Goal: Task Accomplishment & Management: Manage account settings

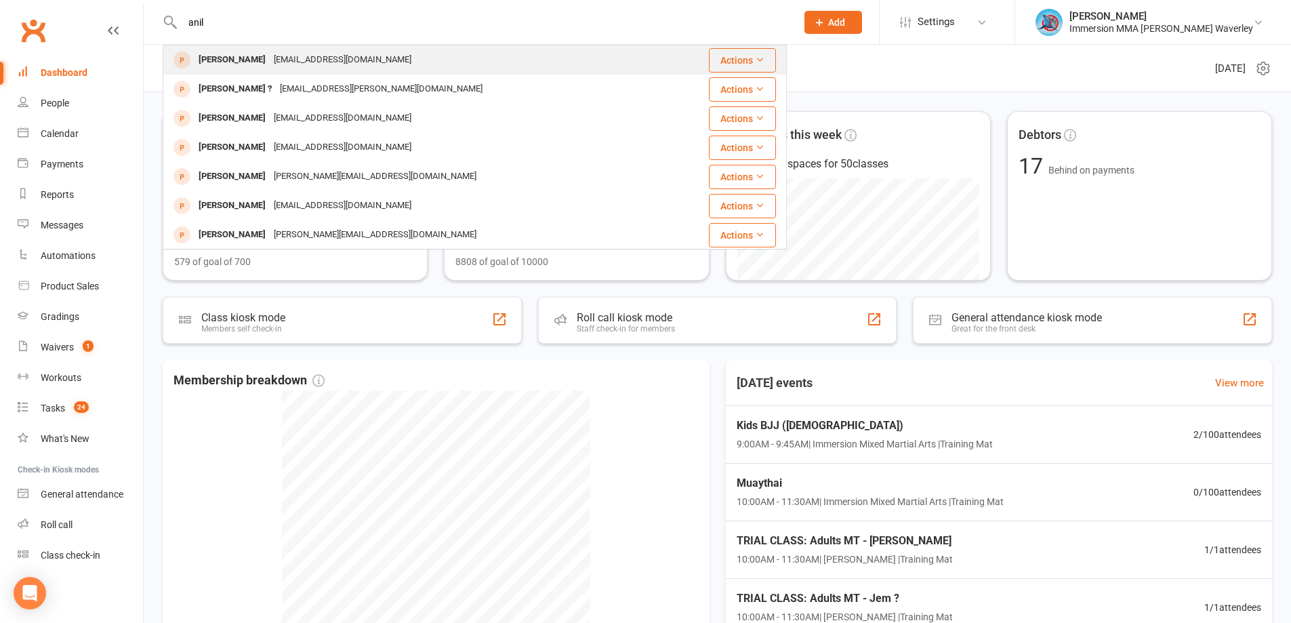
type input "anil"
click at [279, 67] on div "[EMAIL_ADDRESS][DOMAIN_NAME]" at bounding box center [343, 60] width 146 height 20
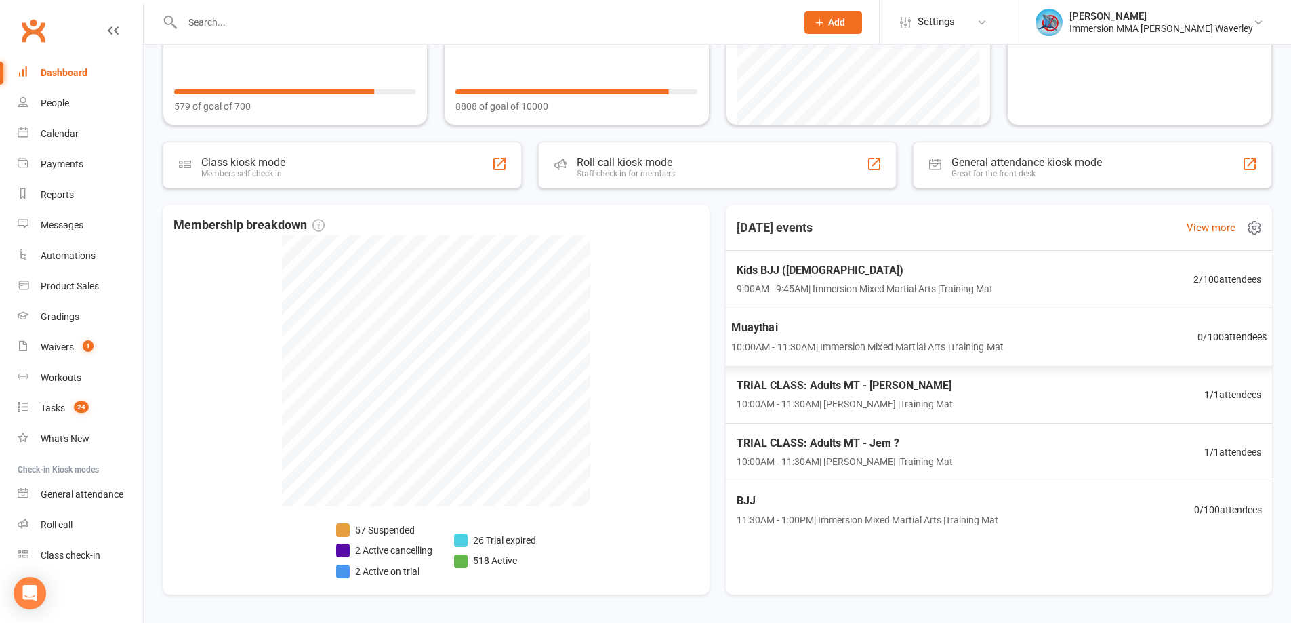
scroll to position [181, 0]
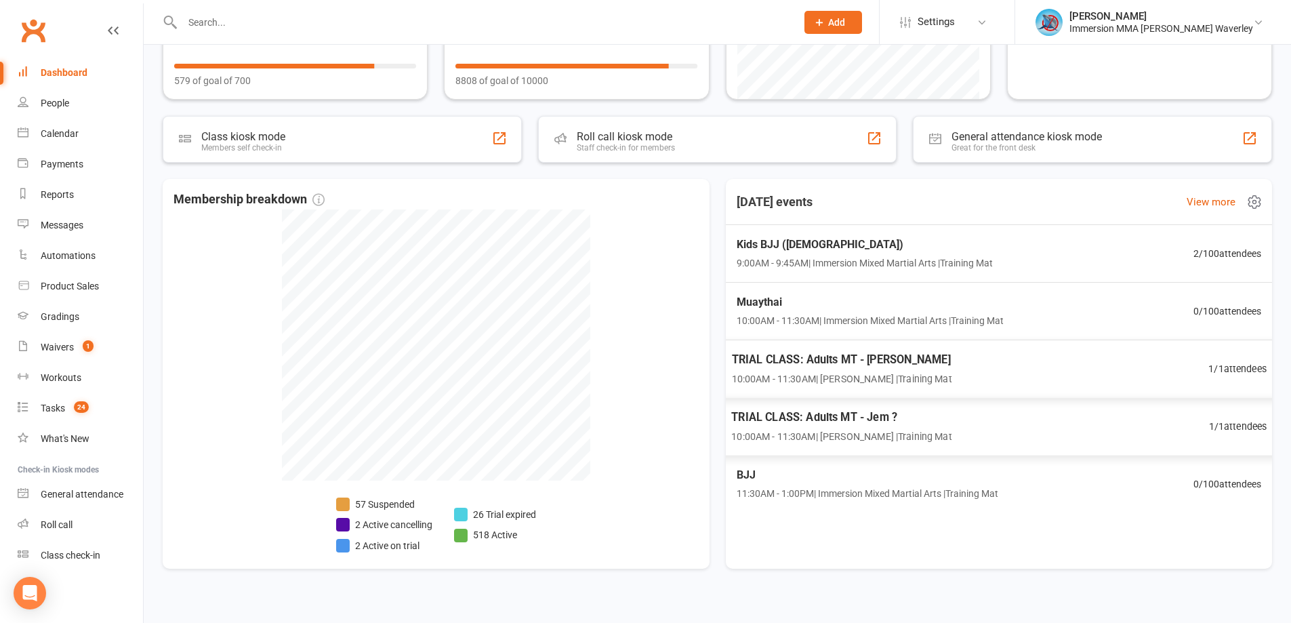
click at [955, 379] on div "TRIAL CLASS: Adults MT - Eric Ye 10:00AM - 11:30AM | Ben Street | Training Mat …" at bounding box center [999, 368] width 568 height 59
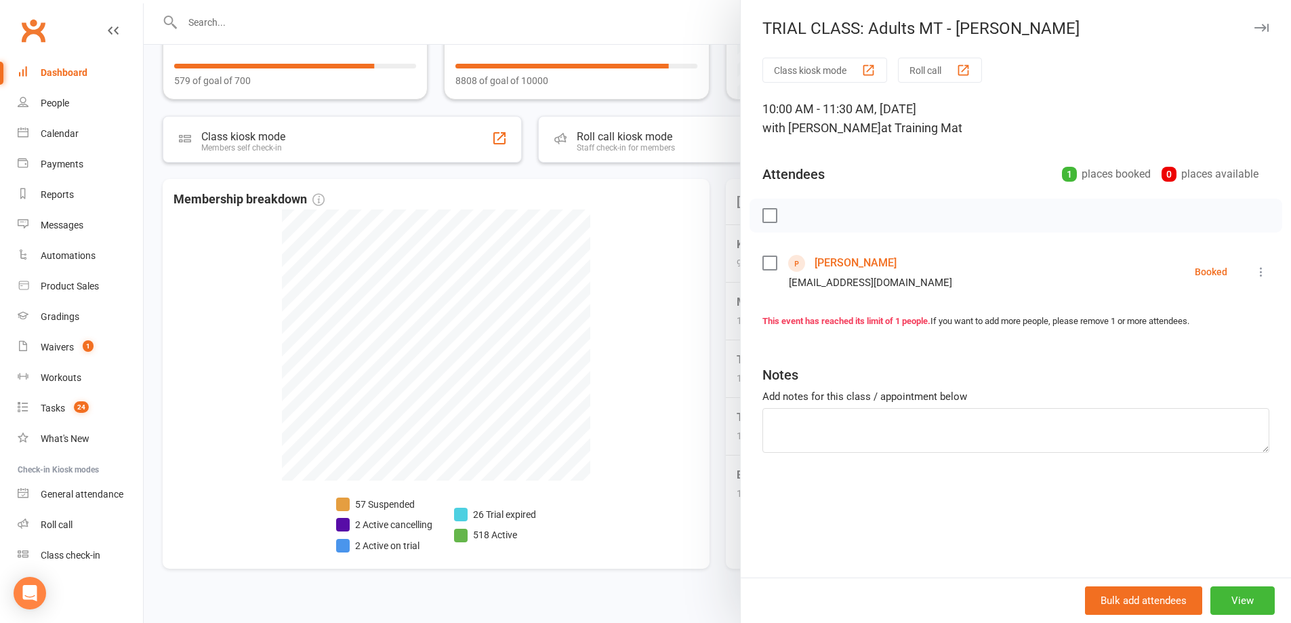
click at [814, 262] on link "Eric Ye" at bounding box center [855, 263] width 82 height 22
click at [675, 331] on div at bounding box center [717, 311] width 1147 height 623
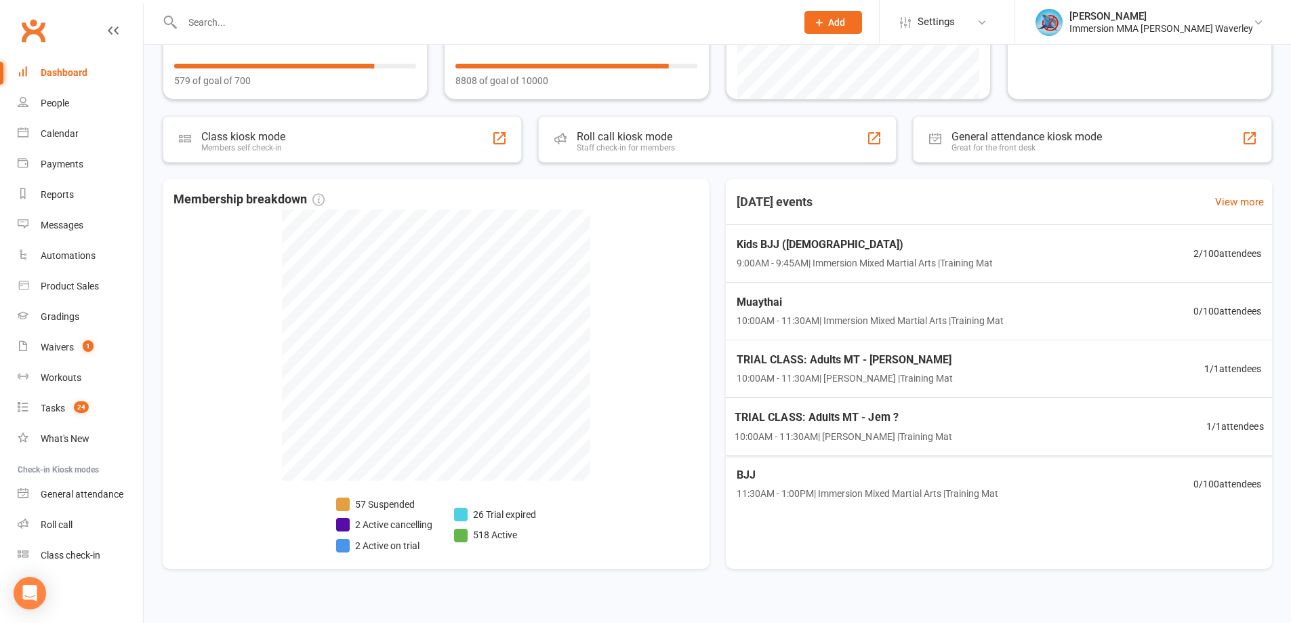
click at [907, 430] on span "10:00AM - 11:30AM | Ben Hailey | Training Mat" at bounding box center [843, 436] width 218 height 16
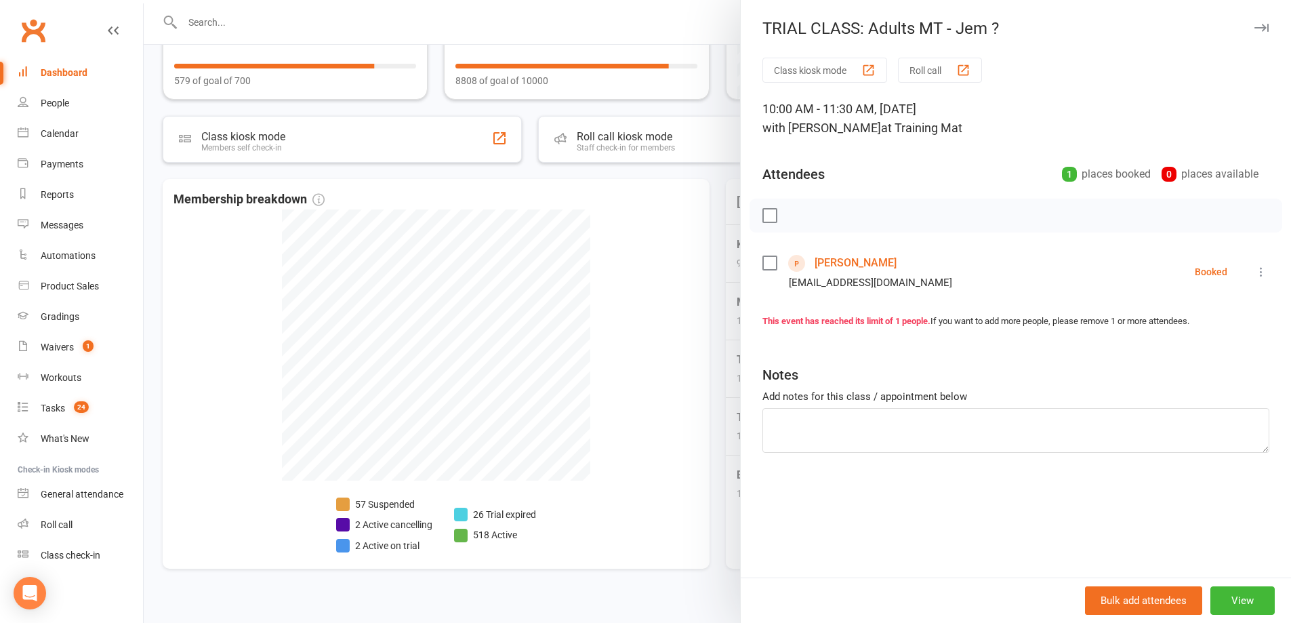
click at [826, 256] on link "Jemmy Merysa" at bounding box center [855, 263] width 82 height 22
click at [606, 291] on div at bounding box center [717, 311] width 1147 height 623
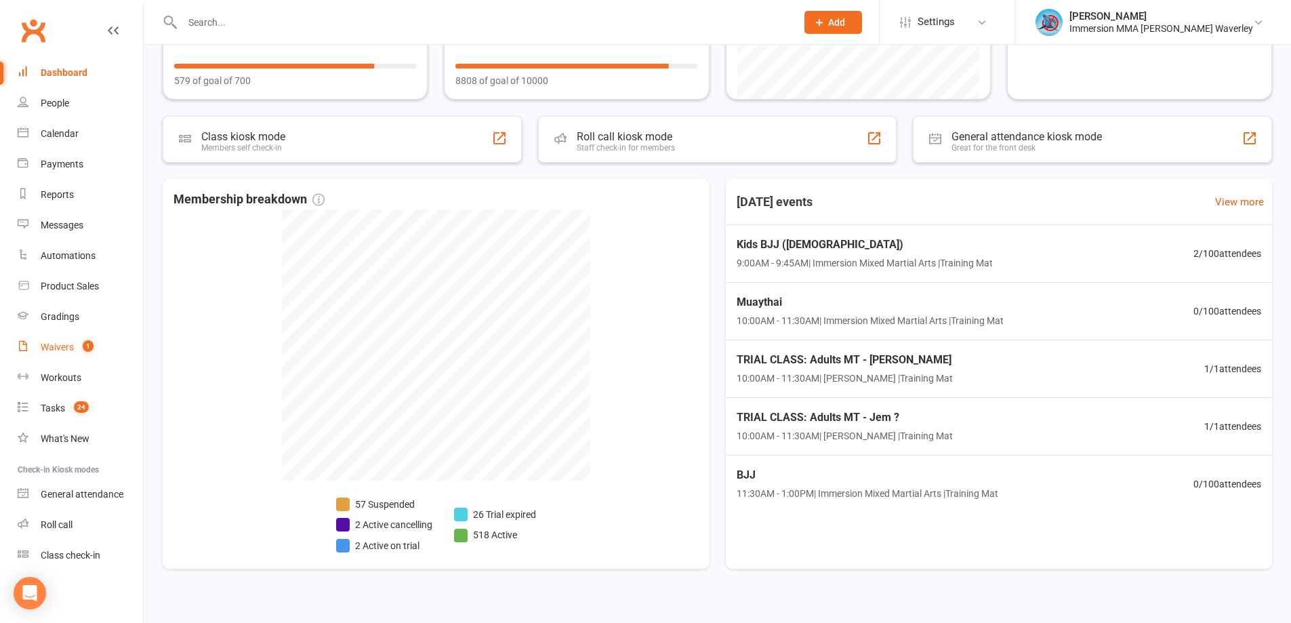
click at [82, 337] on link "Waivers 1" at bounding box center [80, 347] width 125 height 30
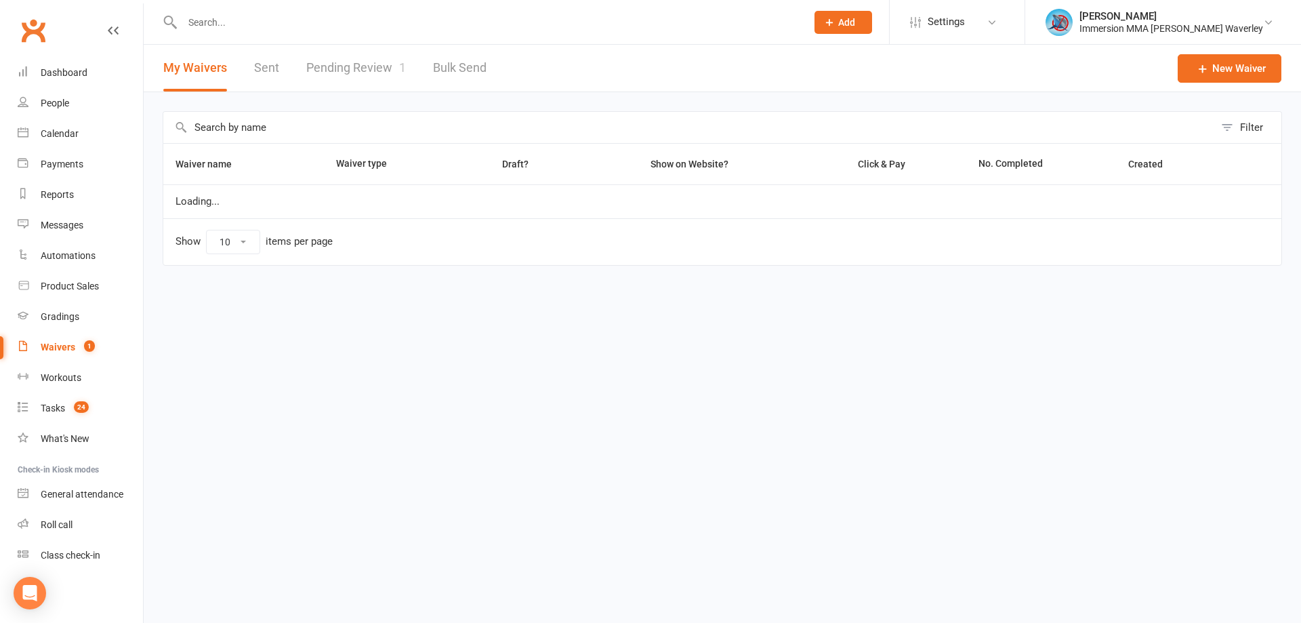
click at [358, 58] on link "Pending Review 1" at bounding box center [356, 68] width 100 height 47
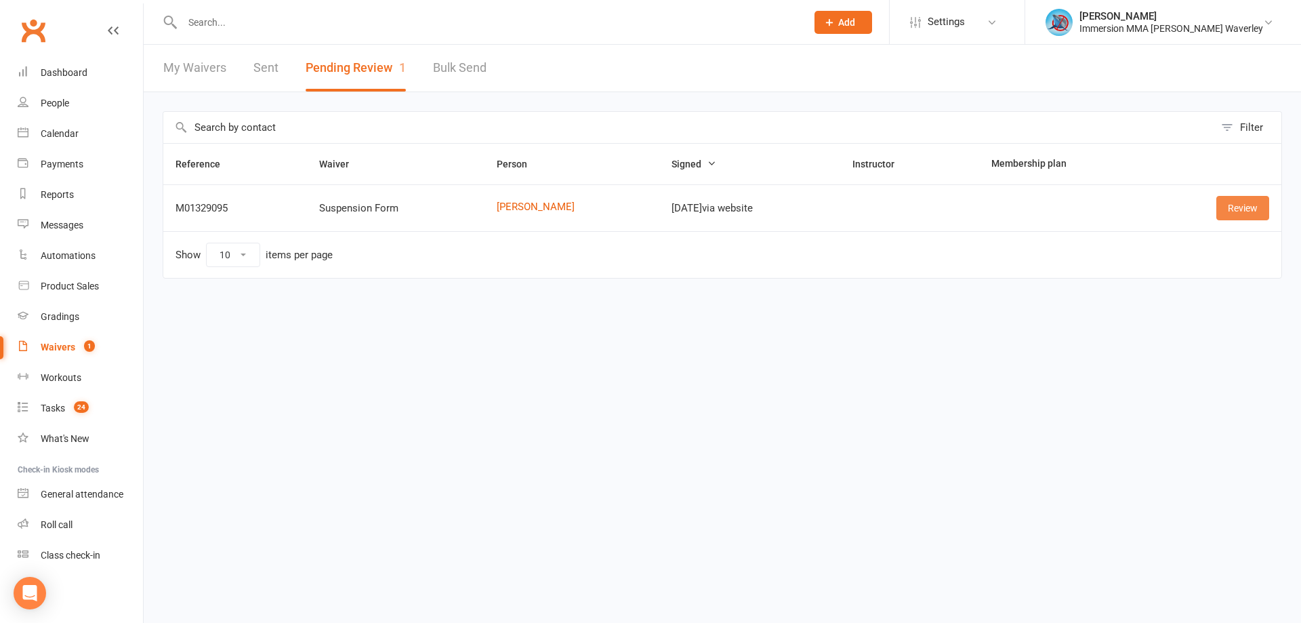
click at [1252, 203] on link "Review" at bounding box center [1242, 208] width 53 height 24
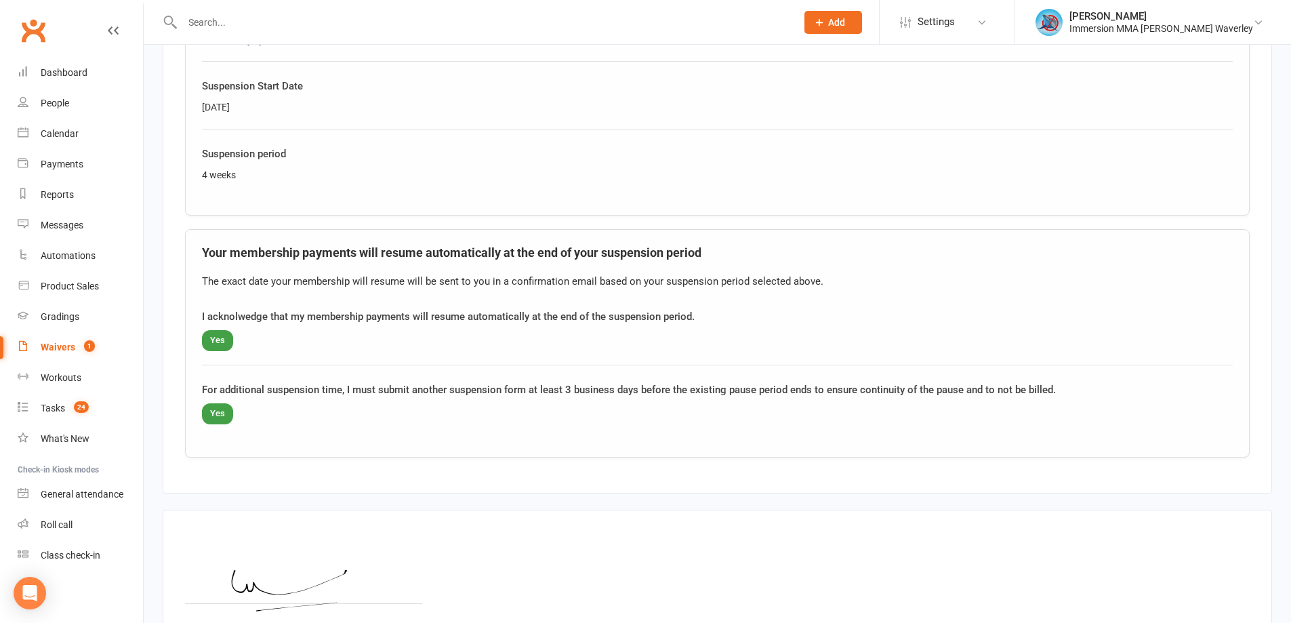
scroll to position [927, 0]
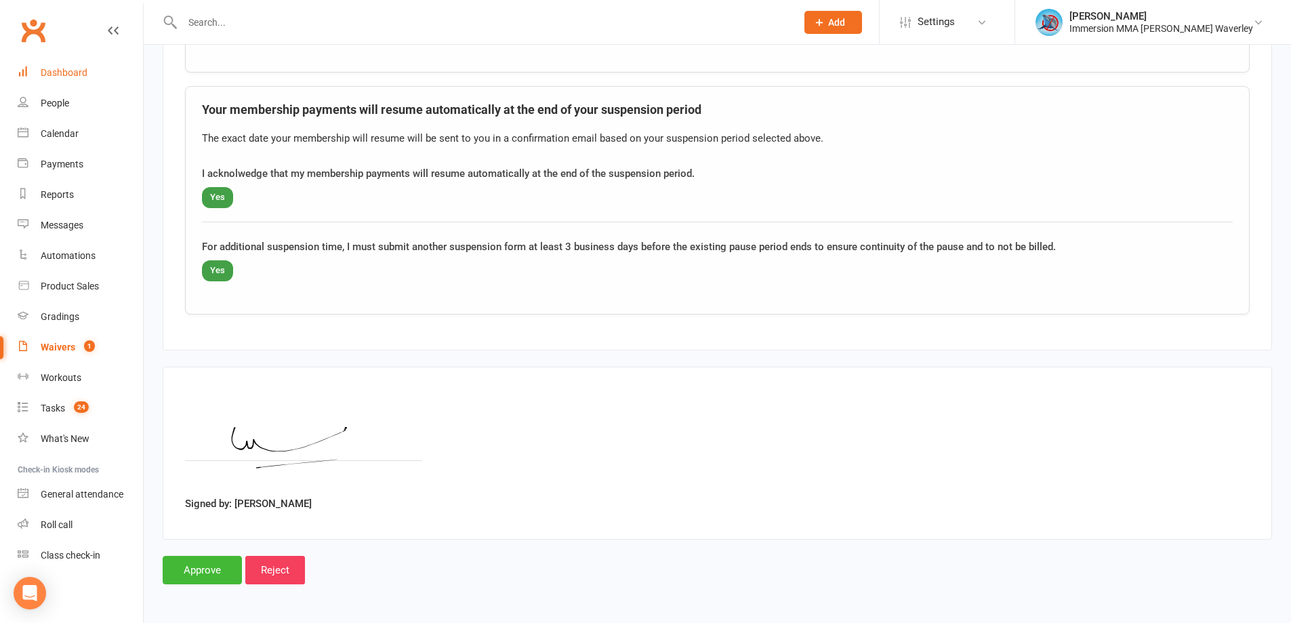
click at [101, 77] on link "Dashboard" at bounding box center [80, 73] width 125 height 30
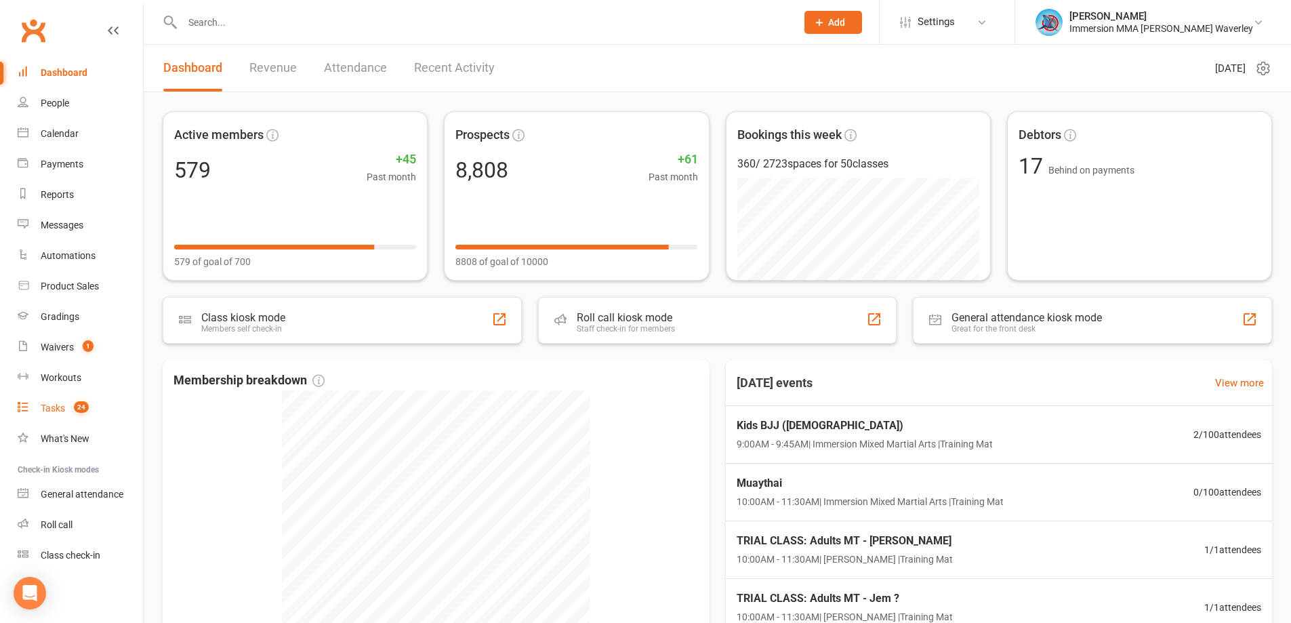
click at [43, 402] on div "Tasks" at bounding box center [53, 407] width 24 height 11
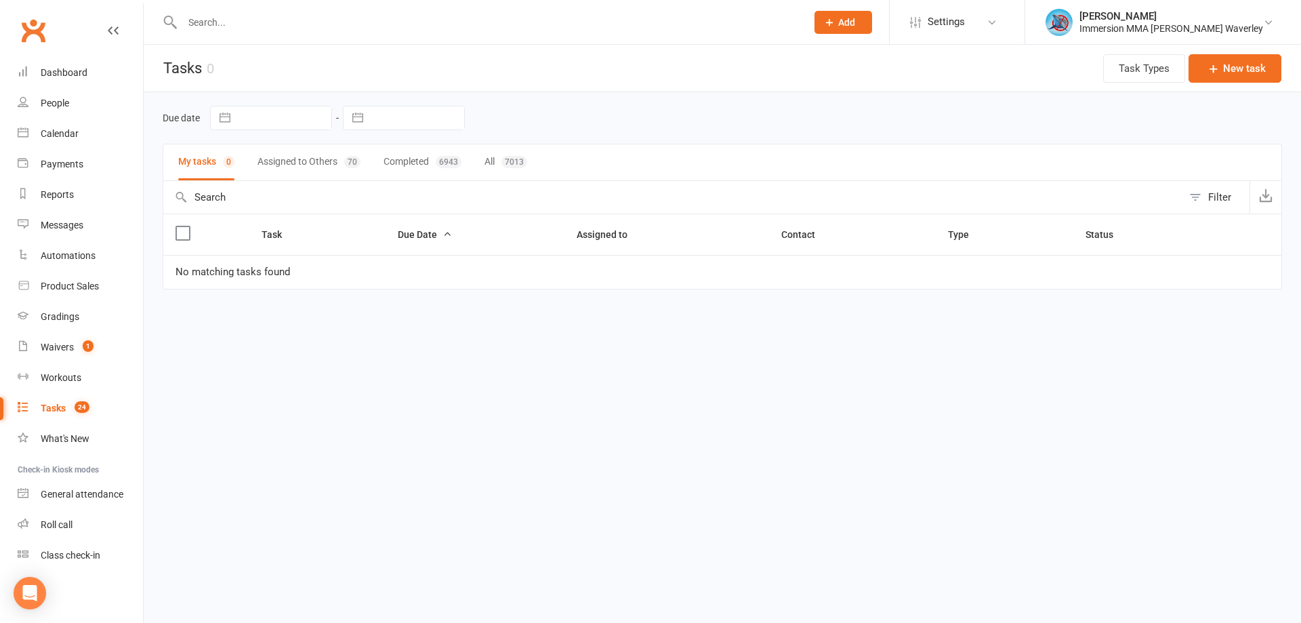
click at [292, 152] on button "Assigned to Others 70" at bounding box center [308, 162] width 103 height 36
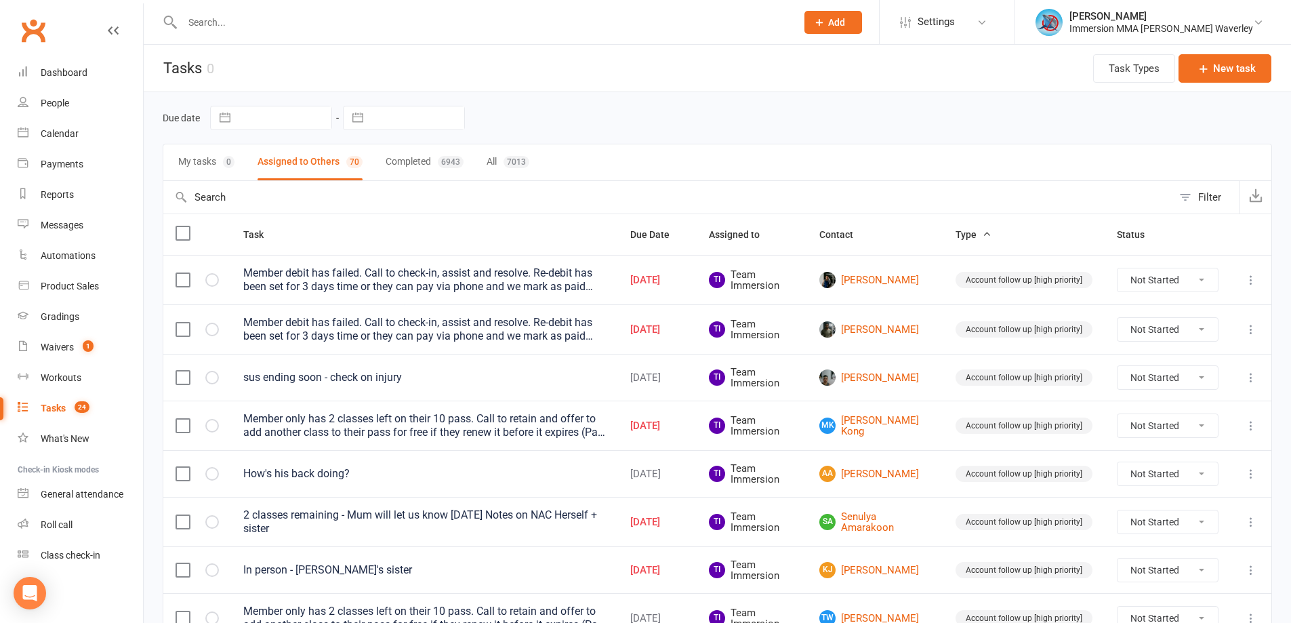
select select "6"
select select "2025"
select select "7"
select select "2025"
select select "8"
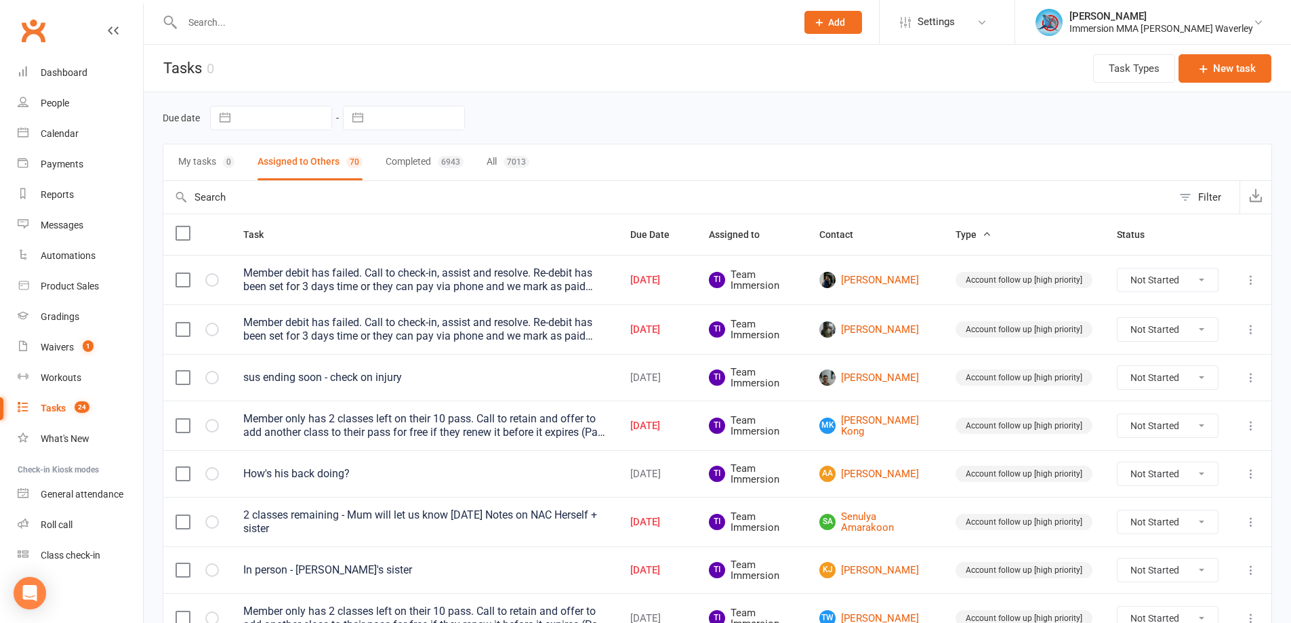
select select "2025"
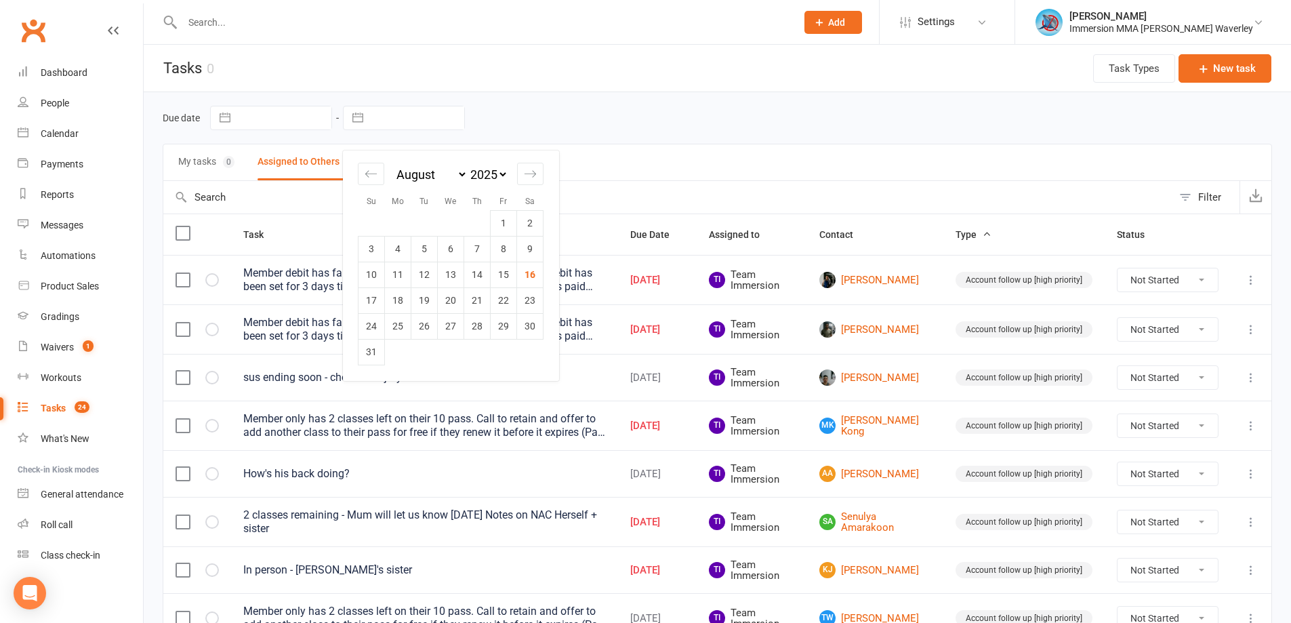
click at [401, 111] on input "text" at bounding box center [417, 117] width 94 height 23
click at [525, 272] on td "16" at bounding box center [530, 275] width 26 height 26
type input "[DATE]"
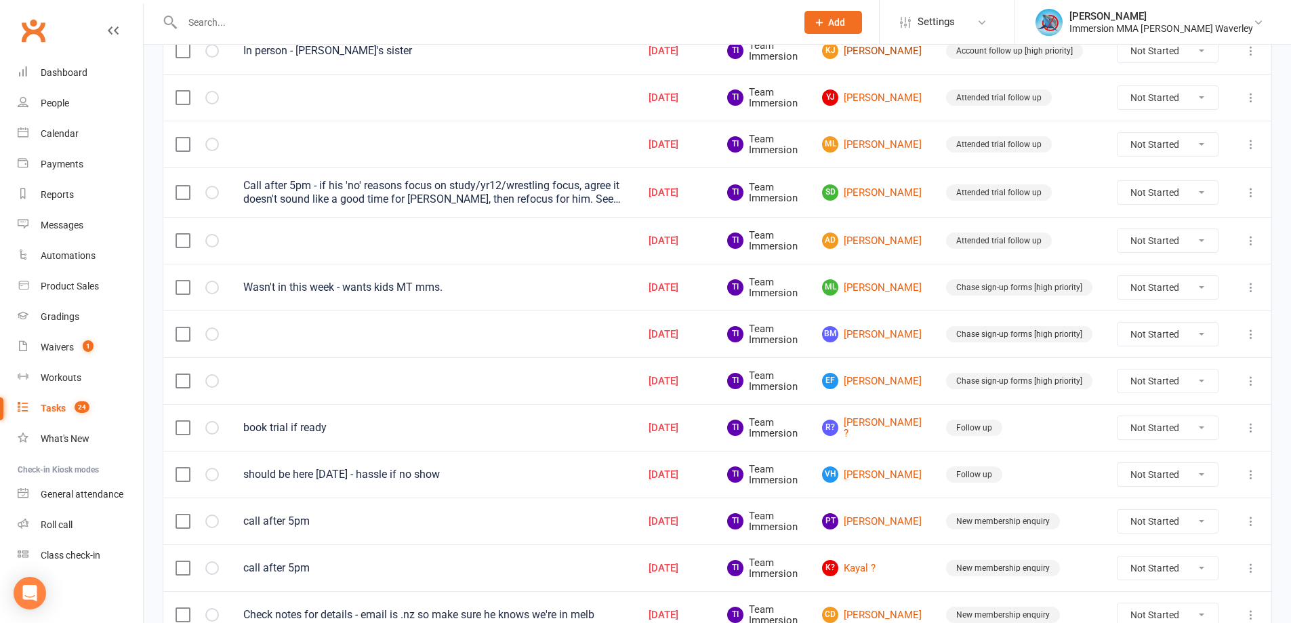
scroll to position [545, 0]
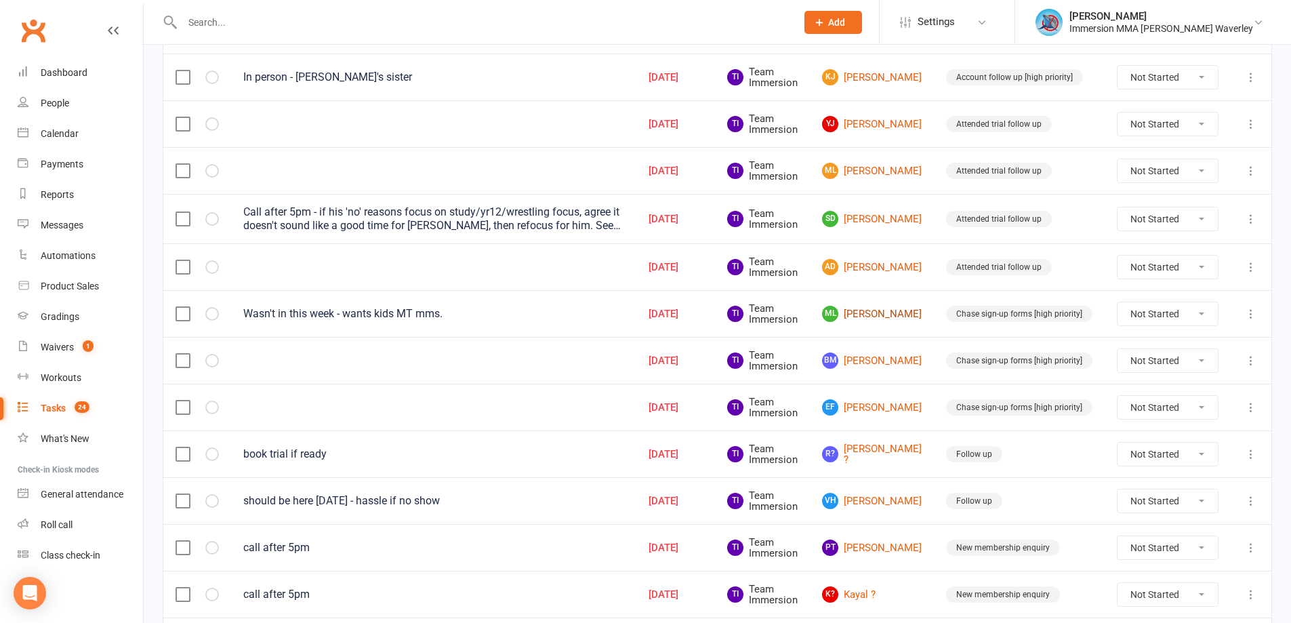
click at [883, 306] on link "ML Maya Lahiji" at bounding box center [872, 314] width 100 height 16
click at [878, 356] on link "BM Bethany Milford" at bounding box center [872, 360] width 100 height 16
click at [878, 402] on link "EF Ethan Fung" at bounding box center [872, 407] width 100 height 16
click at [888, 262] on link "AD Amir Doulati" at bounding box center [872, 267] width 100 height 16
click at [872, 222] on link "SD Sam Doulati" at bounding box center [872, 219] width 100 height 16
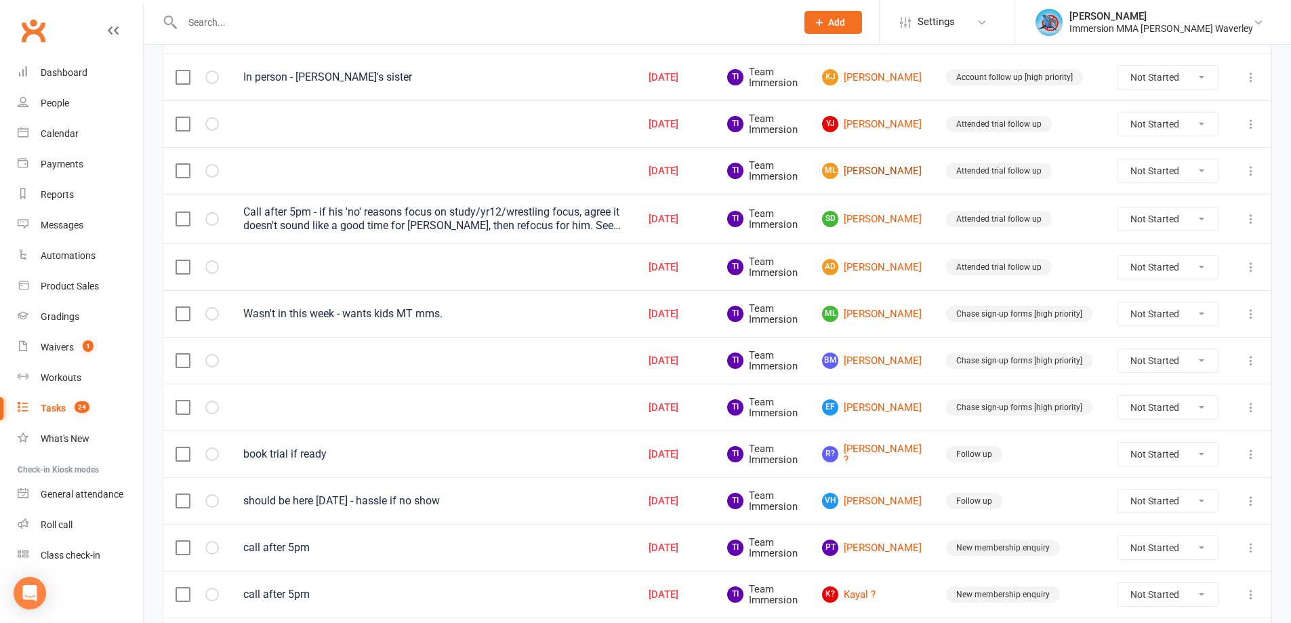
click at [873, 175] on link "ML Marie Luvera" at bounding box center [872, 171] width 100 height 16
click at [872, 121] on link "YJ Yi Jung" at bounding box center [872, 124] width 100 height 16
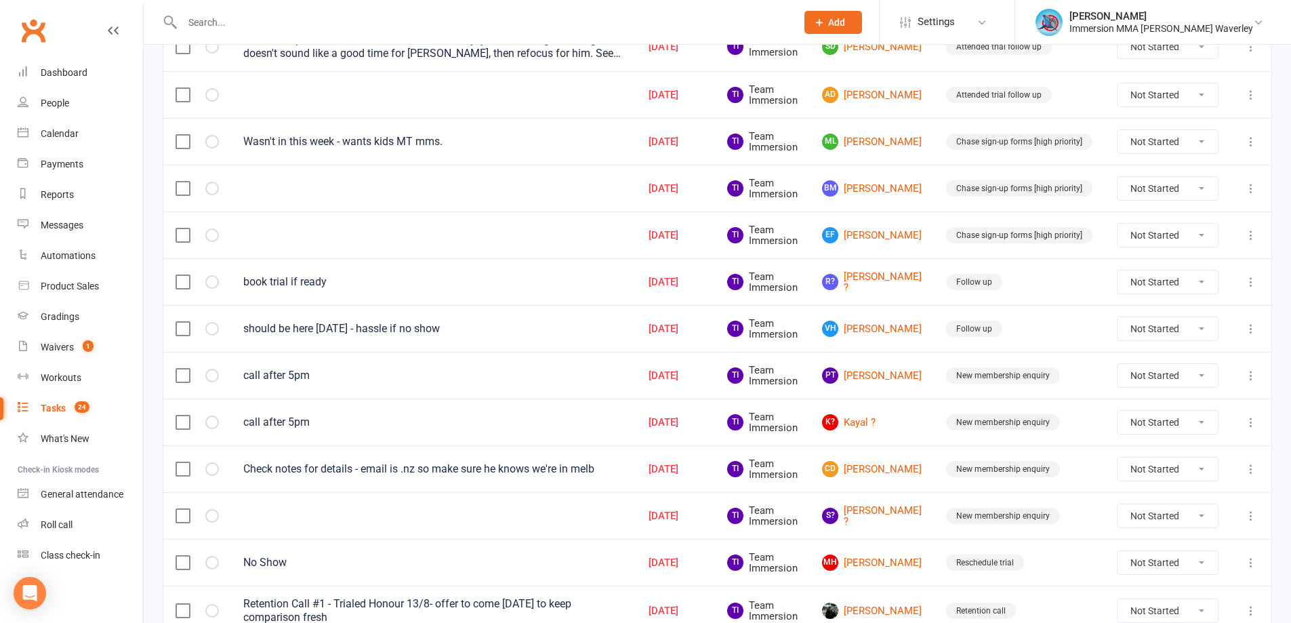
scroll to position [726, 0]
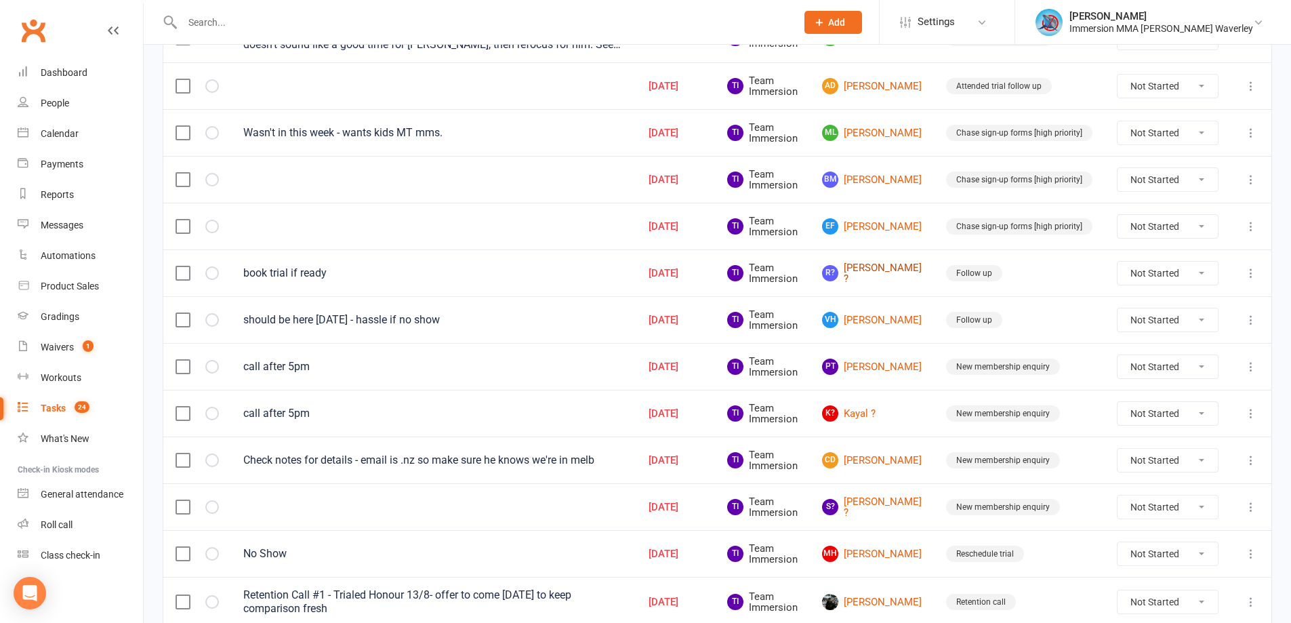
click at [877, 269] on link "R? Richard ?" at bounding box center [872, 273] width 100 height 22
click at [881, 318] on link "VH Vivianh Ha" at bounding box center [872, 320] width 100 height 16
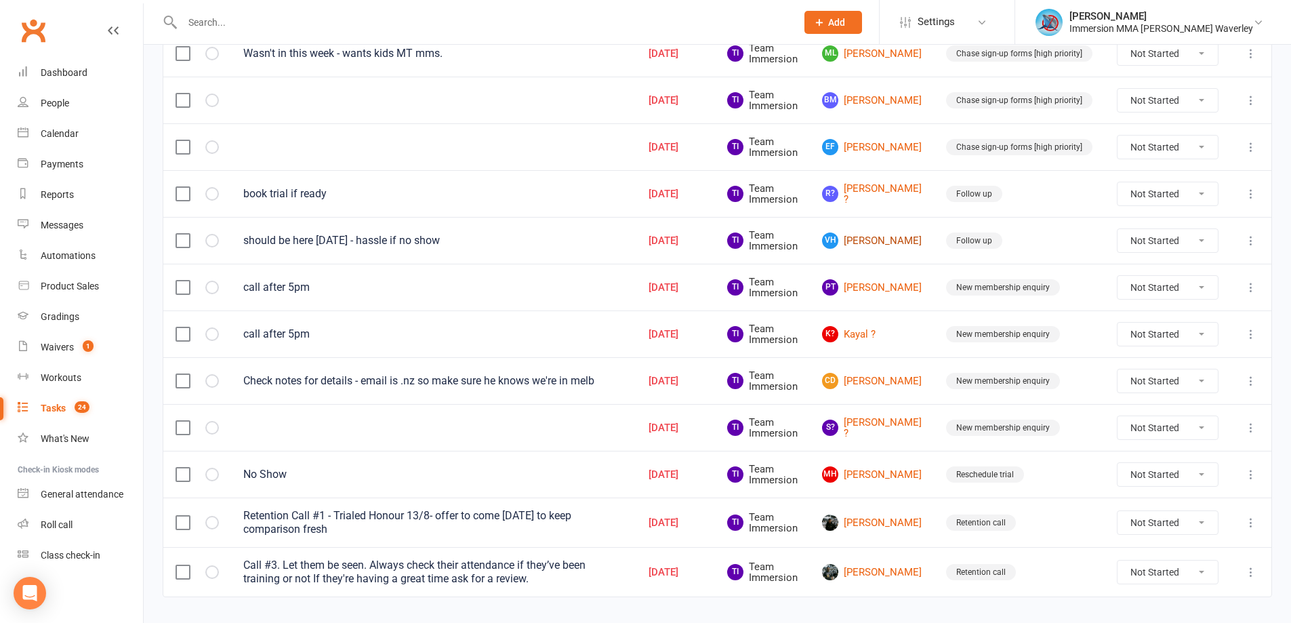
scroll to position [833, 0]
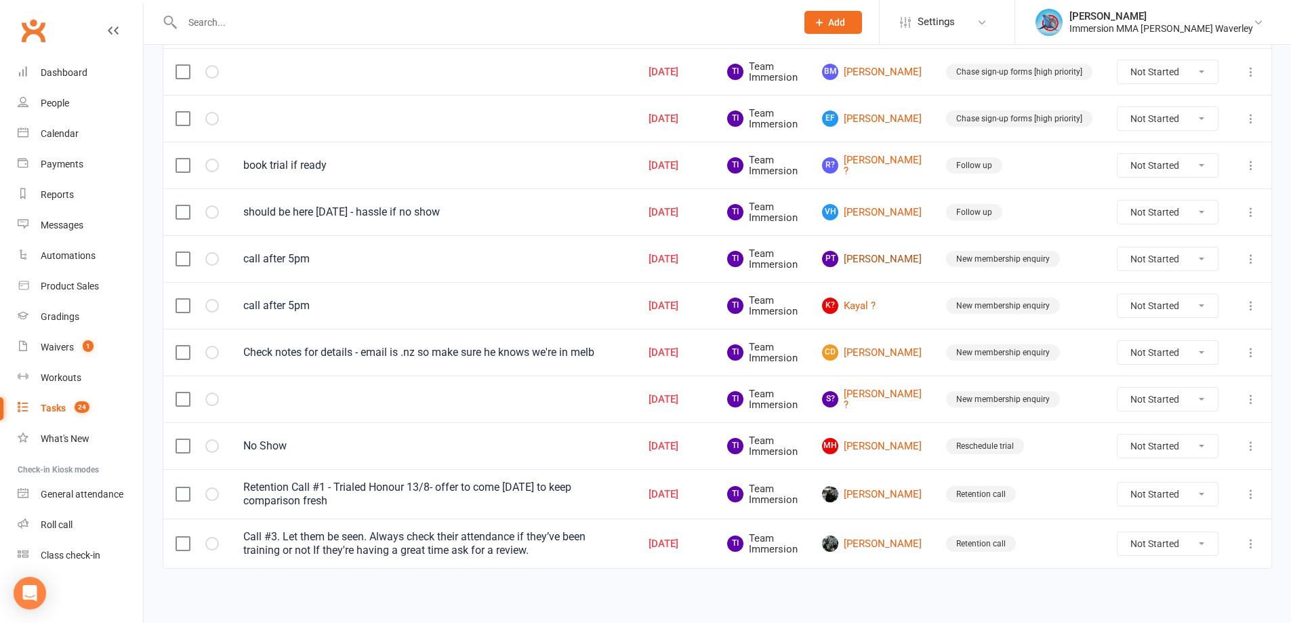
click at [896, 251] on link "PT Pei Ting" at bounding box center [872, 259] width 100 height 16
click at [873, 300] on link "K? Kayal ?" at bounding box center [872, 305] width 100 height 16
click at [874, 349] on link "CD Curtis Dodds" at bounding box center [872, 352] width 100 height 16
click at [873, 392] on link "S? Shuchi ?" at bounding box center [872, 399] width 100 height 22
click at [868, 438] on link "MH Michael Huynh" at bounding box center [872, 446] width 100 height 16
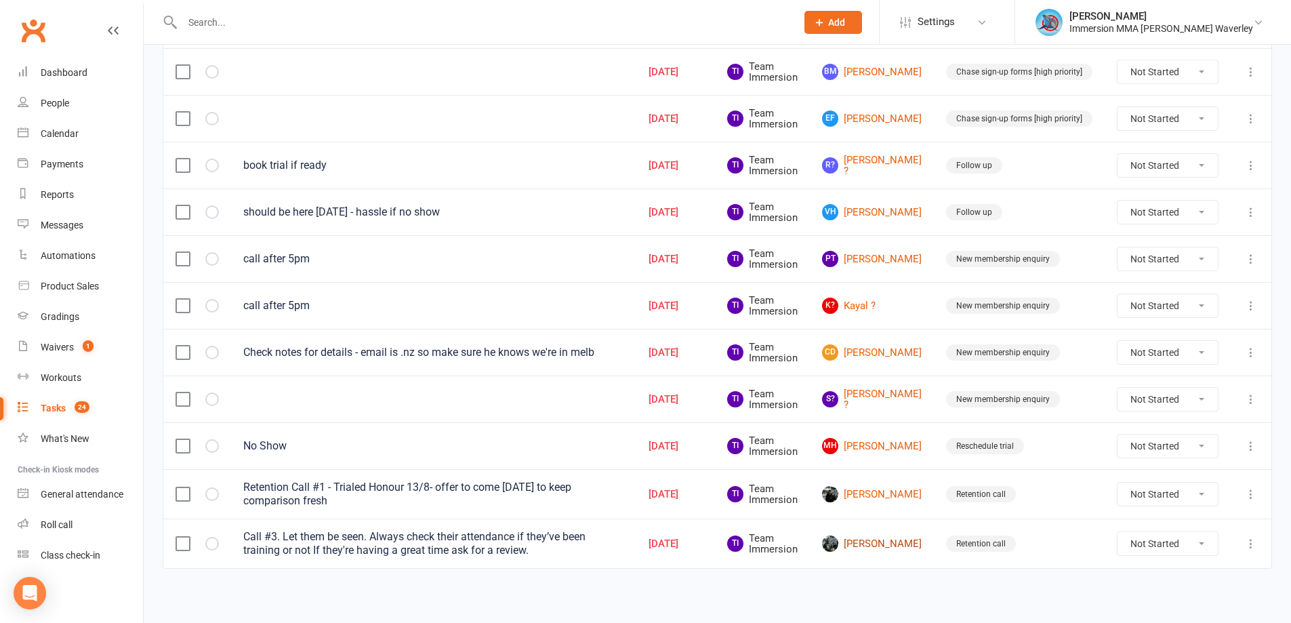
click at [856, 538] on link "Munjot Singh Bedi" at bounding box center [872, 543] width 100 height 16
click at [873, 493] on link "Rafael Morin" at bounding box center [872, 494] width 100 height 16
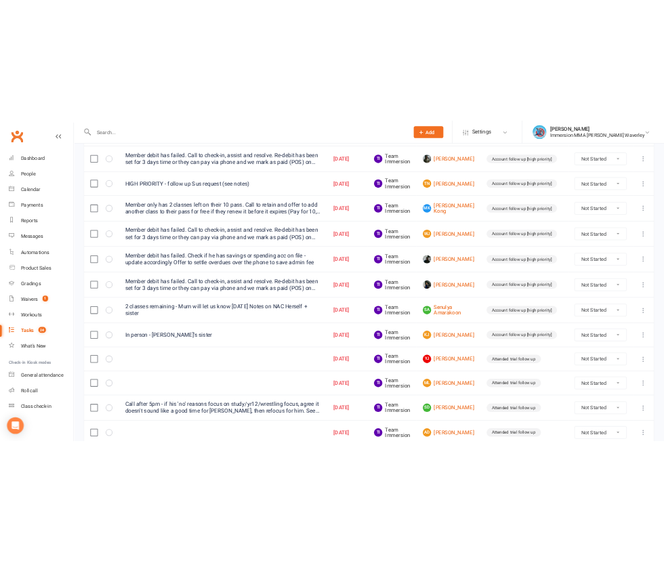
scroll to position [0, 0]
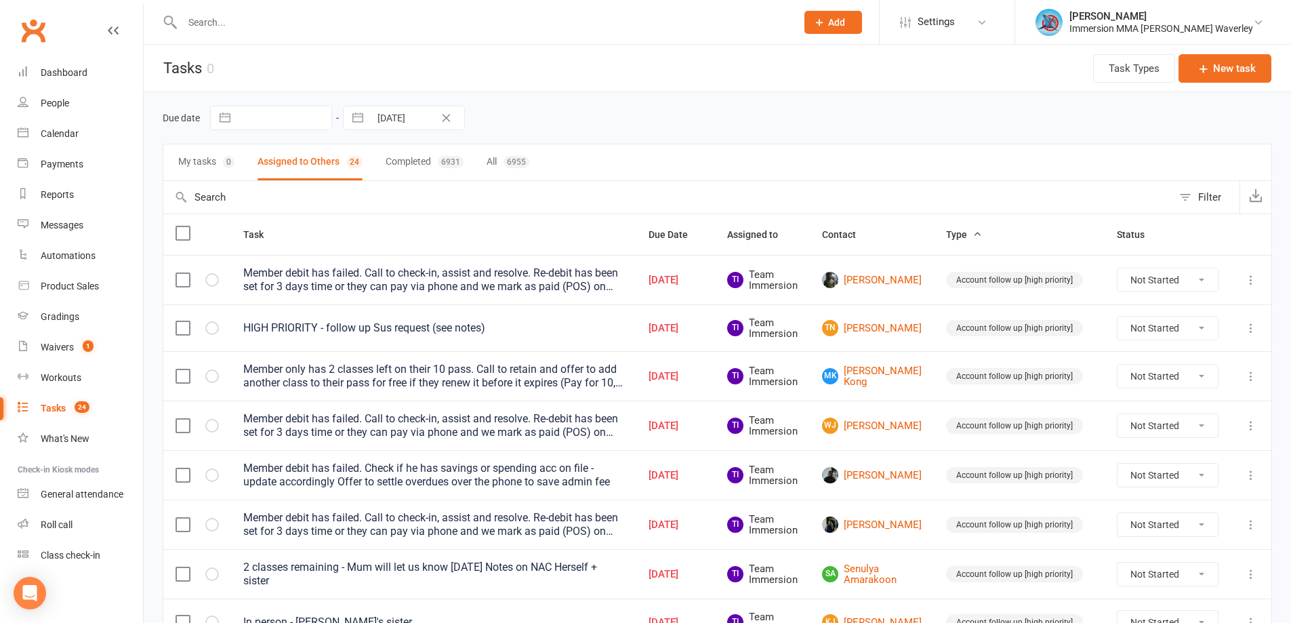
drag, startPoint x: 856, startPoint y: 124, endPoint x: 862, endPoint y: 119, distance: 8.2
click at [858, 124] on div "Due date Navigate forward to interact with the calendar and select a date. Pres…" at bounding box center [717, 118] width 1109 height 24
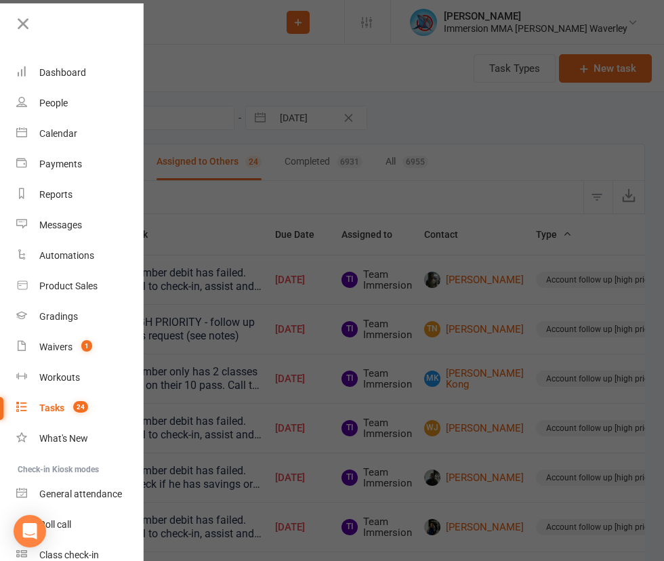
click at [483, 126] on div "Due date Navigate forward to interact with the calendar and select a date. Pres…" at bounding box center [355, 118] width 580 height 24
click at [0, 0] on span "Add" at bounding box center [0, 0] width 0 height 0
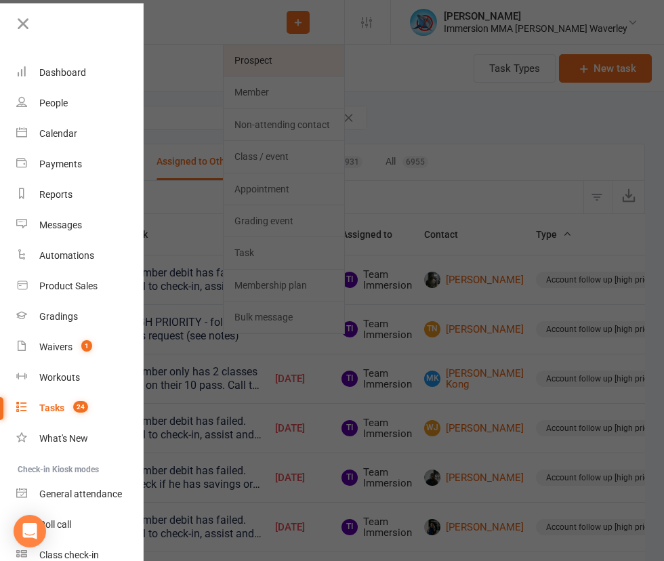
click at [243, 56] on link "Prospect" at bounding box center [284, 60] width 121 height 31
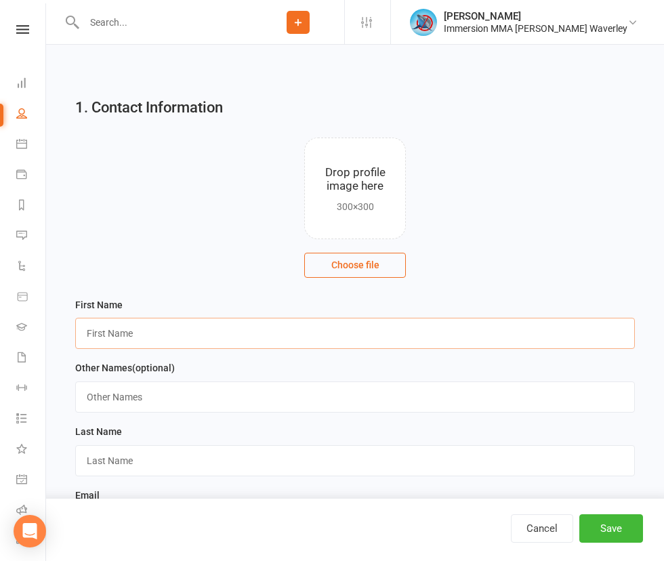
click at [230, 318] on input "text" at bounding box center [355, 333] width 560 height 31
type input "Alfie"
click at [204, 445] on input "text" at bounding box center [355, 460] width 560 height 31
paste input "Torres"
type input "Torres"
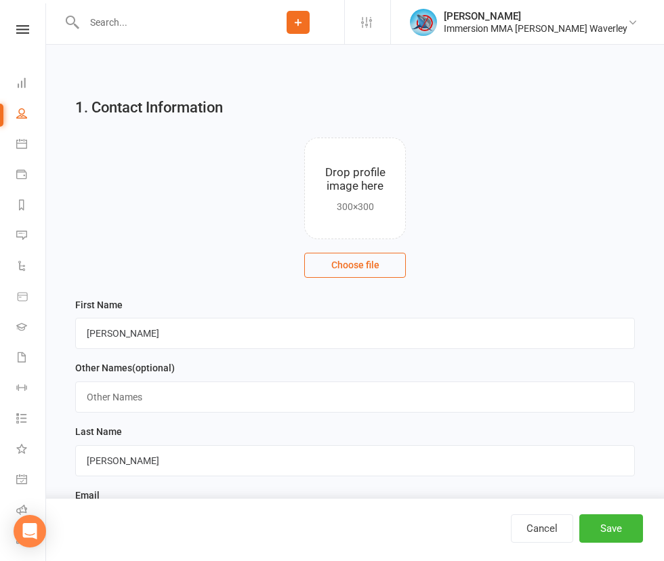
click at [463, 508] on input "text" at bounding box center [355, 523] width 560 height 31
paste input "alfielytorres@gmail.com"
type input "alfielytorres@gmail.com"
paste input "0426037385"
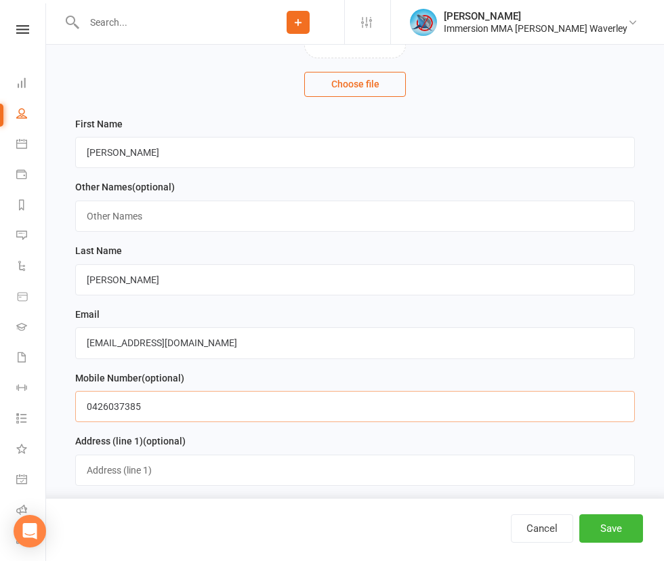
scroll to position [361, 0]
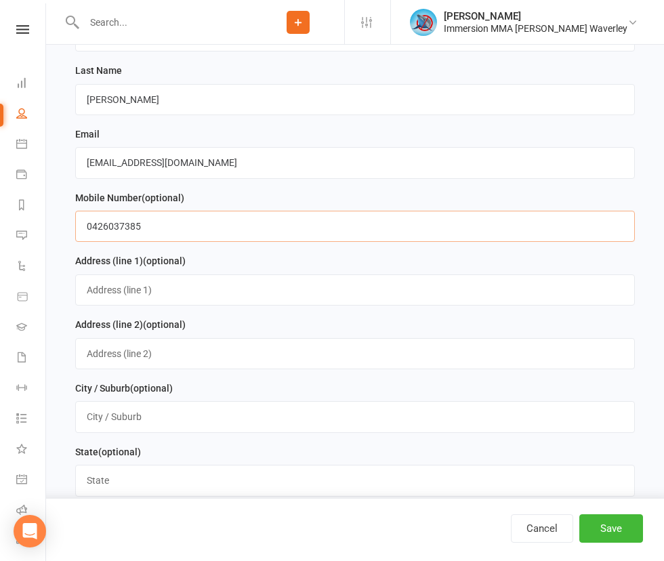
type input "0426037385"
select select "Unknown"
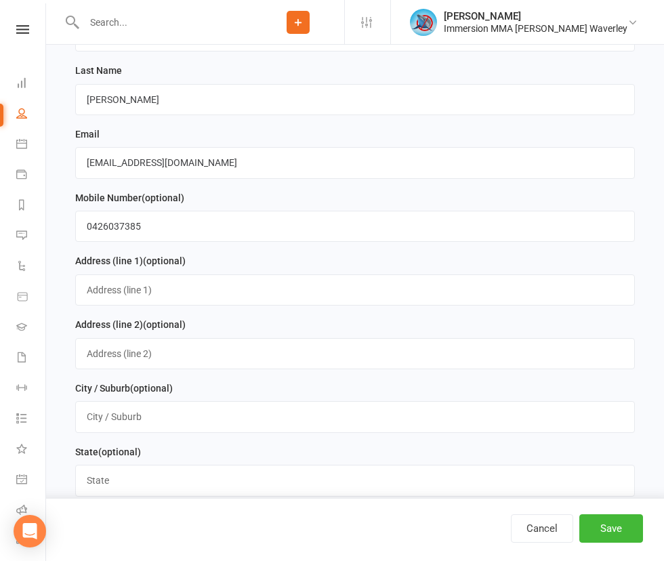
select select "Website Enquiry"
select select "BJJ"
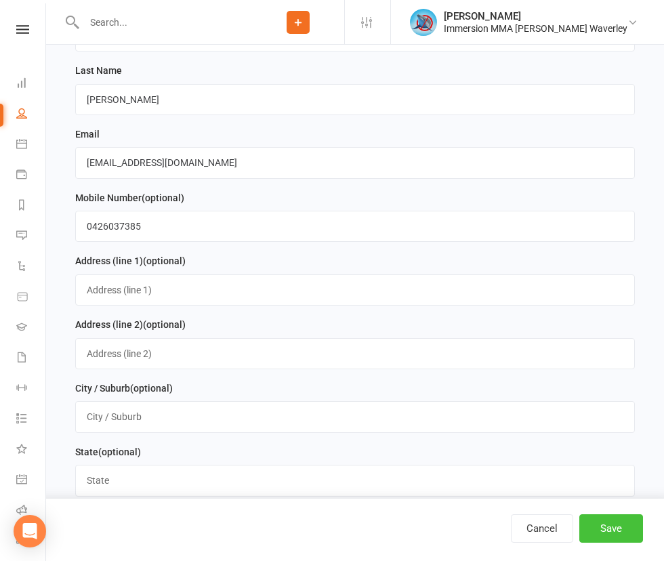
click at [585, 523] on button "Save" at bounding box center [611, 528] width 64 height 28
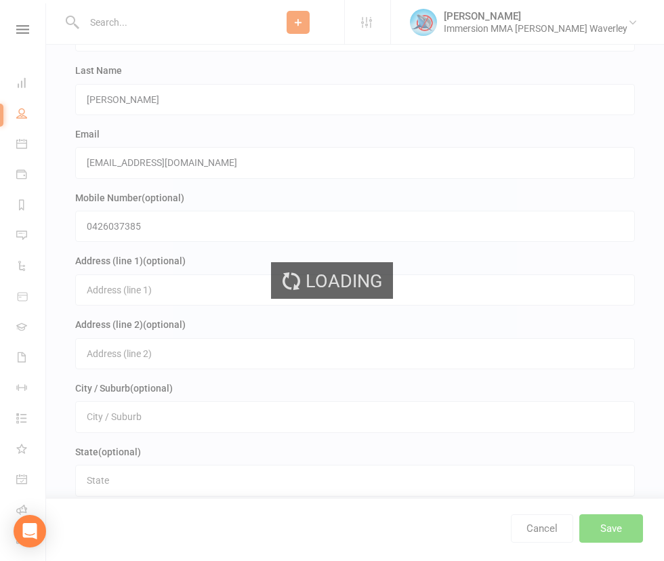
scroll to position [0, 0]
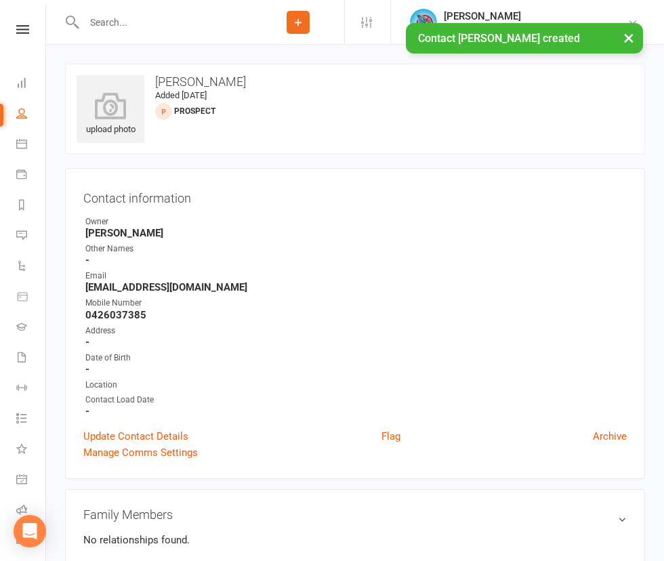
type input "Web Enq"
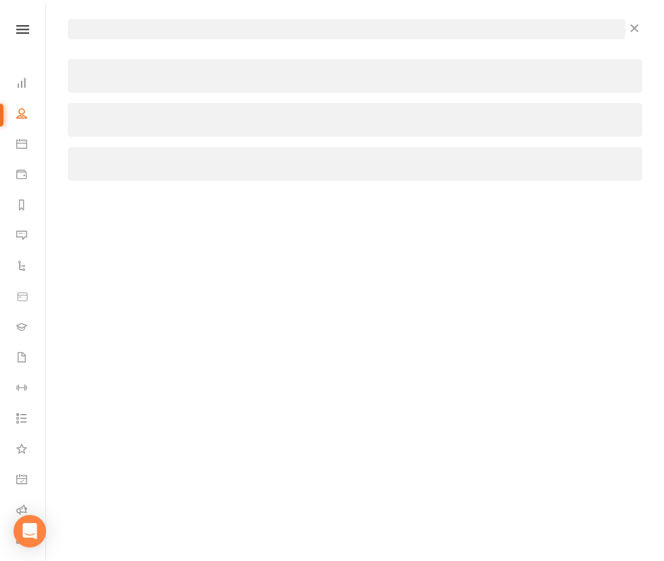
select select "48839"
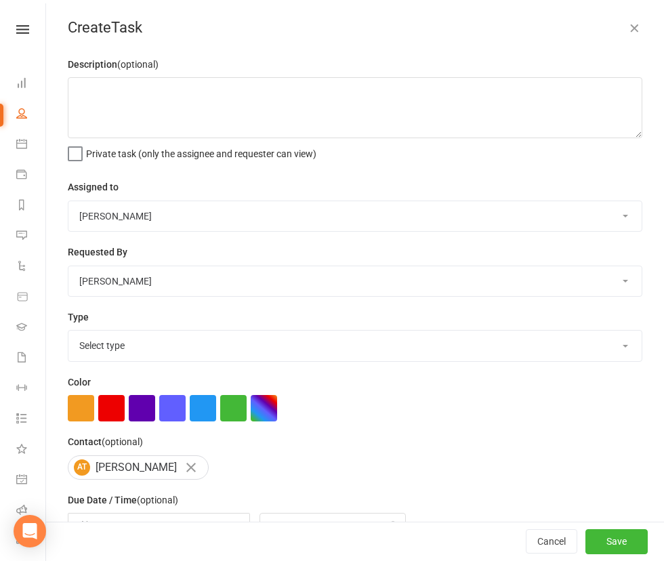
click at [341, 223] on select "David Marinakis Team Immersion Ben Street Immersion Tablet James Fitzgerald Ben…" at bounding box center [354, 216] width 573 height 30
select select "48837"
click at [240, 203] on select "David Marinakis Team Immersion Ben Street Immersion Tablet James Fitzgerald Ben…" at bounding box center [354, 216] width 573 height 30
click at [321, 344] on select "Select type Account follow up [high priority] Attended trial follow up Chase si…" at bounding box center [354, 346] width 573 height 30
select select "27312"
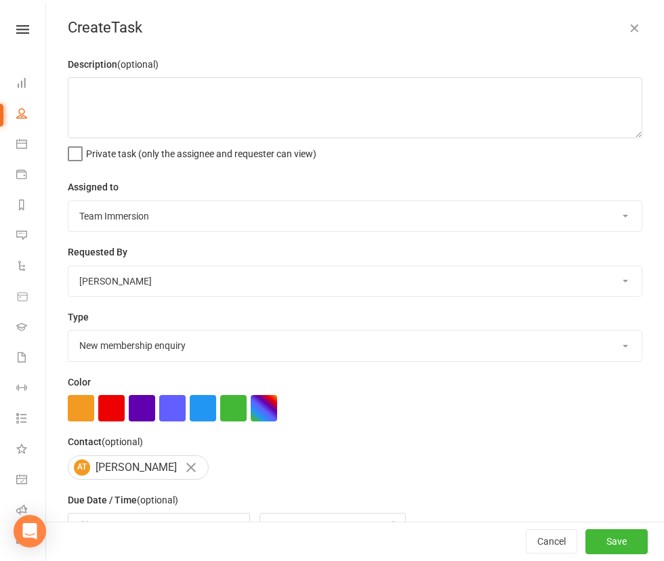
click at [240, 335] on select "Select type Account follow up [high priority] Attended trial follow up Chase si…" at bounding box center [354, 346] width 573 height 30
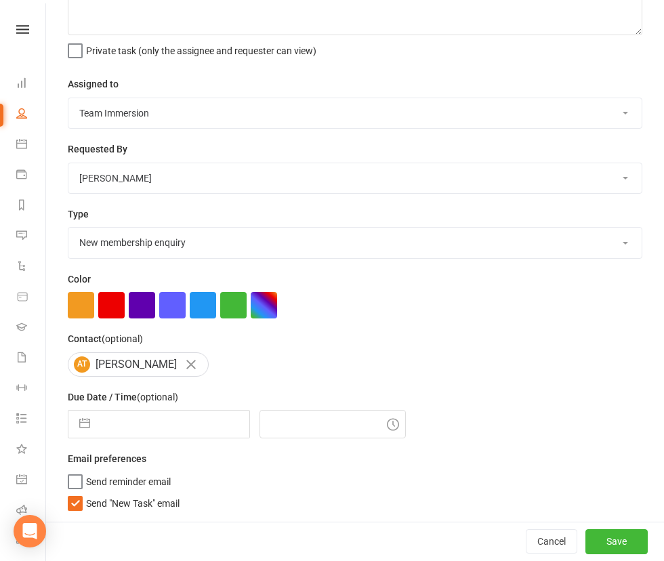
click at [249, 417] on input "text" at bounding box center [173, 424] width 152 height 27
select select "6"
select select "2025"
select select "7"
select select "2025"
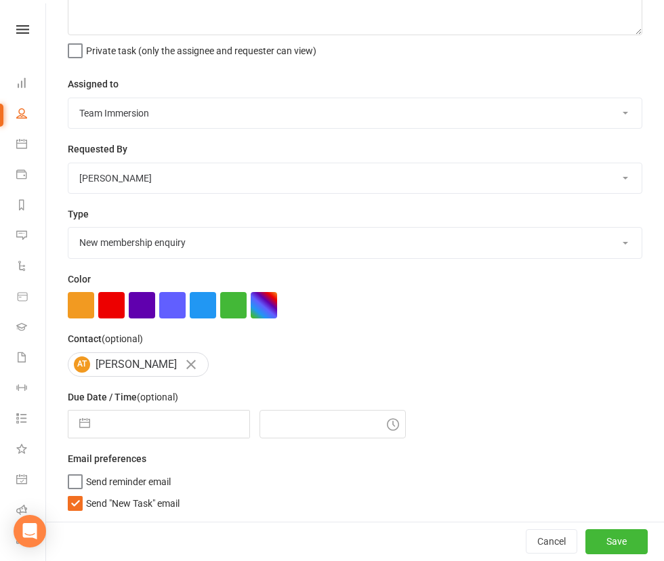
select select "8"
select select "2025"
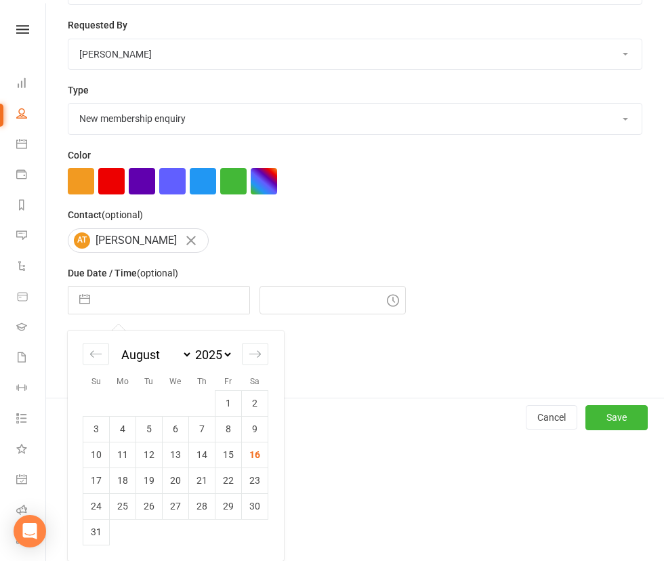
click at [268, 450] on td "16" at bounding box center [255, 455] width 26 height 26
type input "16 Aug 2025"
type input "9:00am"
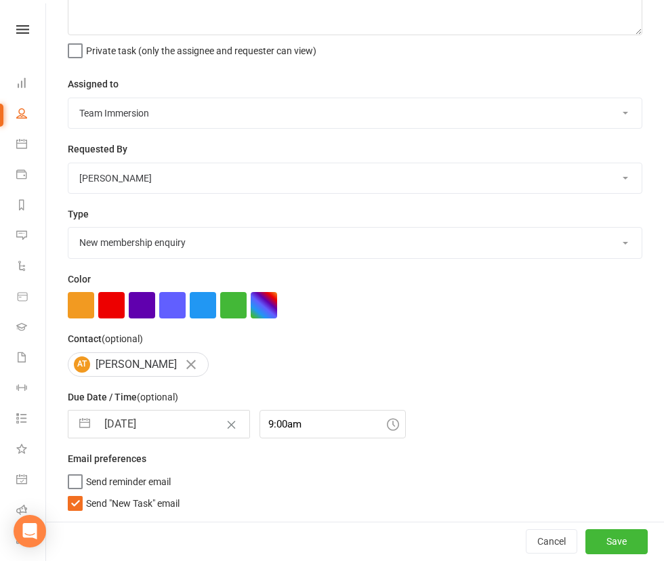
click at [266, 510] on div "Description (optional) Private task (only the assignee and requester can view) …" at bounding box center [355, 237] width 618 height 568
click at [180, 505] on span "Send "New Task" email" at bounding box center [132, 501] width 93 height 16
click at [180, 493] on input "Send "New Task" email" at bounding box center [124, 493] width 112 height 0
click at [605, 537] on button "Save" at bounding box center [616, 541] width 62 height 24
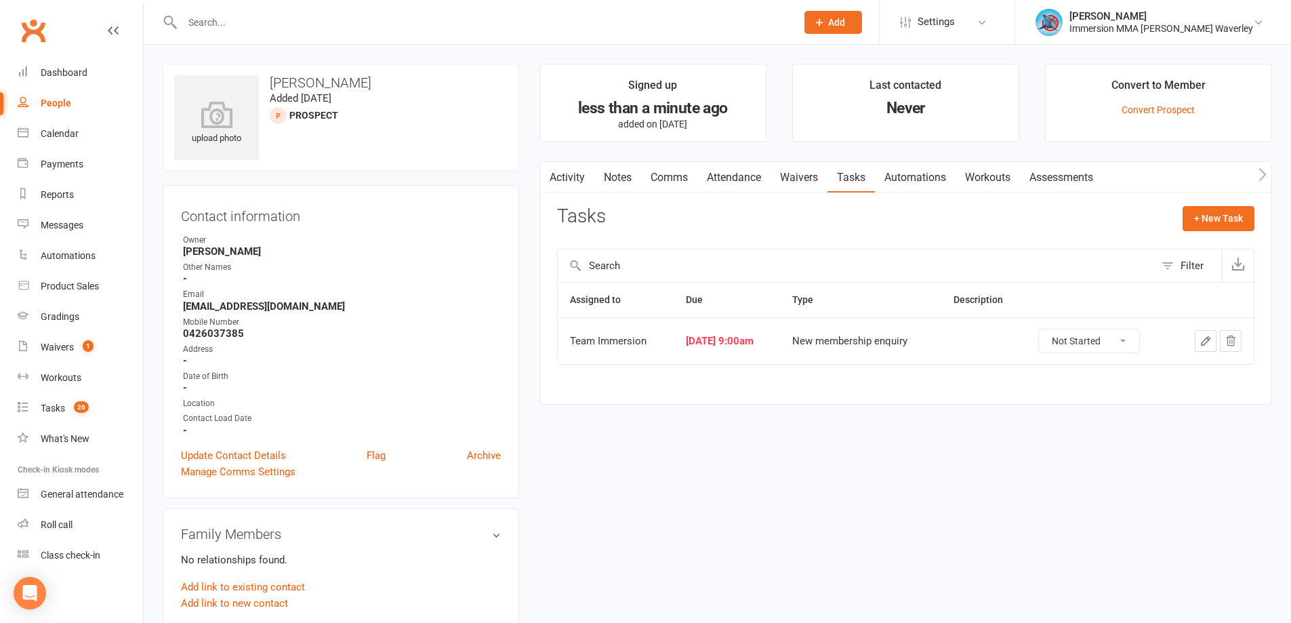
drag, startPoint x: 610, startPoint y: 180, endPoint x: 849, endPoint y: 99, distance: 252.6
click at [610, 178] on link "Notes" at bounding box center [617, 177] width 47 height 31
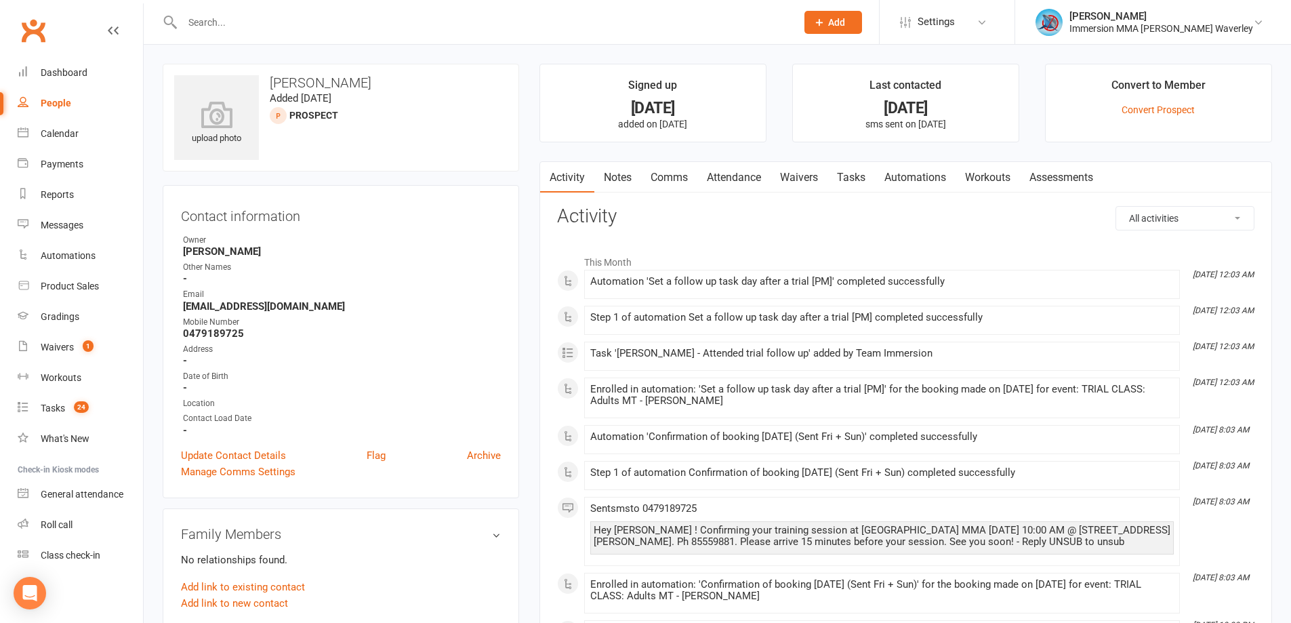
click at [626, 175] on link "Notes" at bounding box center [617, 177] width 47 height 31
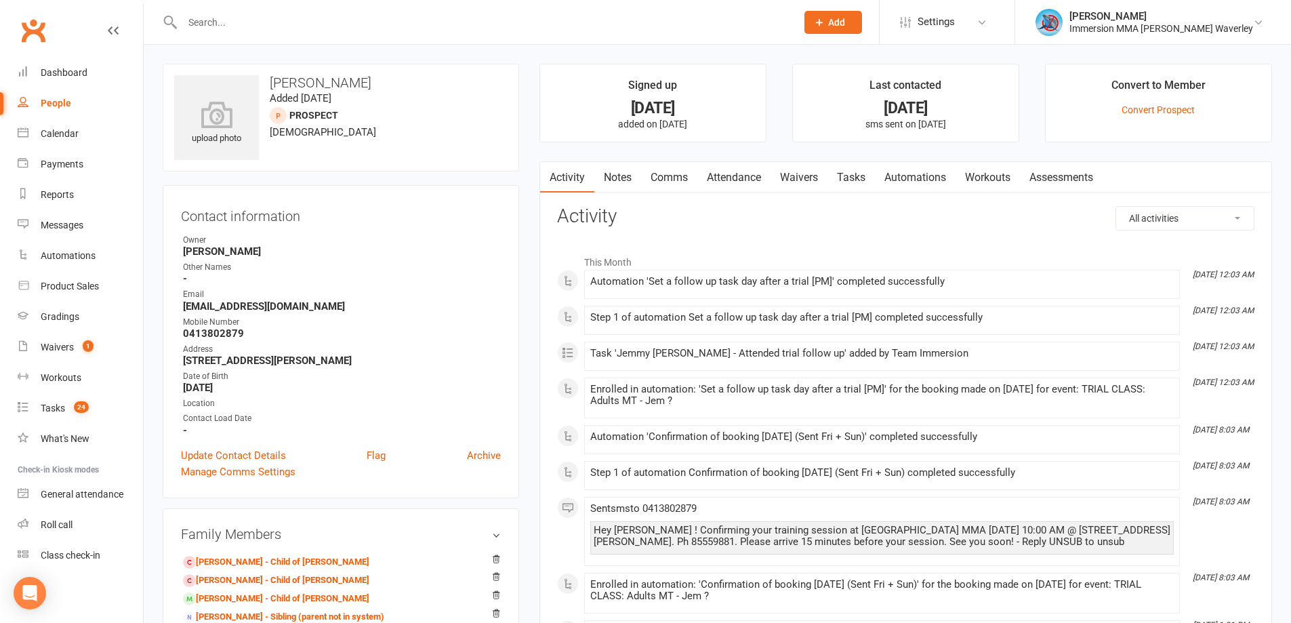
click at [598, 170] on link "Notes" at bounding box center [617, 177] width 47 height 31
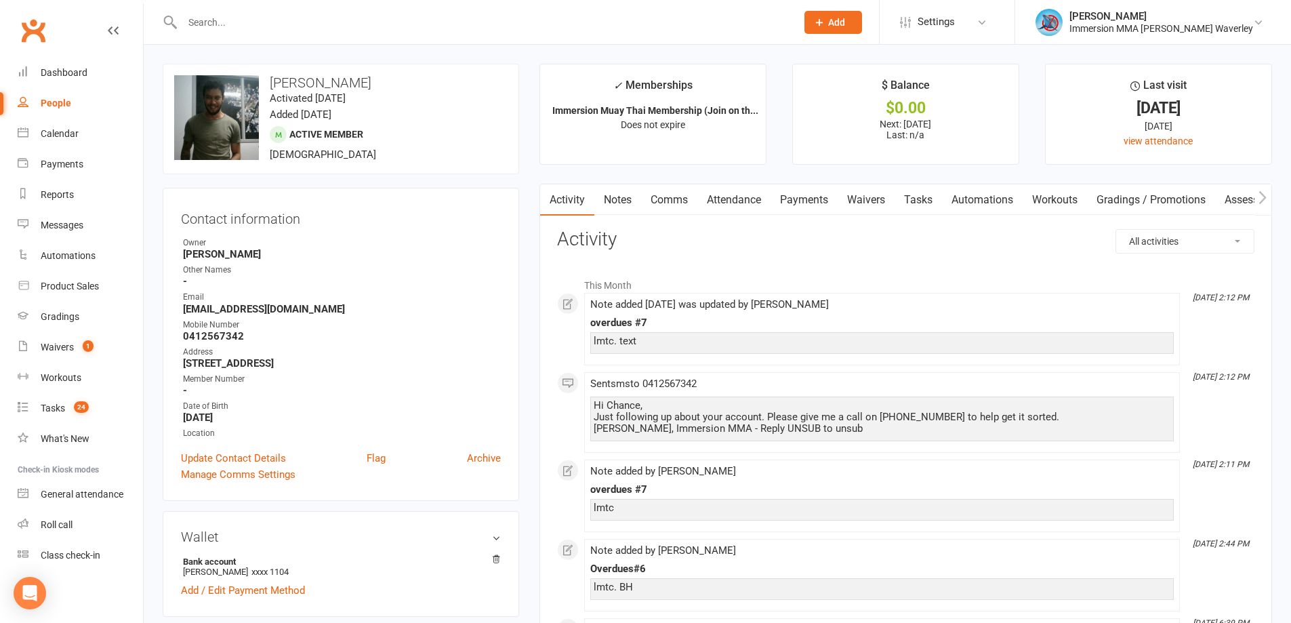
click at [610, 192] on link "Notes" at bounding box center [617, 199] width 47 height 31
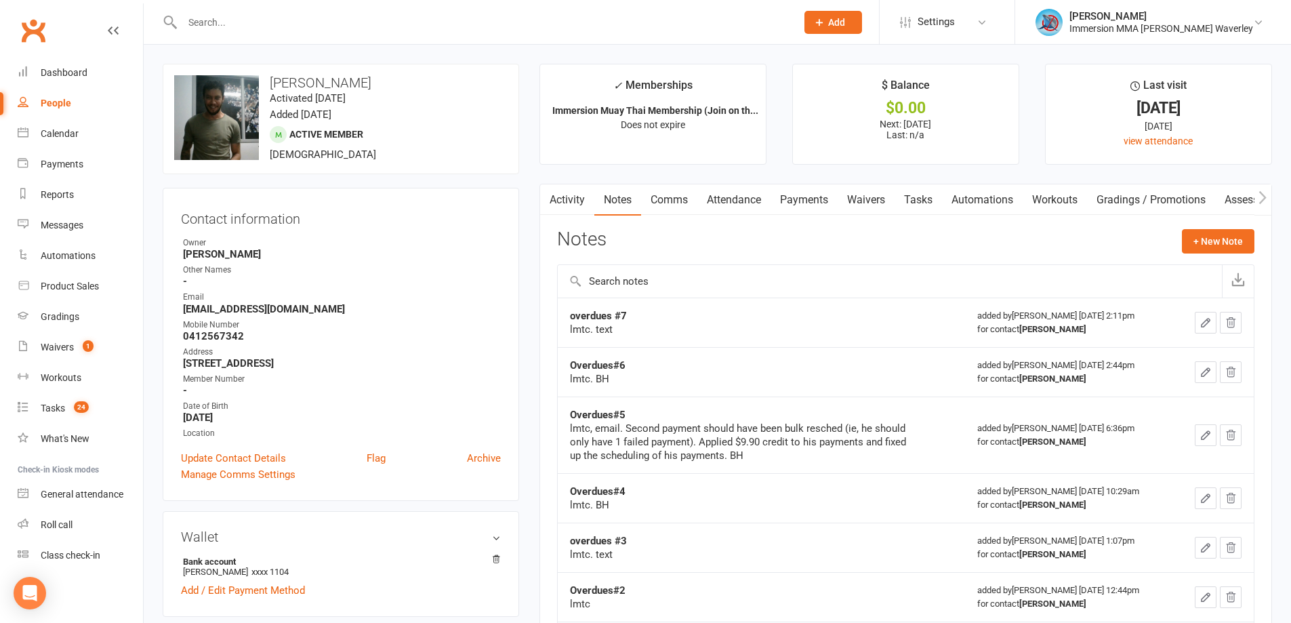
click at [915, 192] on link "Tasks" at bounding box center [917, 199] width 47 height 31
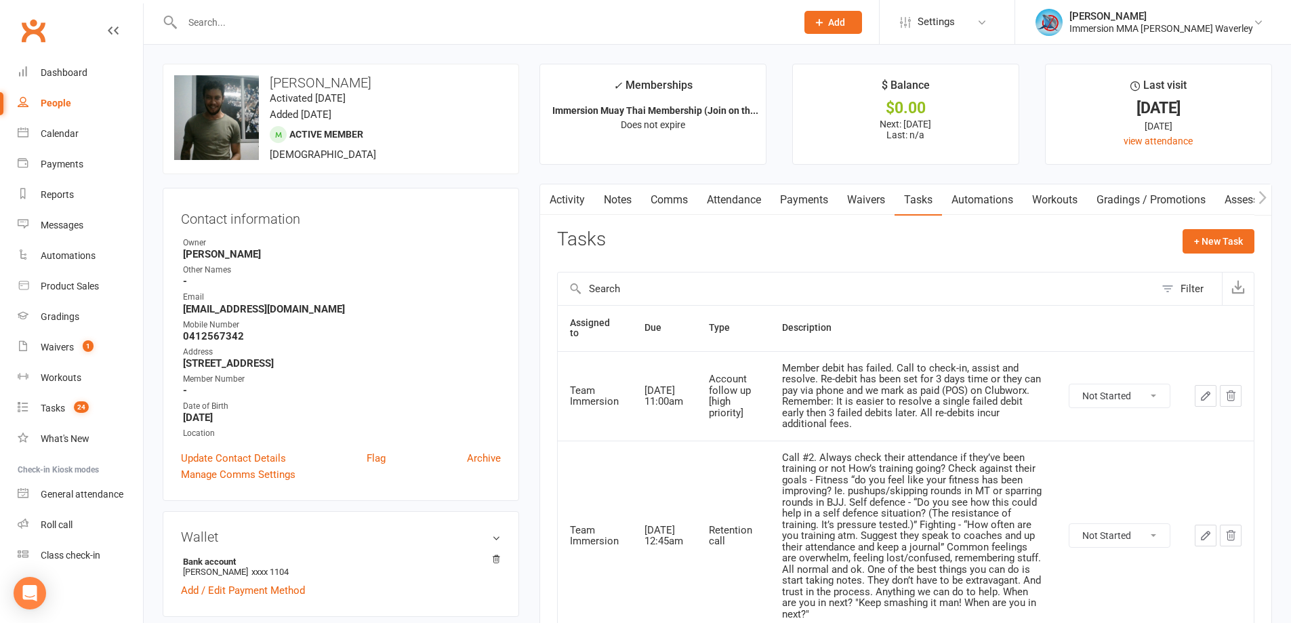
click at [808, 206] on link "Payments" at bounding box center [803, 199] width 67 height 31
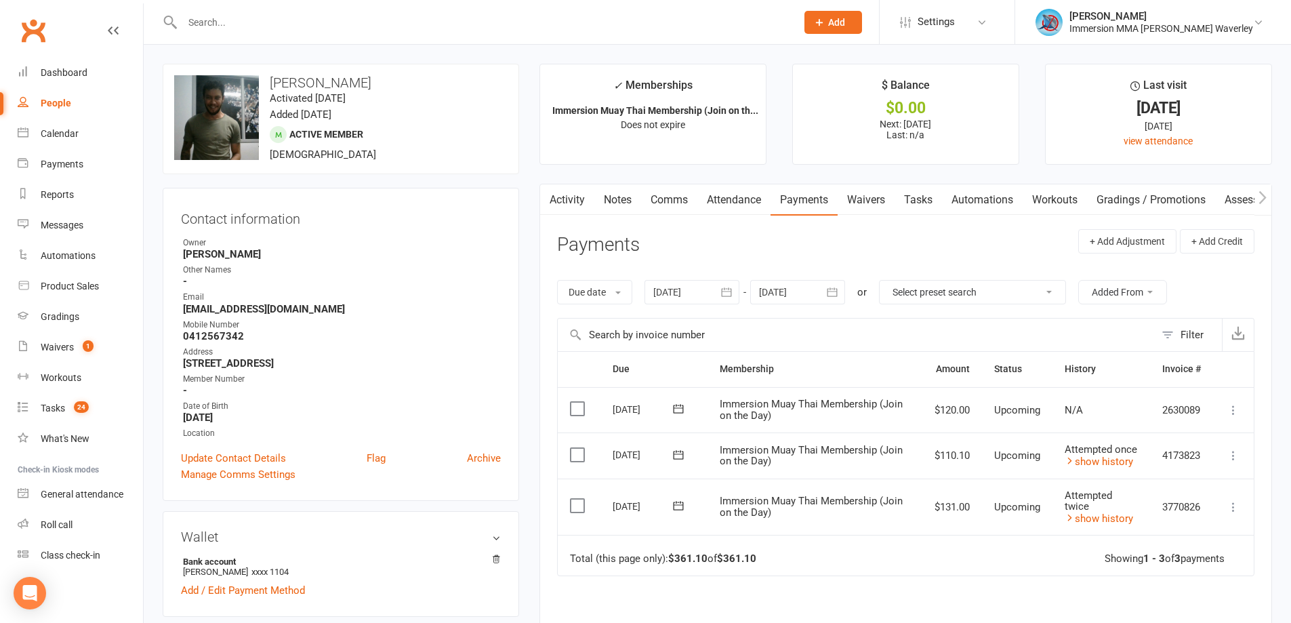
click at [908, 198] on link "Tasks" at bounding box center [917, 199] width 47 height 31
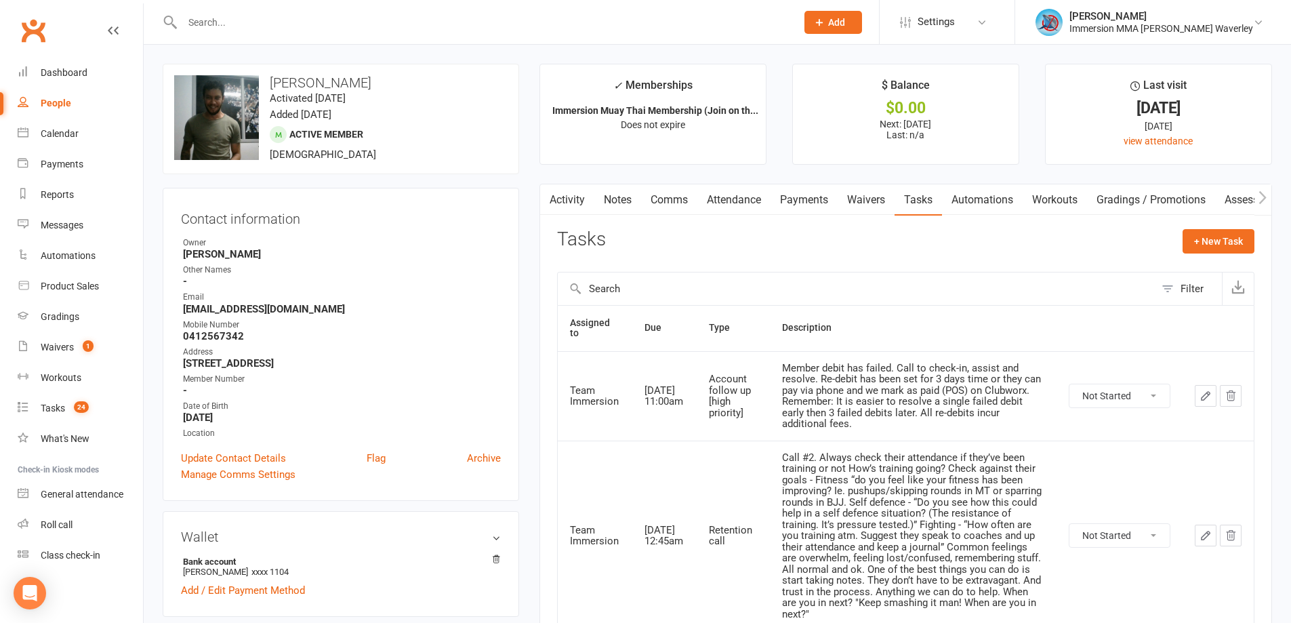
click at [802, 194] on link "Payments" at bounding box center [803, 199] width 67 height 31
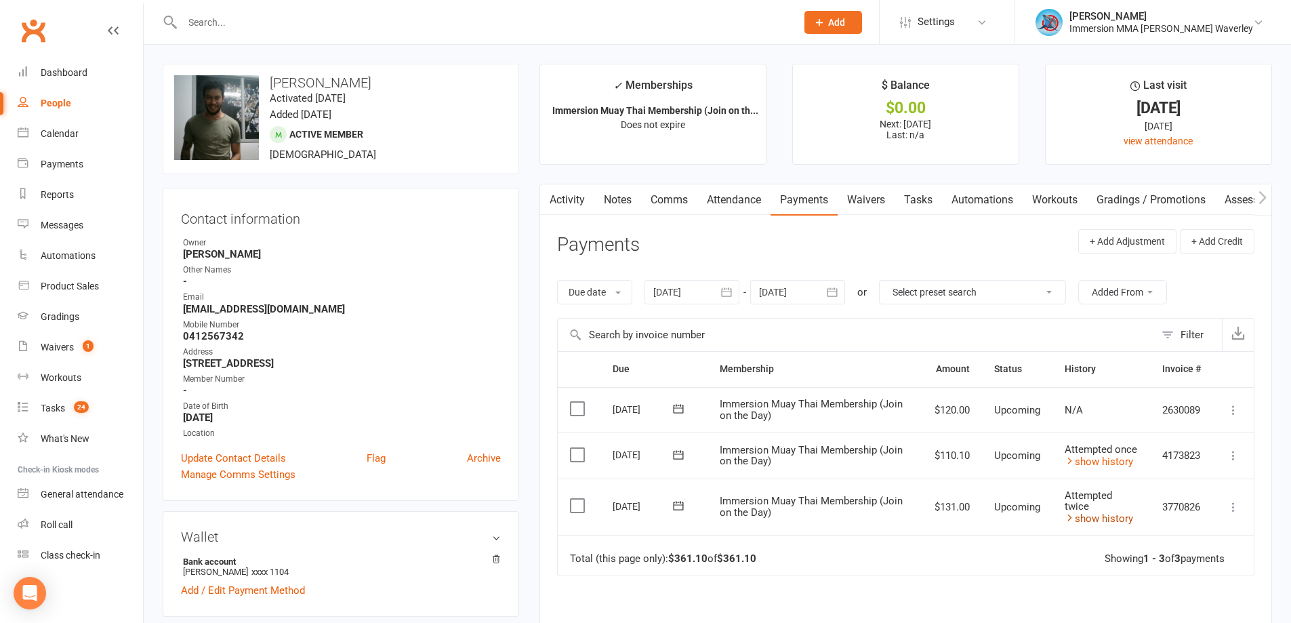
click at [1091, 524] on link "show history" at bounding box center [1098, 518] width 68 height 12
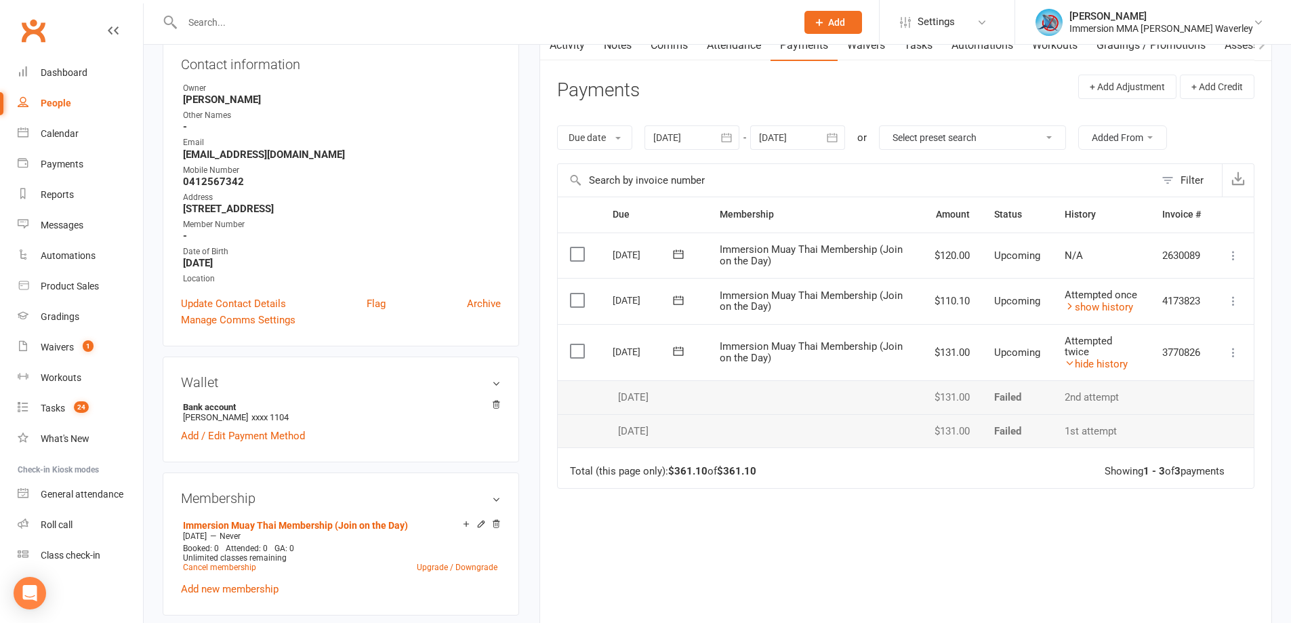
scroll to position [181, 0]
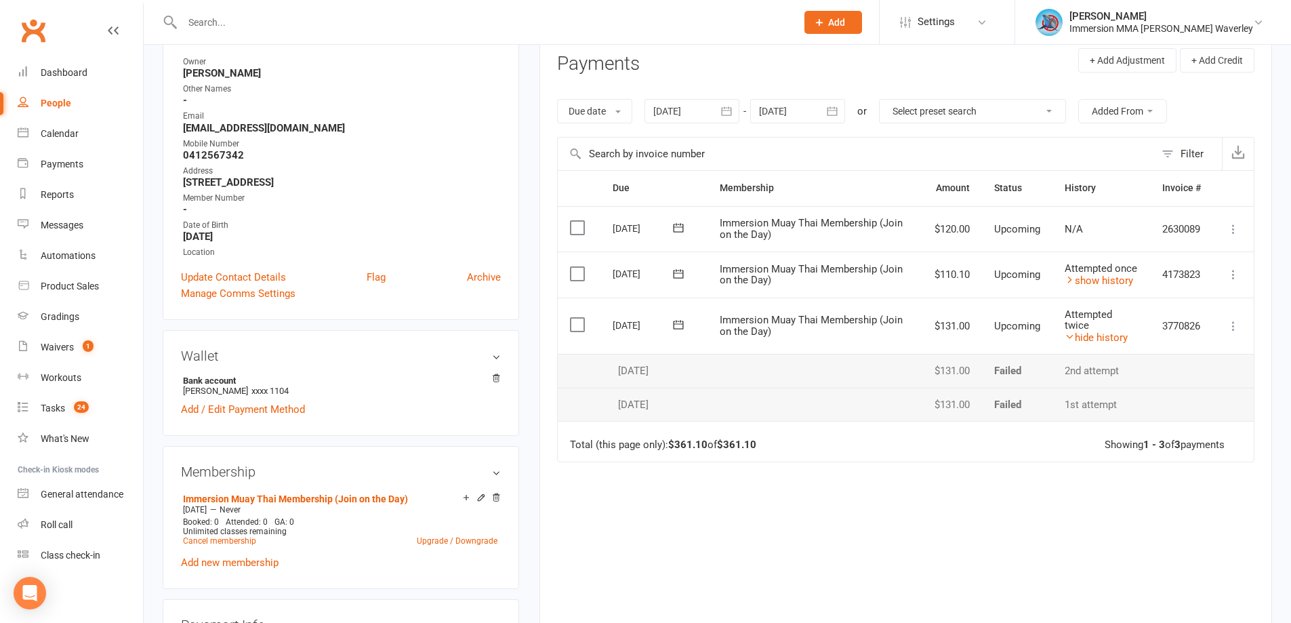
click at [1093, 288] on td "Attempted once show history" at bounding box center [1101, 274] width 98 height 46
click at [1096, 284] on link "show history" at bounding box center [1098, 280] width 68 height 12
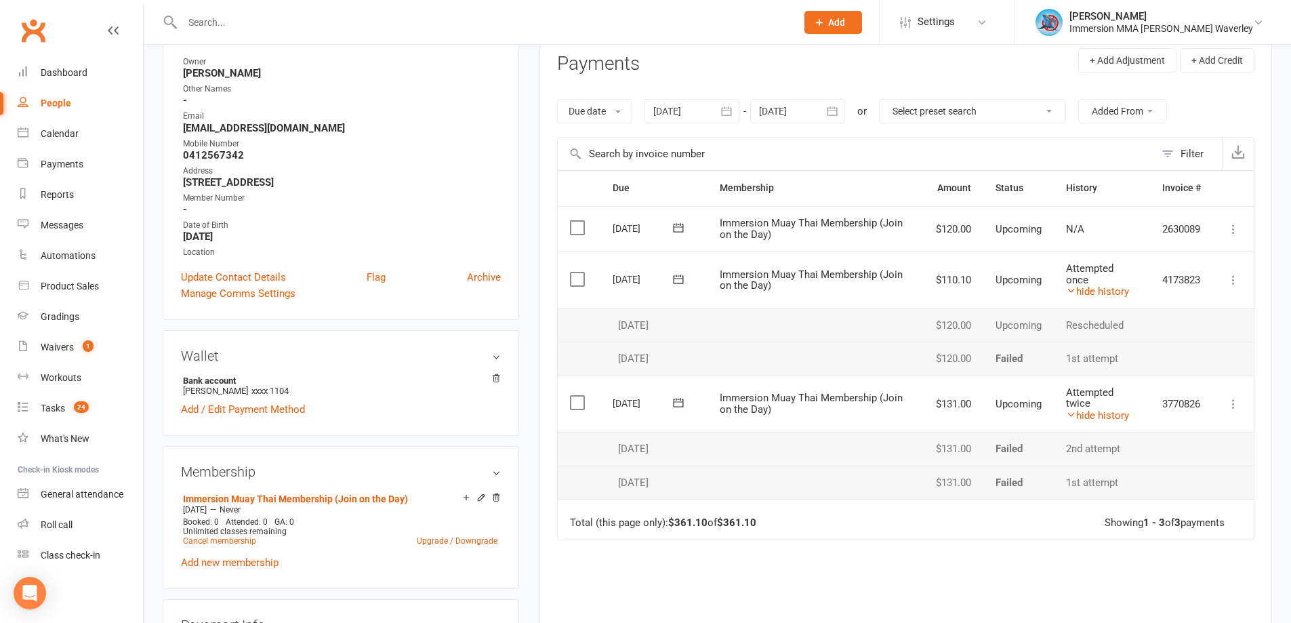
scroll to position [0, 0]
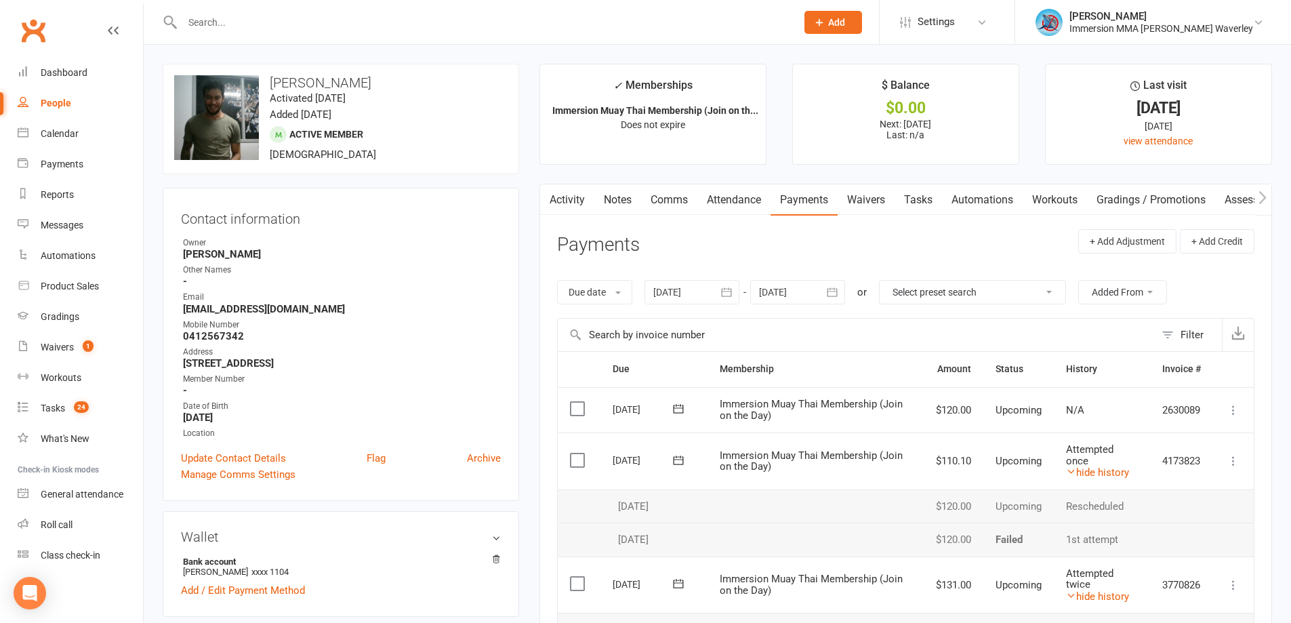
click at [611, 206] on link "Notes" at bounding box center [617, 199] width 47 height 31
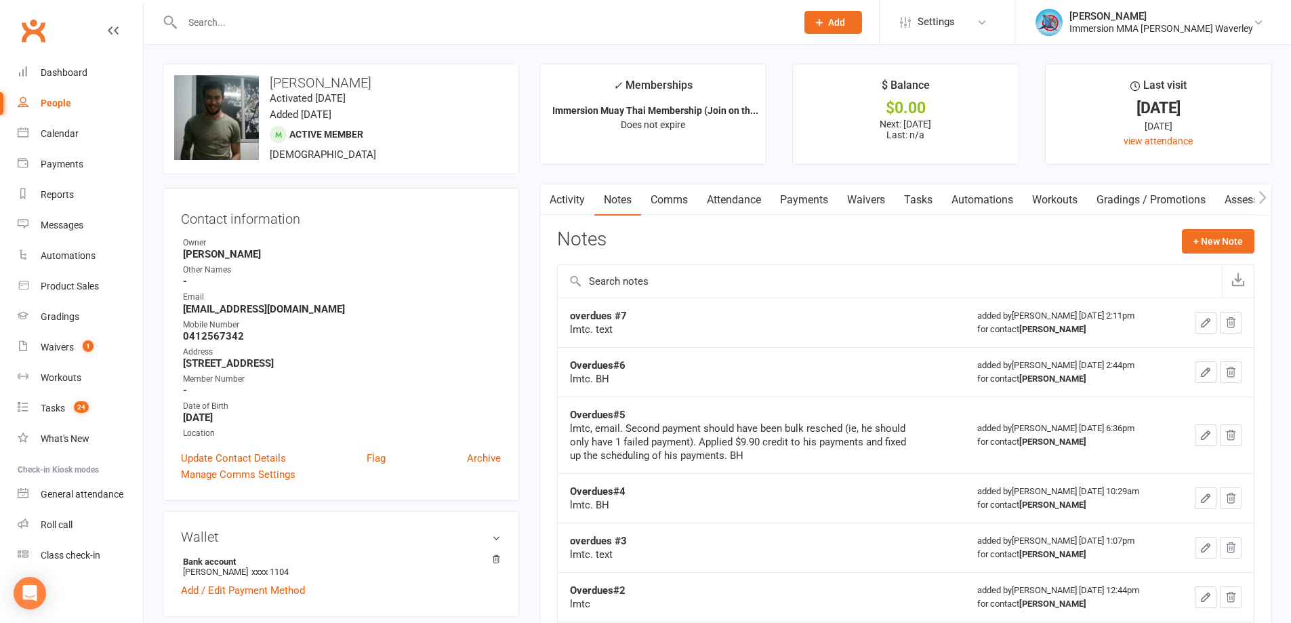
click at [801, 196] on link "Payments" at bounding box center [803, 199] width 67 height 31
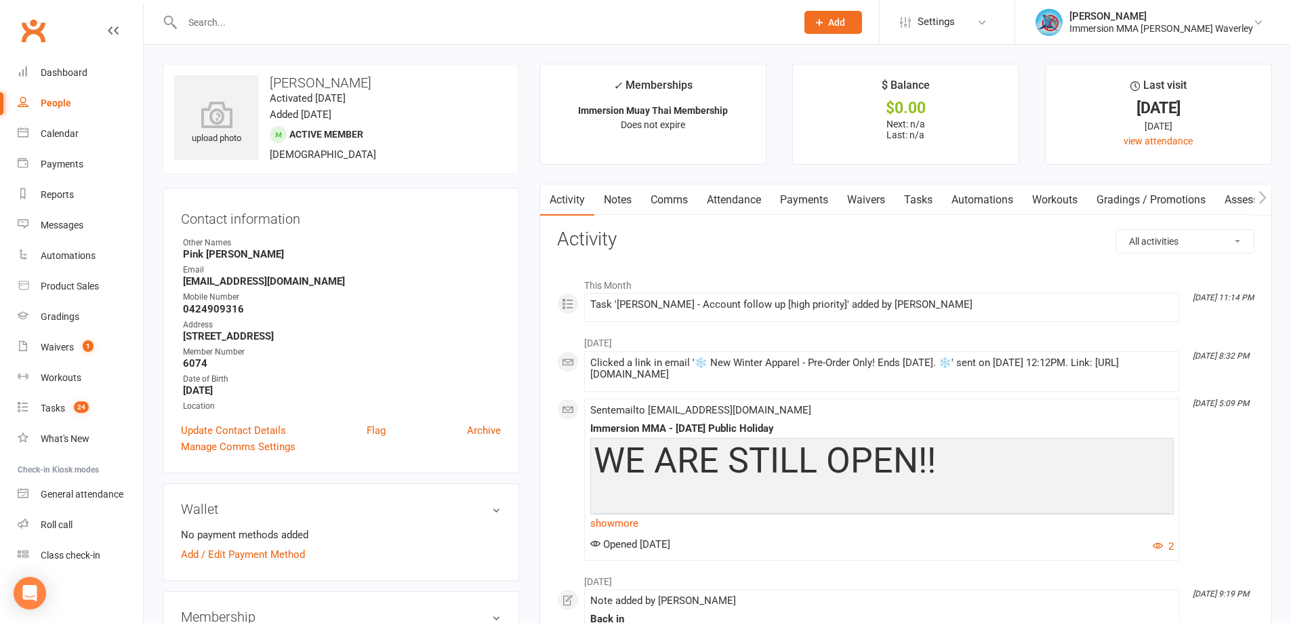
click at [624, 200] on link "Notes" at bounding box center [617, 199] width 47 height 31
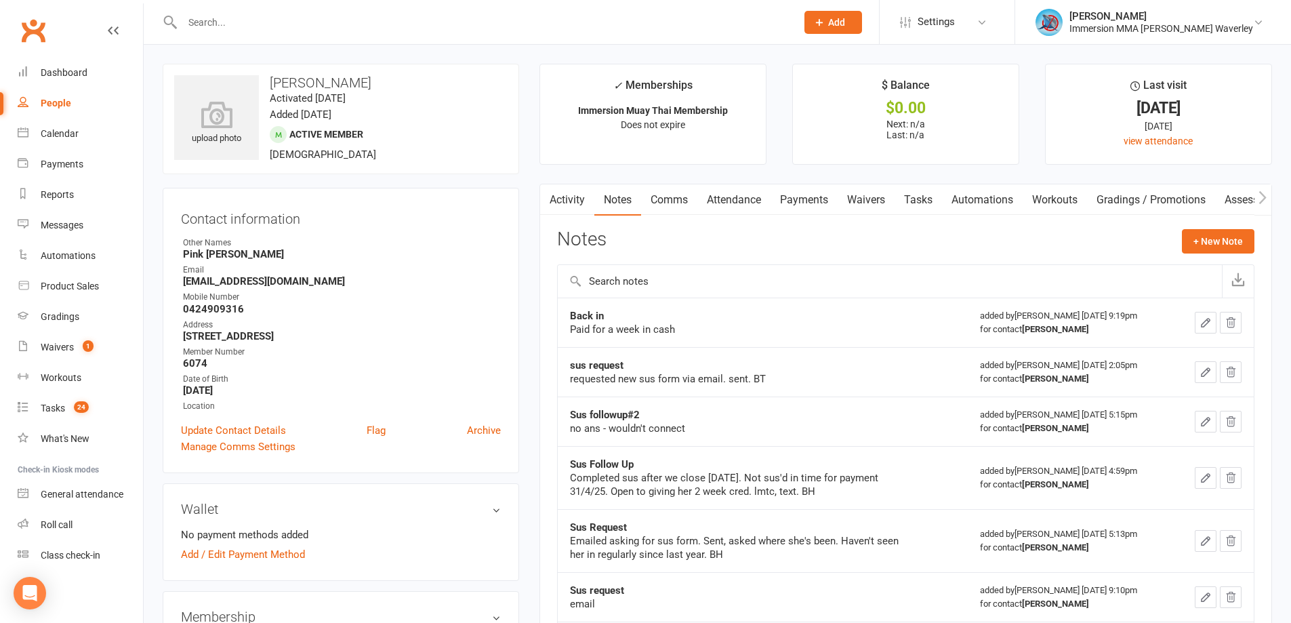
click at [932, 207] on link "Tasks" at bounding box center [917, 199] width 47 height 31
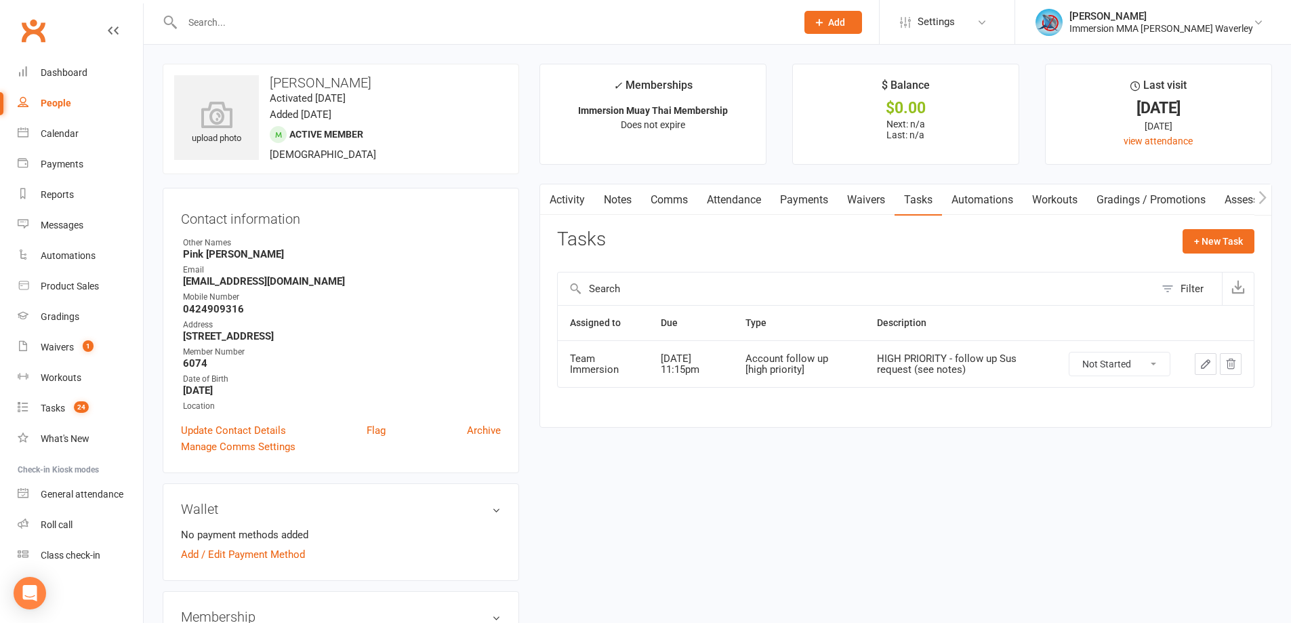
click at [609, 200] on link "Notes" at bounding box center [617, 199] width 47 height 31
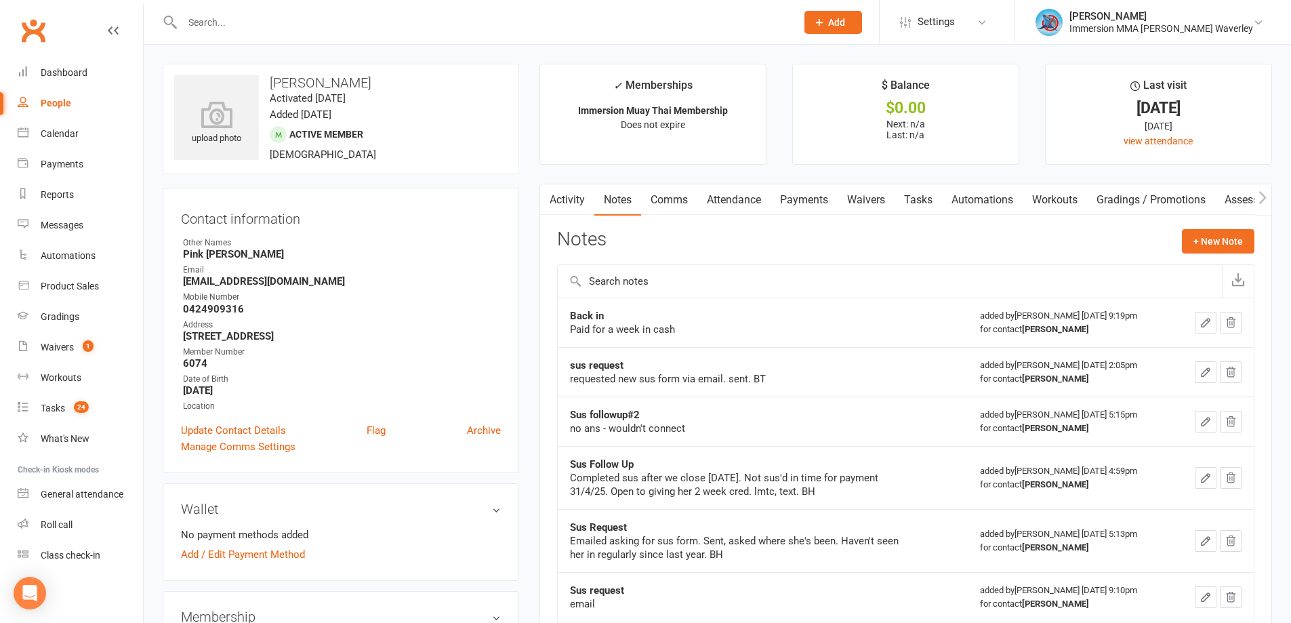
click at [574, 197] on link "Activity" at bounding box center [567, 199] width 54 height 31
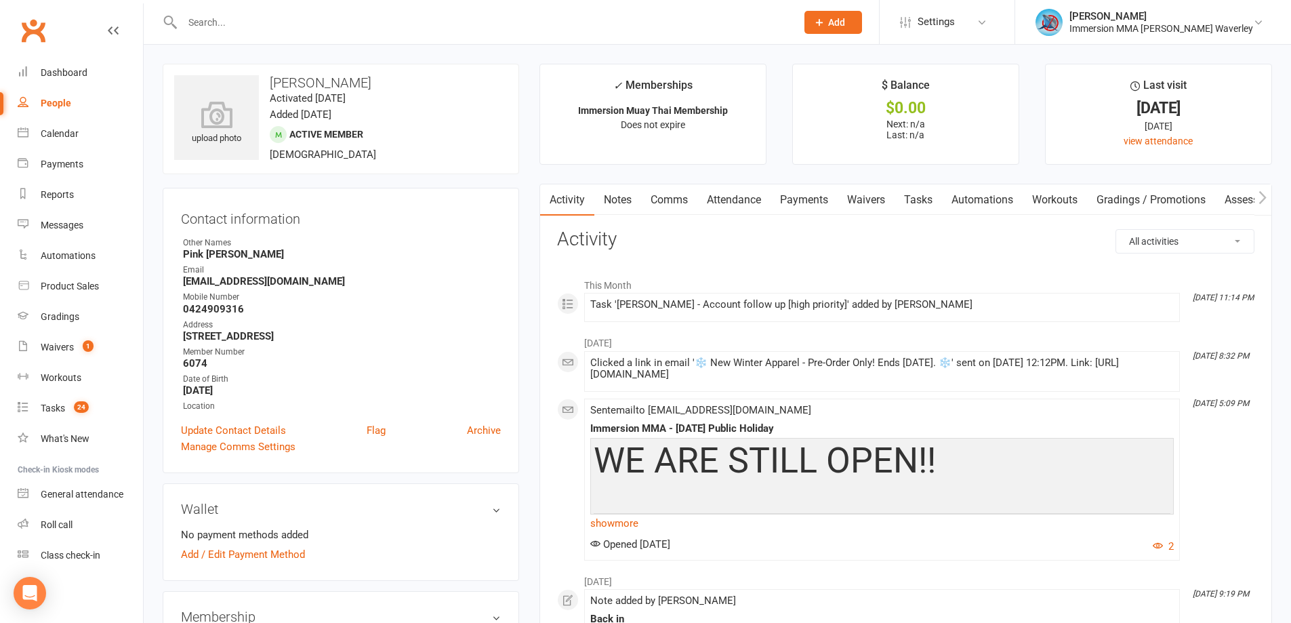
click at [926, 197] on link "Tasks" at bounding box center [917, 199] width 47 height 31
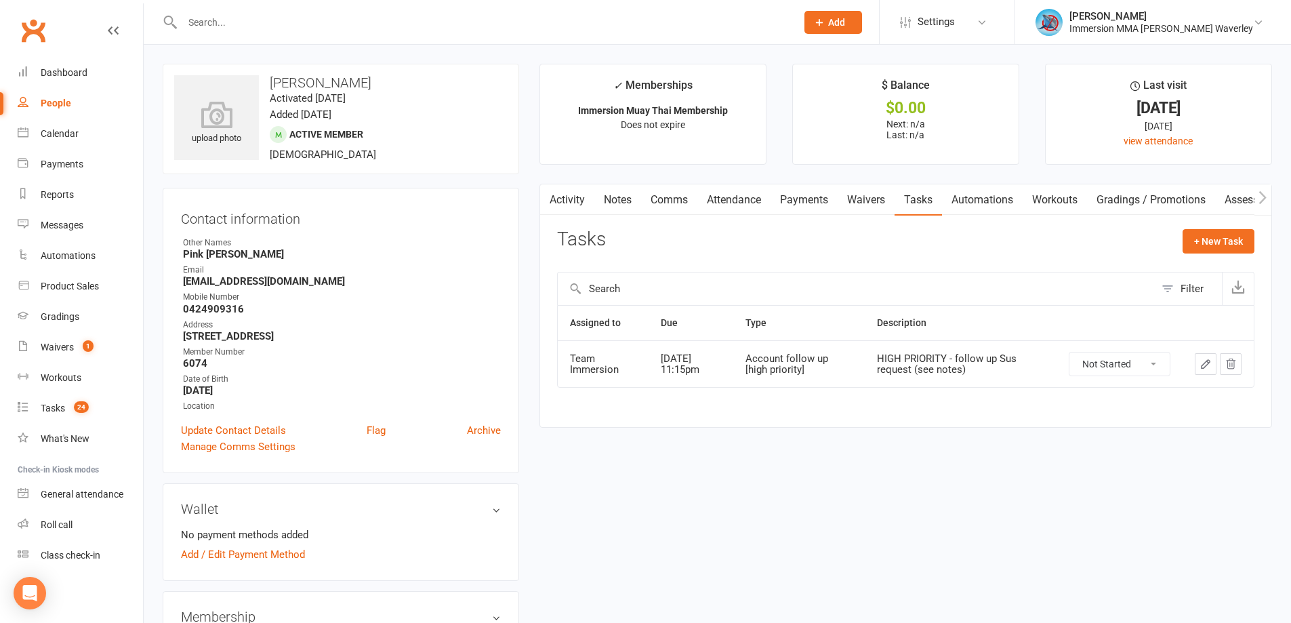
click at [568, 190] on link "Activity" at bounding box center [567, 199] width 54 height 31
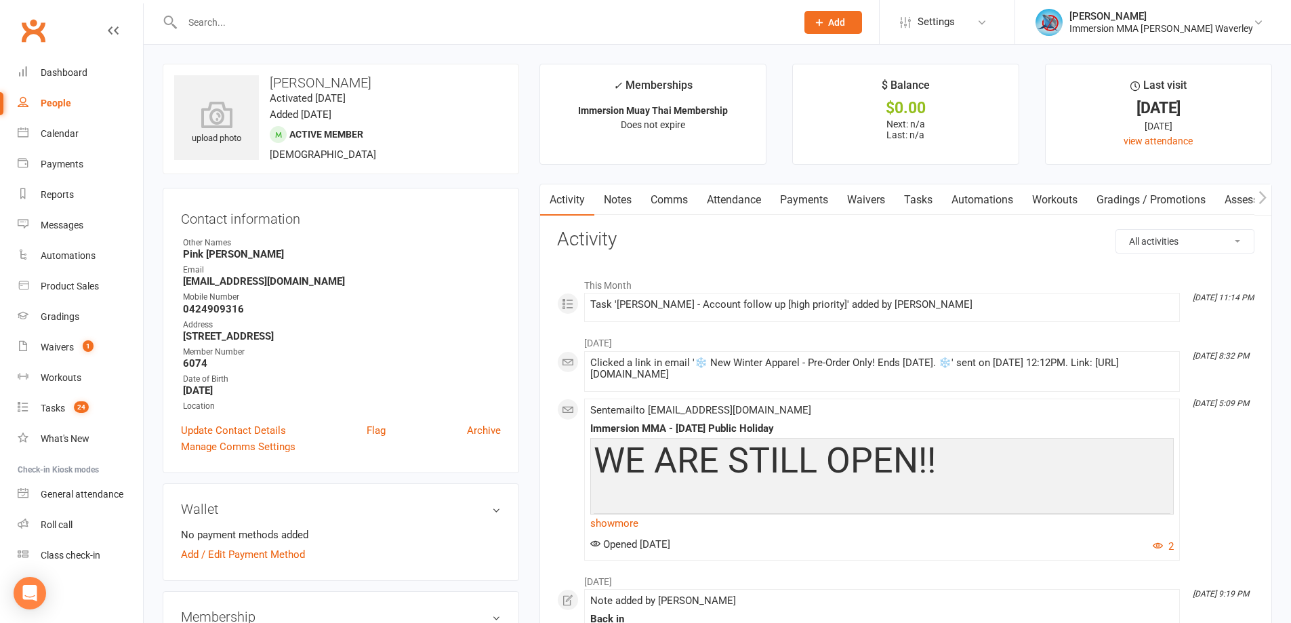
click at [626, 184] on link "Notes" at bounding box center [617, 199] width 47 height 31
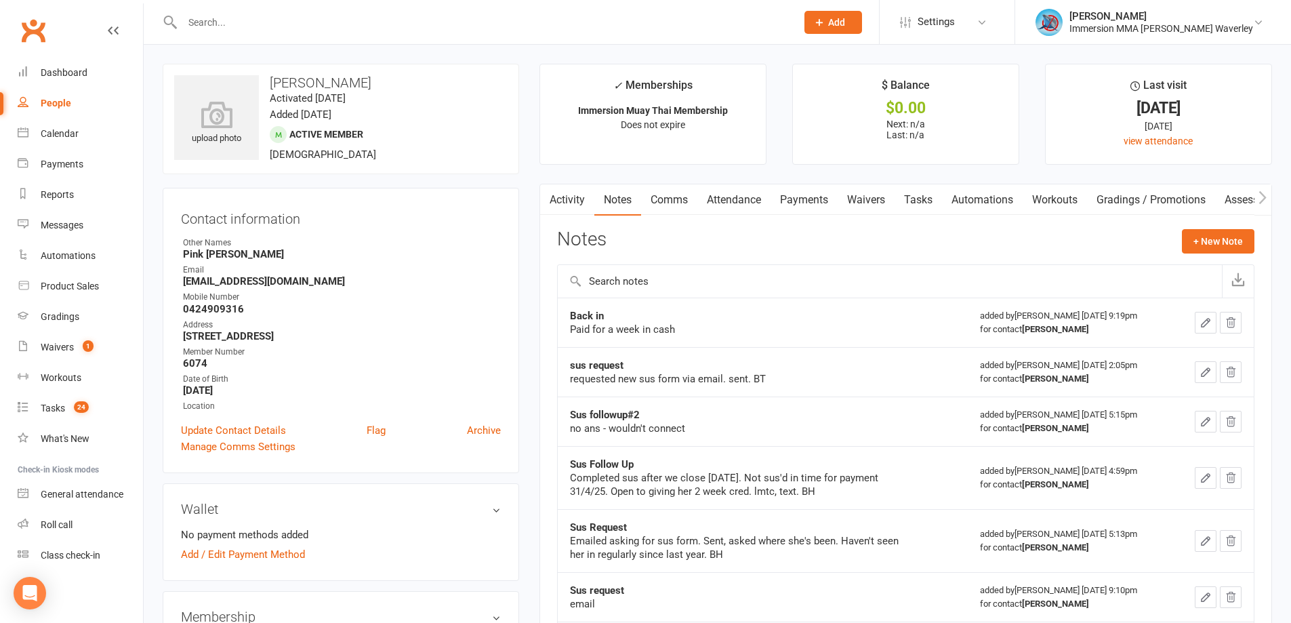
click at [810, 195] on link "Payments" at bounding box center [803, 199] width 67 height 31
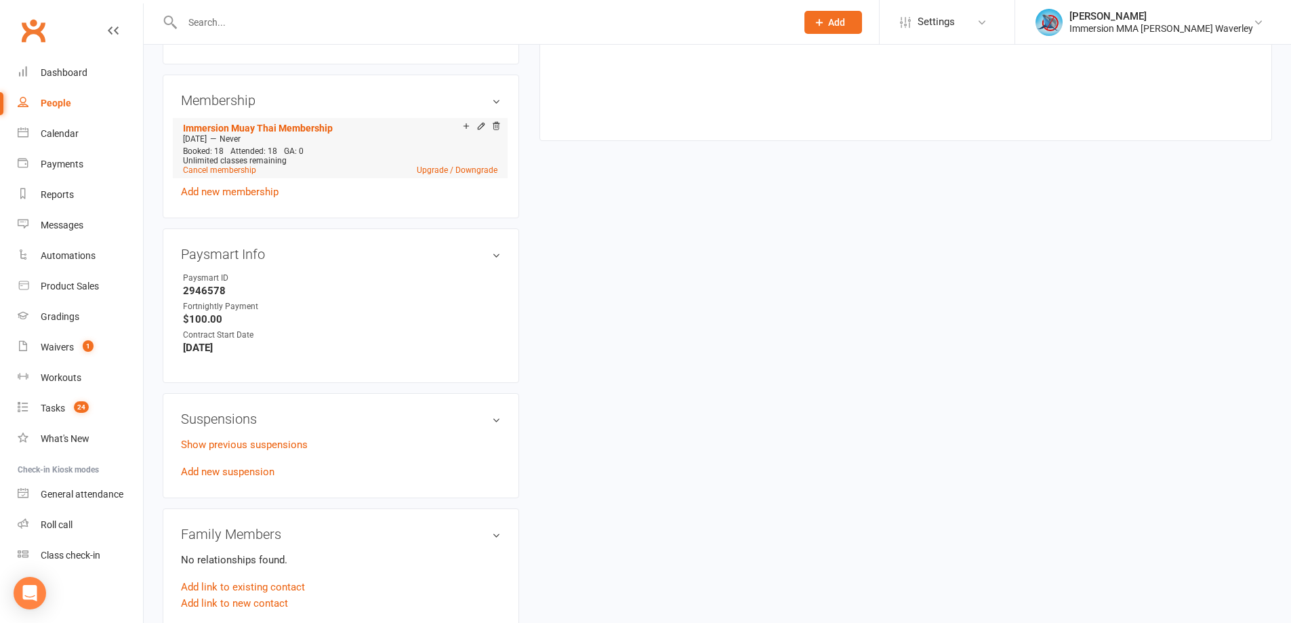
scroll to position [542, 0]
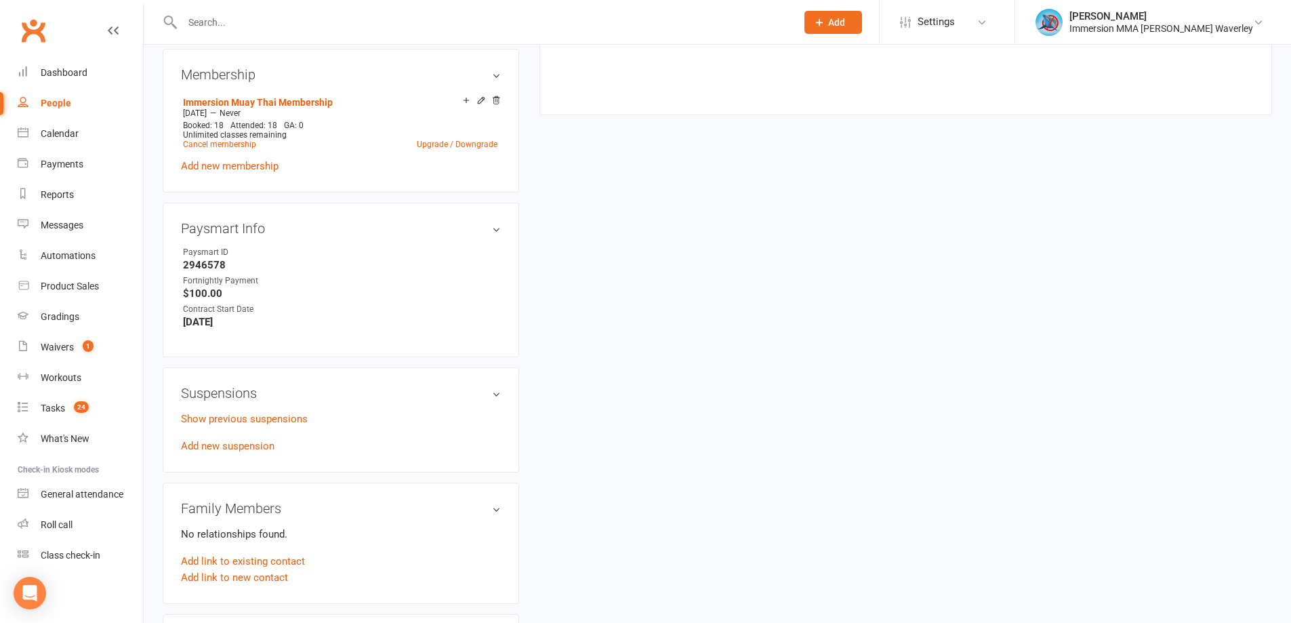
click at [255, 406] on div "Suspensions Show previous suspensions Add new suspension" at bounding box center [341, 419] width 356 height 105
click at [257, 417] on link "Show previous suspensions" at bounding box center [244, 419] width 127 height 12
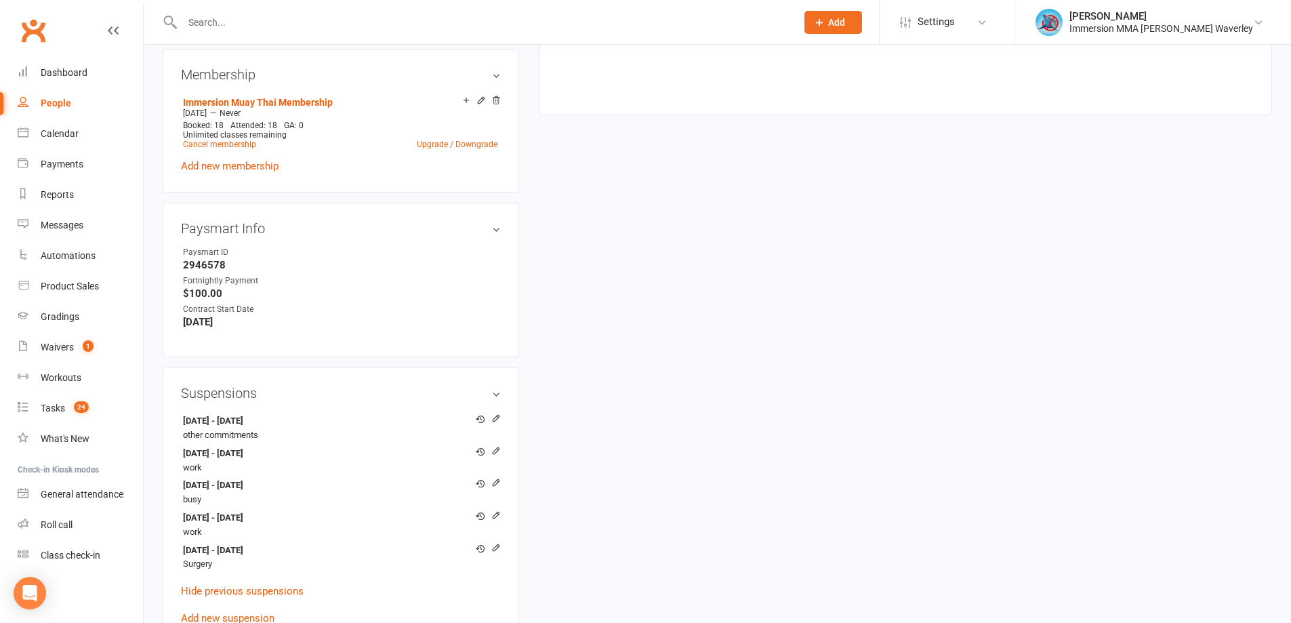
scroll to position [0, 0]
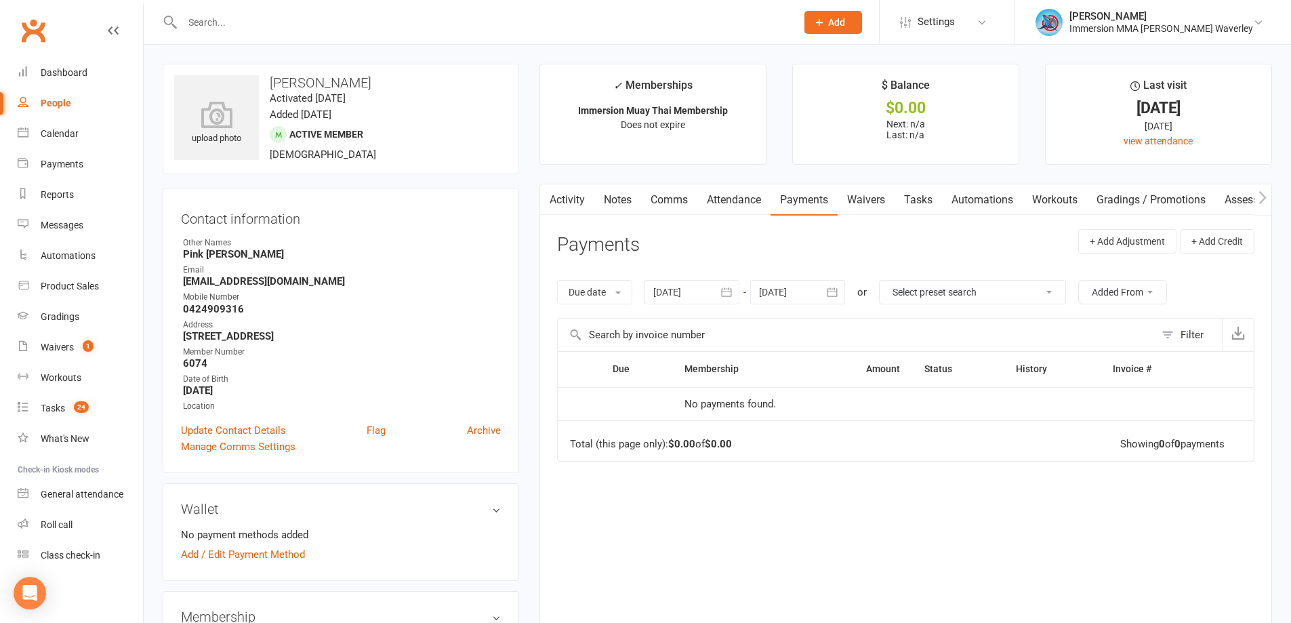
click at [629, 201] on link "Notes" at bounding box center [617, 199] width 47 height 31
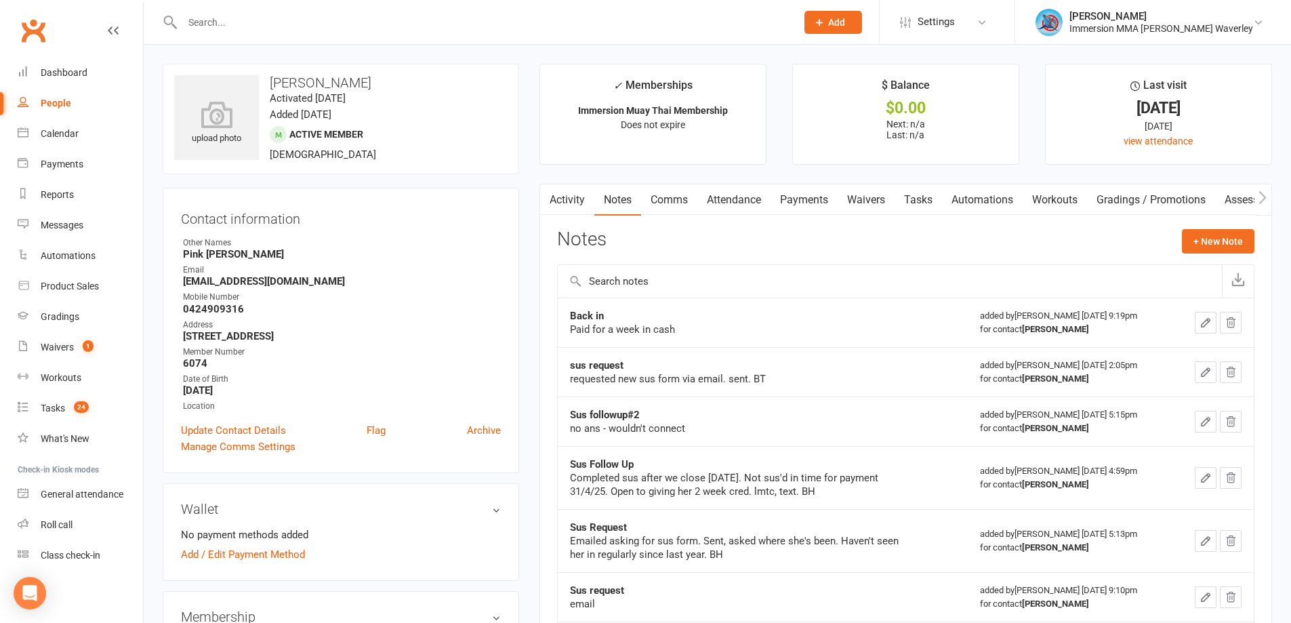
click at [885, 198] on link "Waivers" at bounding box center [865, 199] width 57 height 31
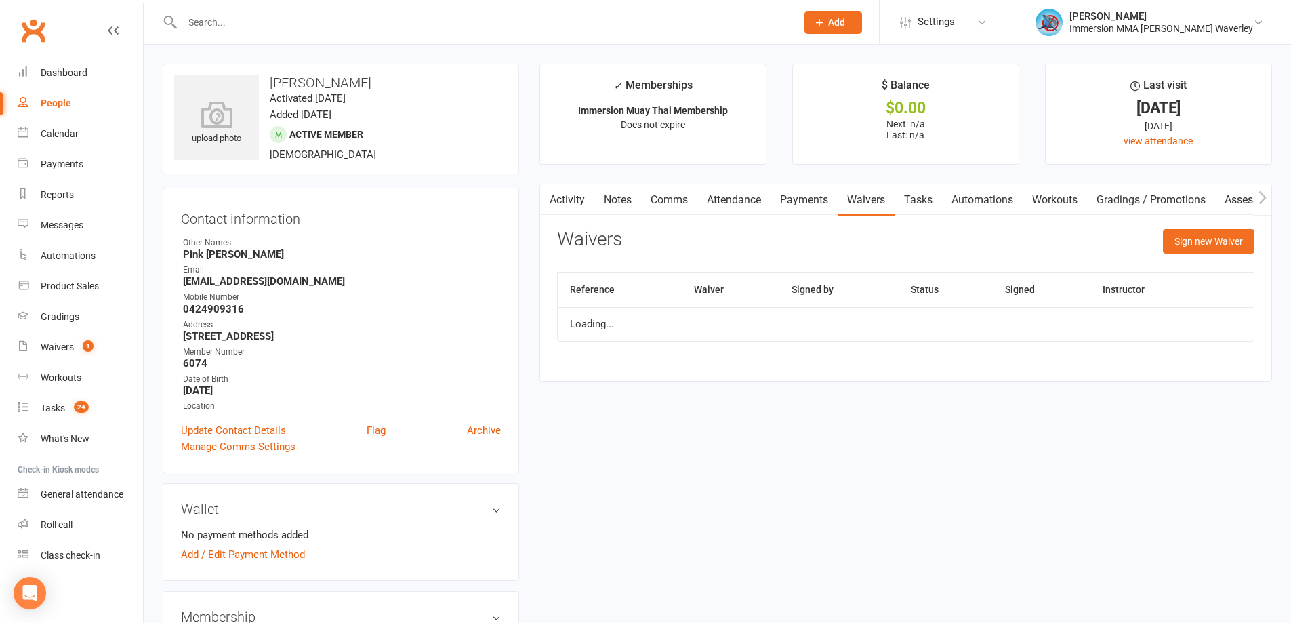
click at [915, 192] on link "Tasks" at bounding box center [917, 199] width 47 height 31
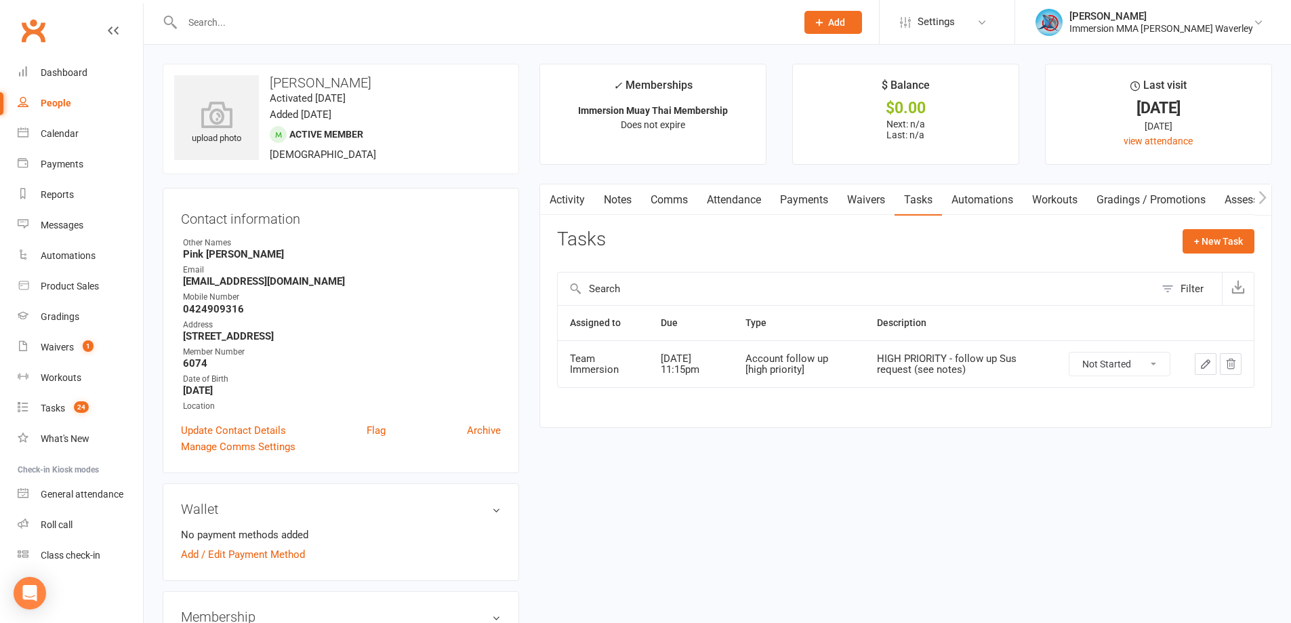
click at [574, 190] on link "Activity" at bounding box center [567, 199] width 54 height 31
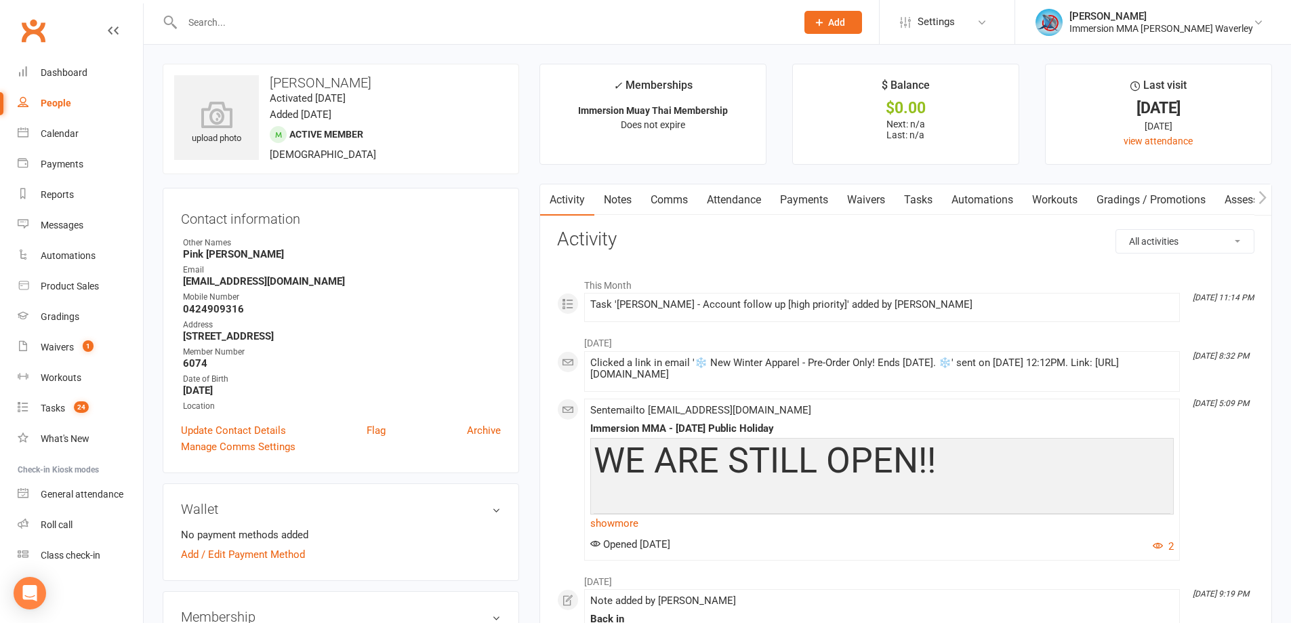
click at [629, 196] on link "Notes" at bounding box center [617, 199] width 47 height 31
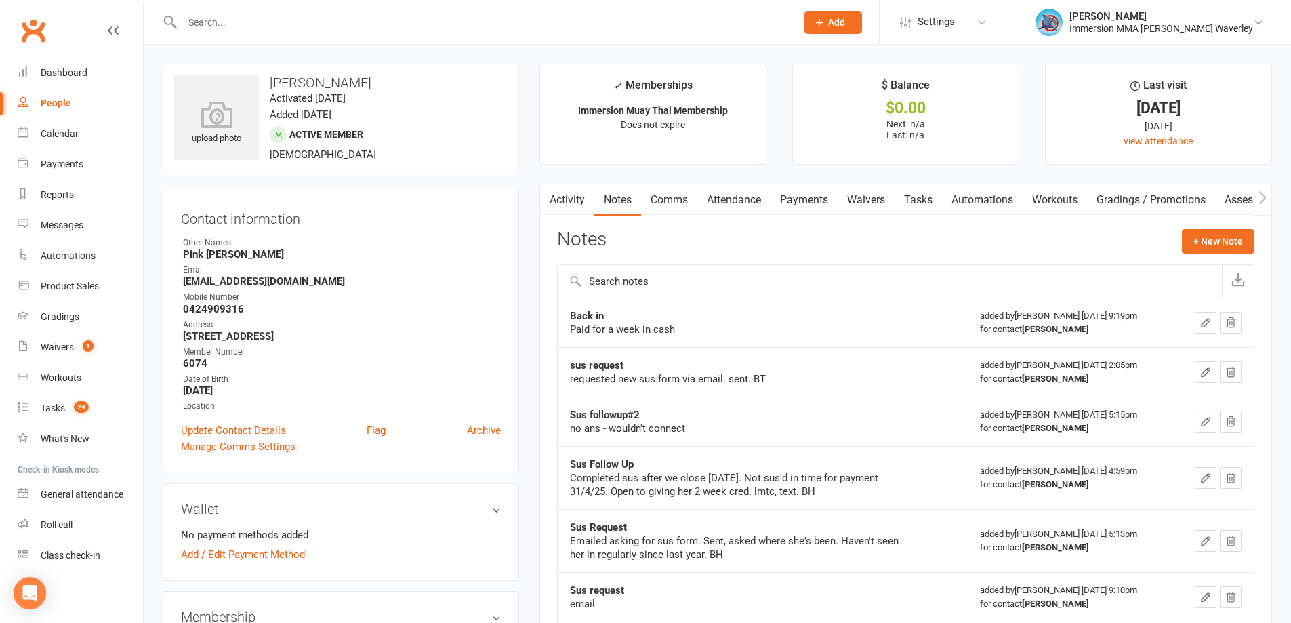
click at [570, 184] on link "Activity" at bounding box center [567, 199] width 54 height 31
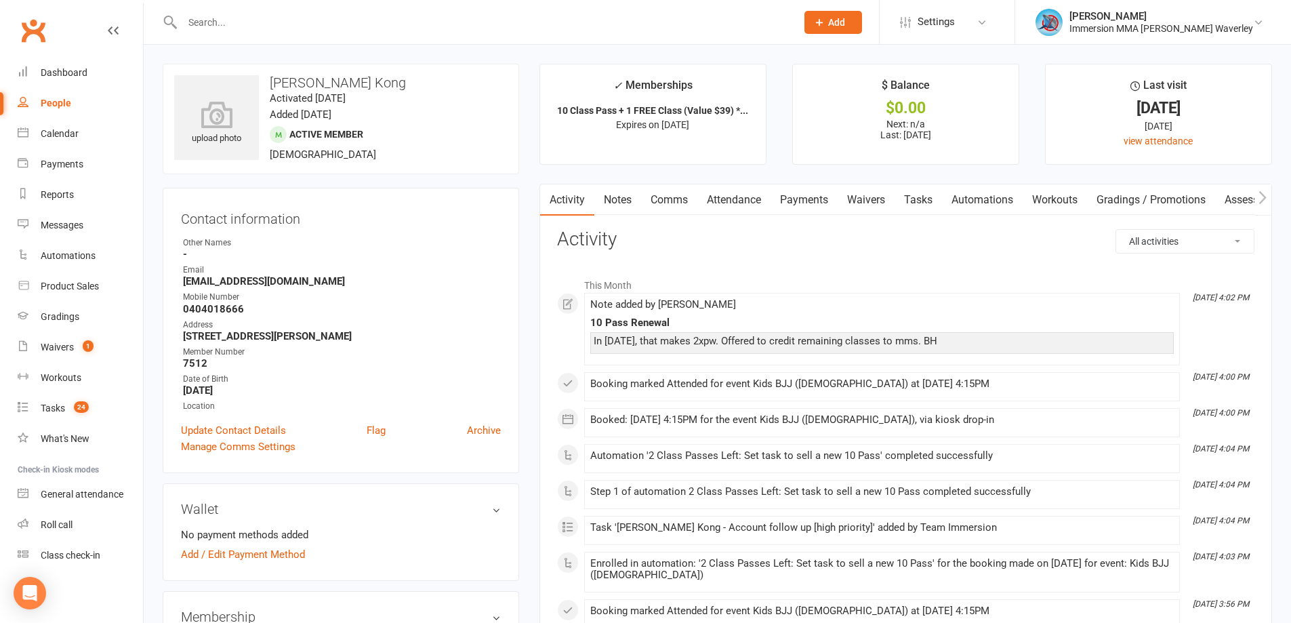
click at [631, 205] on link "Notes" at bounding box center [617, 199] width 47 height 31
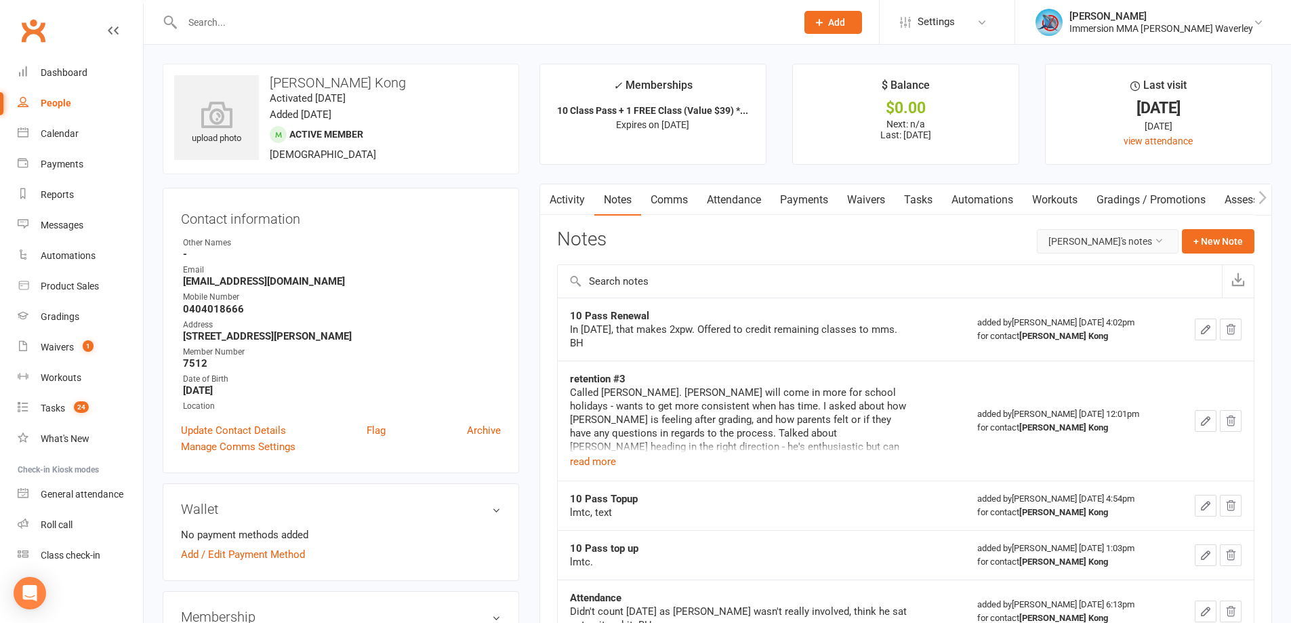
click at [1120, 236] on button "[PERSON_NAME]'s notes" at bounding box center [1108, 241] width 142 height 24
click at [1095, 301] on link "All family notes" at bounding box center [1099, 298] width 135 height 27
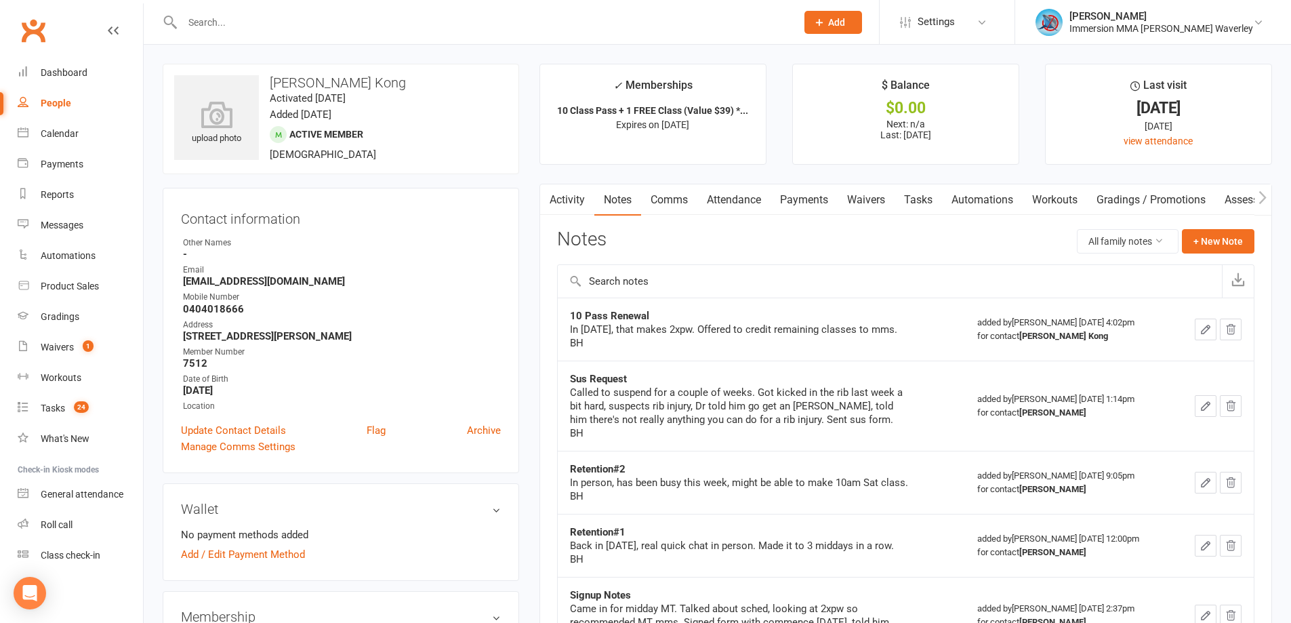
click at [929, 203] on link "Tasks" at bounding box center [917, 199] width 47 height 31
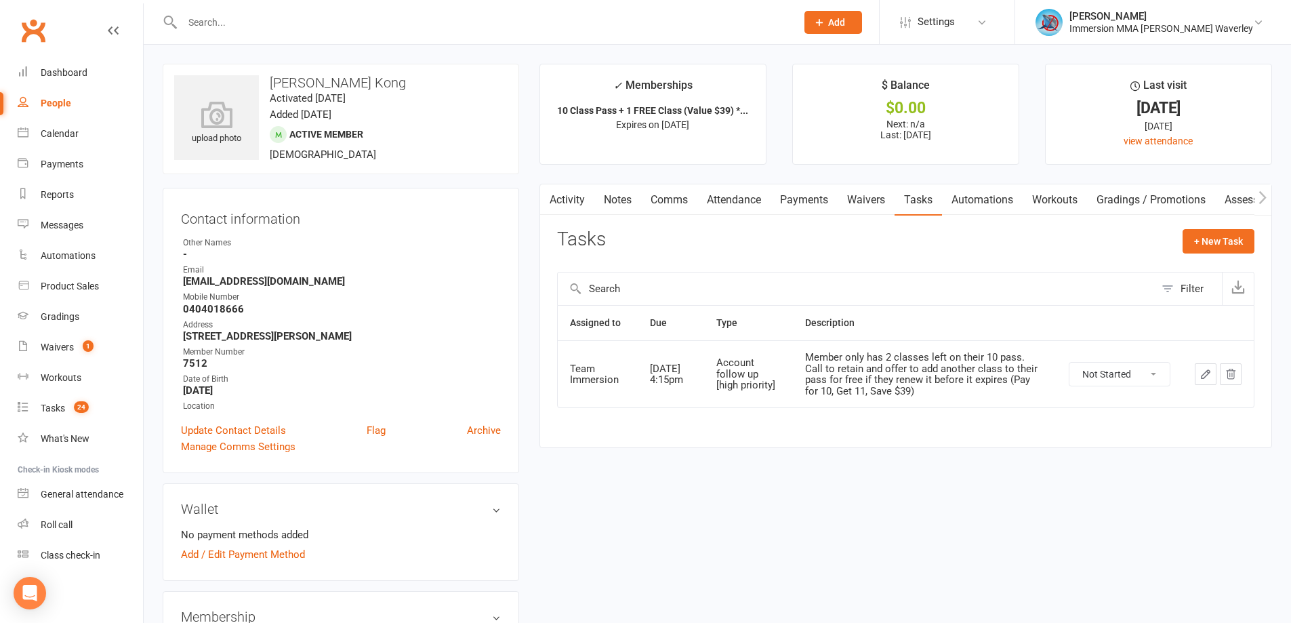
click at [1206, 373] on icon "button" at bounding box center [1205, 374] width 12 height 12
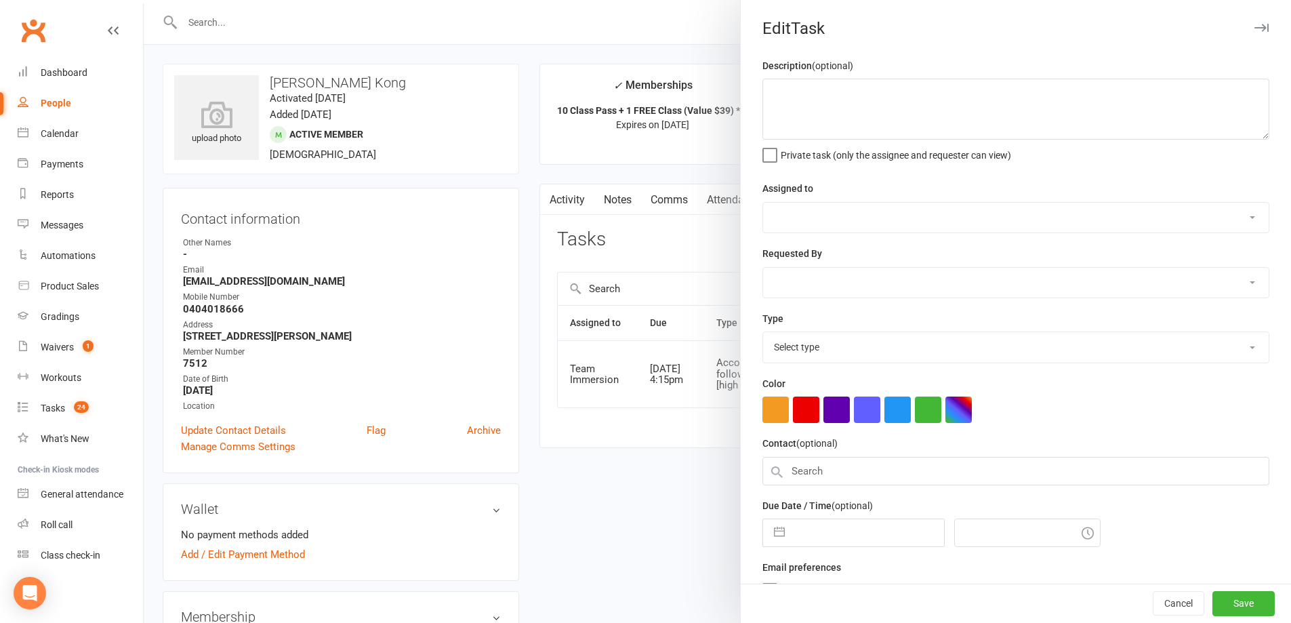
type textarea "Member only has 2 classes left on their 10 pass. Call to retain and offer to ad…"
select select "48837"
type input "16 Aug 2025"
type input "4:15pm"
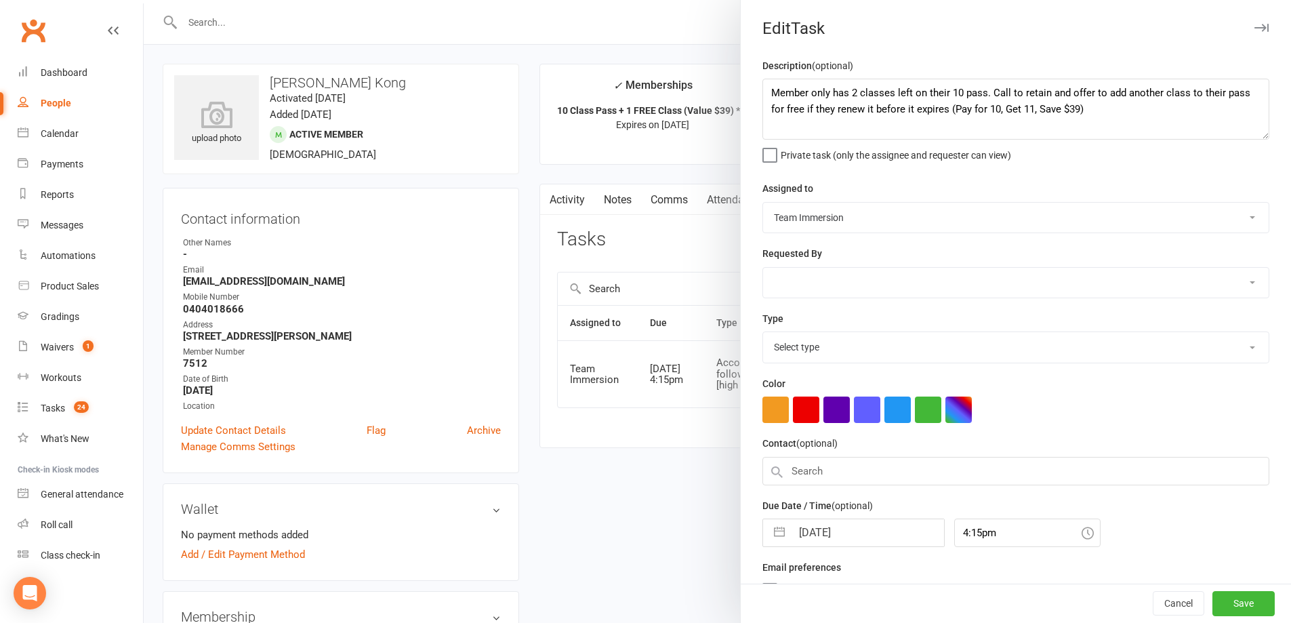
select select "27317"
select select "6"
select select "2025"
select select "7"
select select "2025"
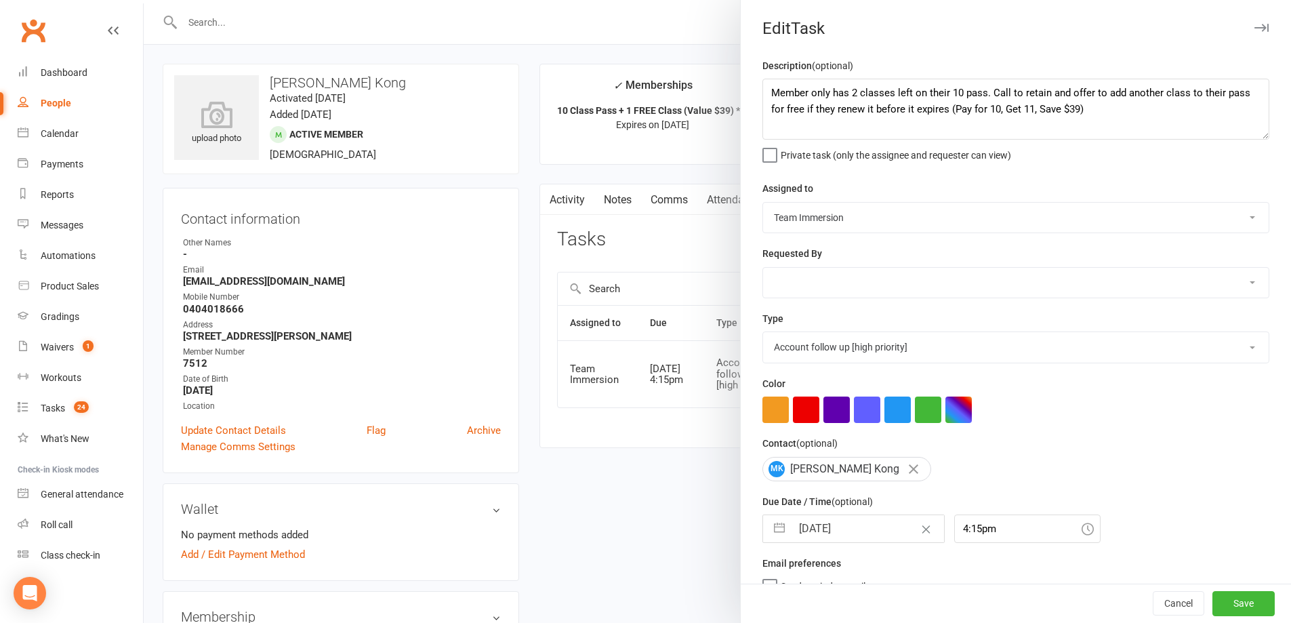
select select "8"
select select "2025"
click at [822, 542] on input "16 Aug 2025" at bounding box center [867, 528] width 152 height 27
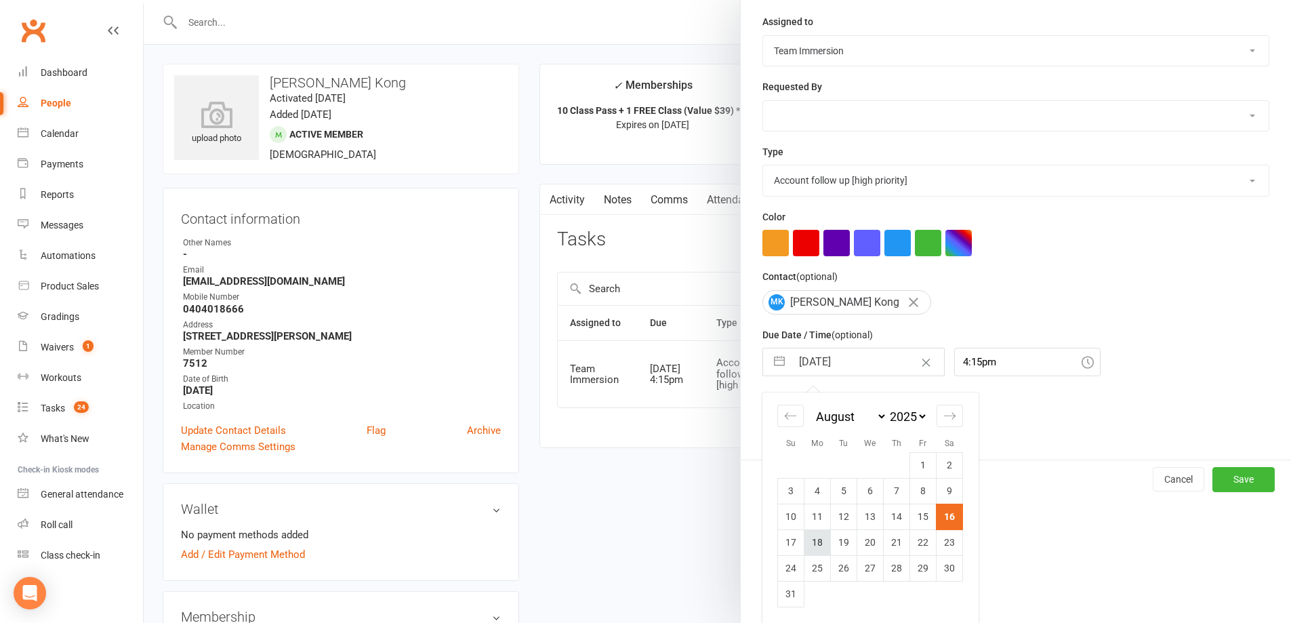
click at [812, 545] on td "18" at bounding box center [817, 542] width 26 height 26
type input "[DATE]"
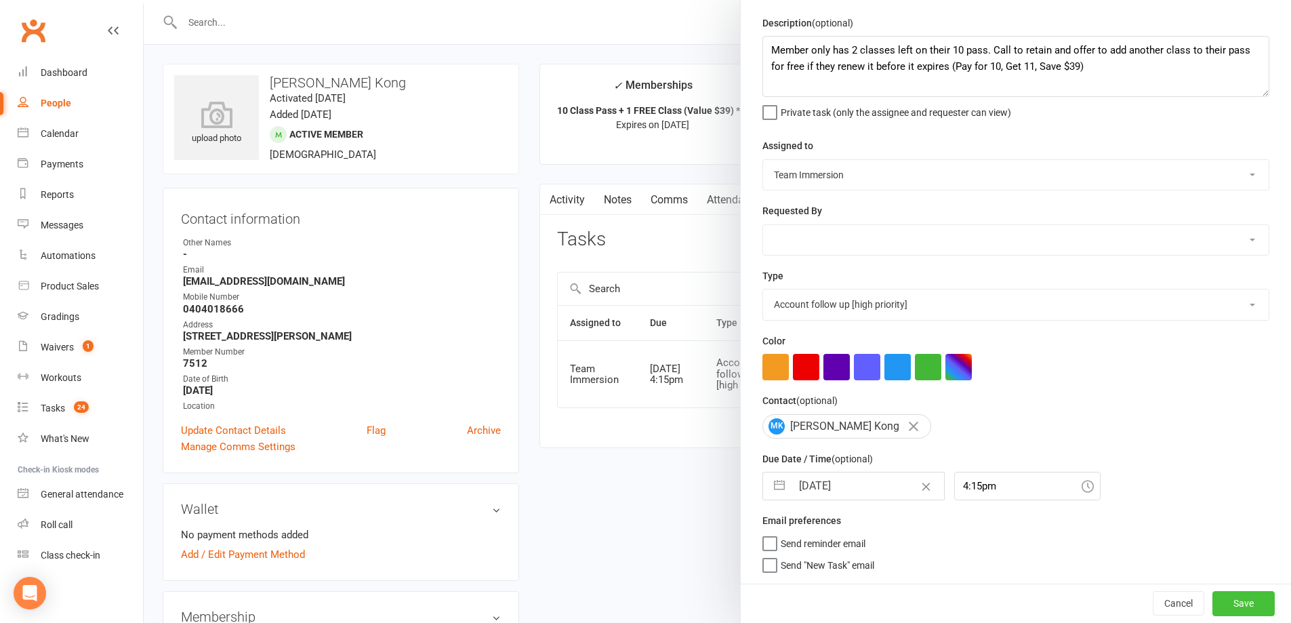
click at [1253, 611] on button "Save" at bounding box center [1243, 603] width 62 height 24
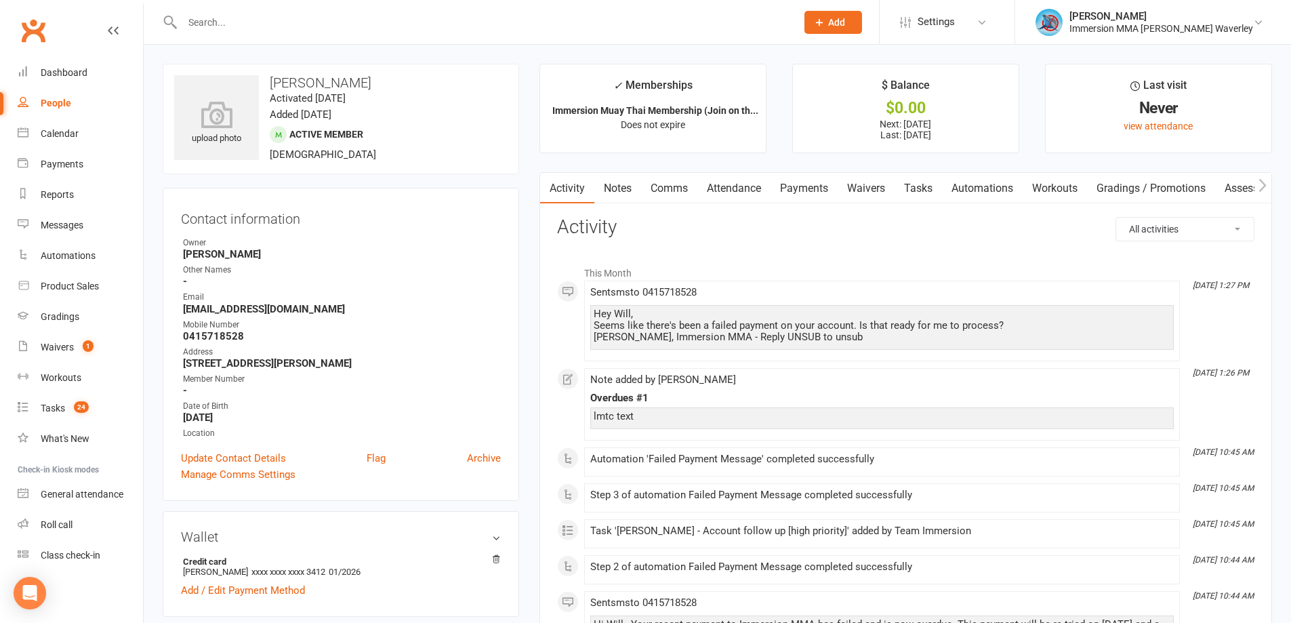
click at [915, 184] on link "Tasks" at bounding box center [917, 188] width 47 height 31
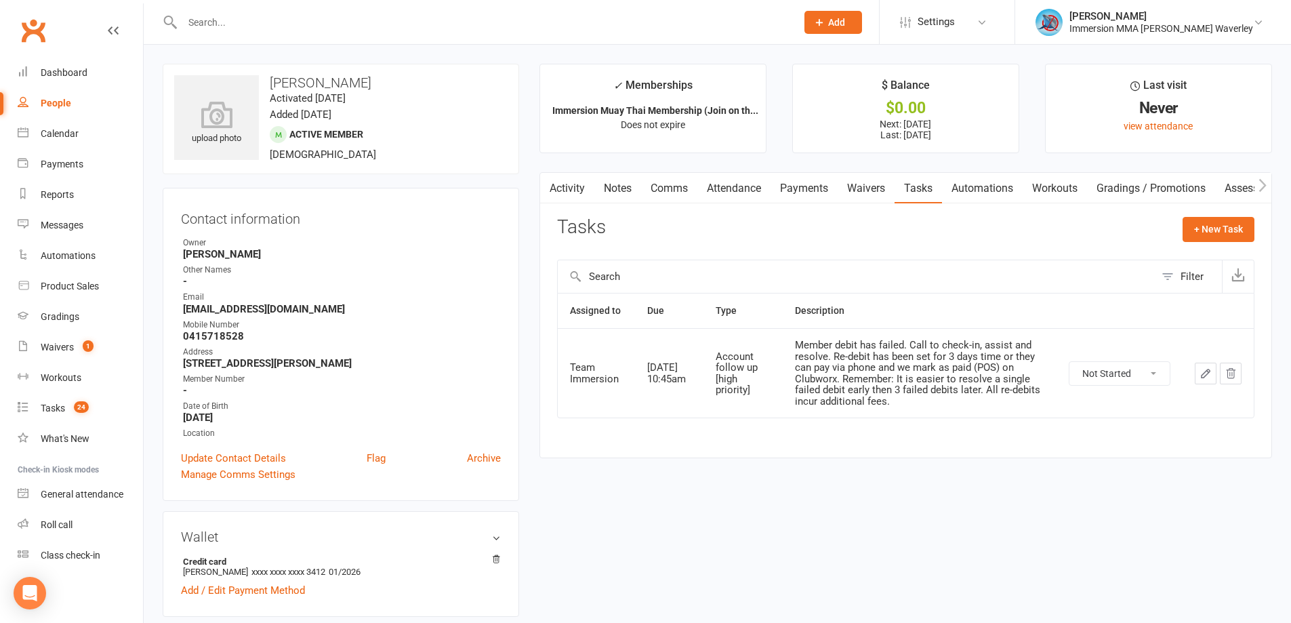
click at [834, 182] on link "Payments" at bounding box center [803, 188] width 67 height 31
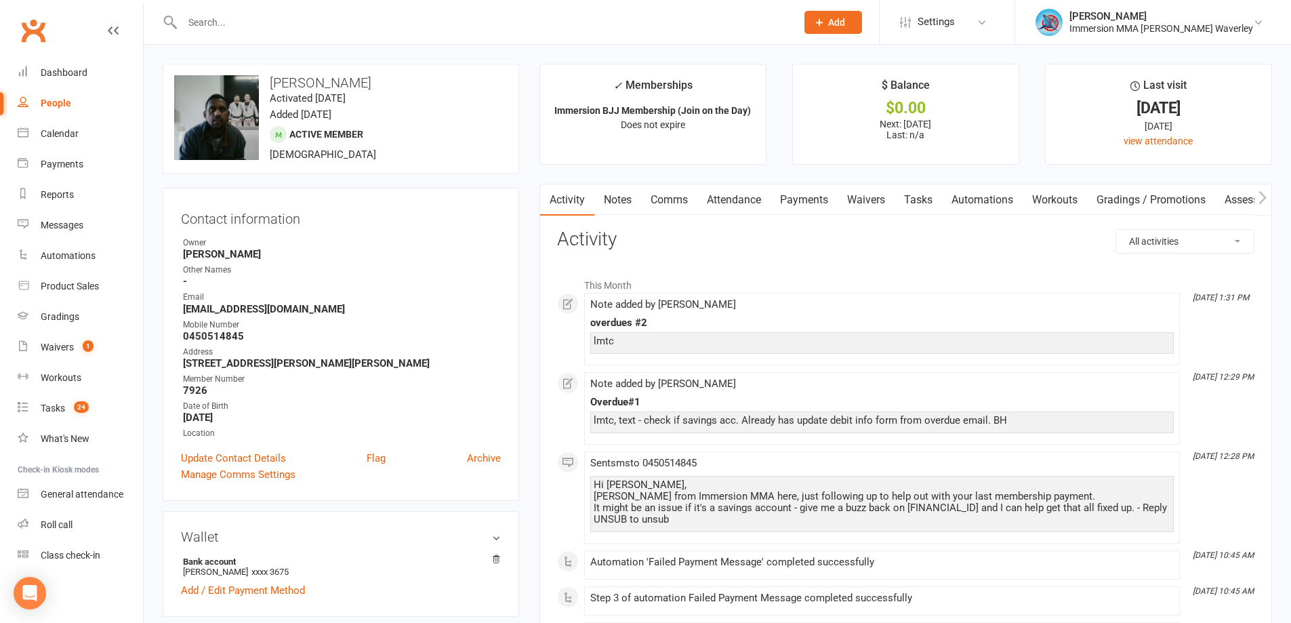
click at [818, 209] on link "Payments" at bounding box center [803, 199] width 67 height 31
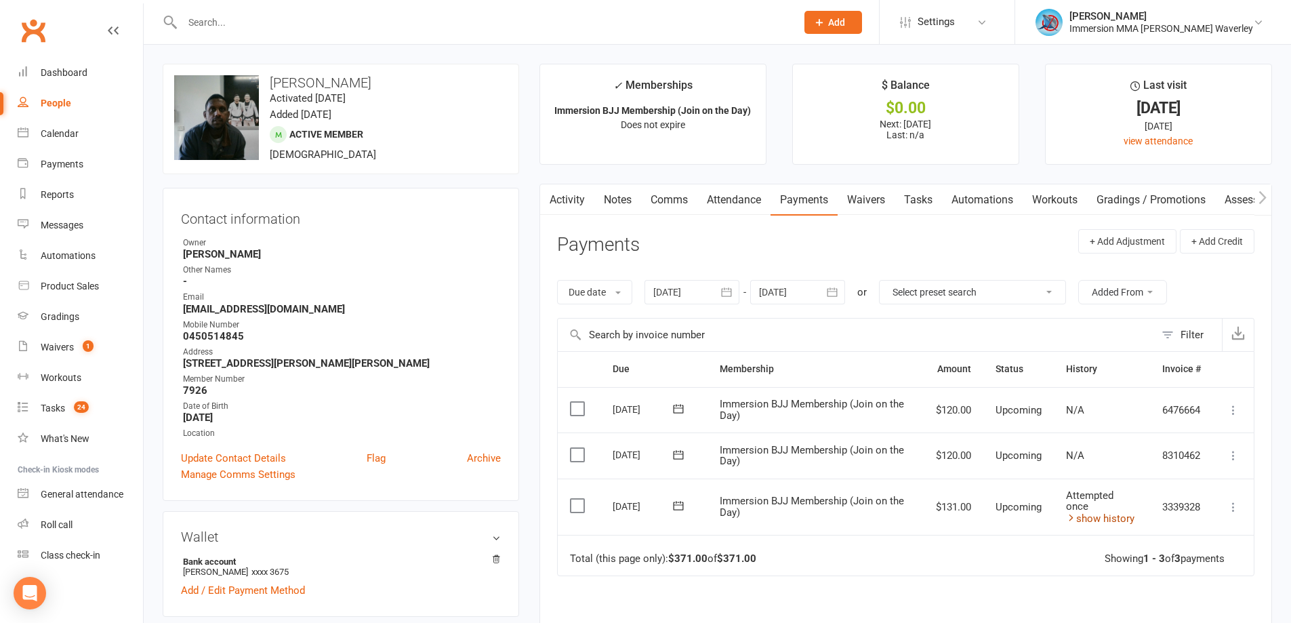
click at [1102, 521] on link "show history" at bounding box center [1100, 518] width 68 height 12
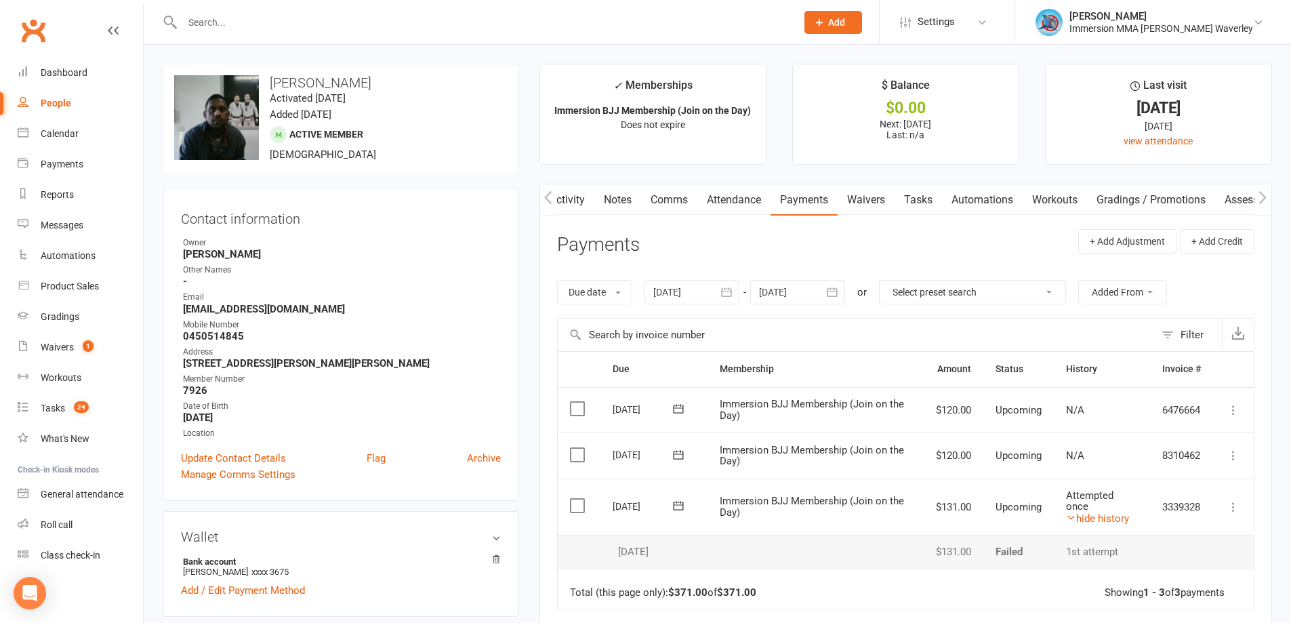
click at [612, 211] on link "Notes" at bounding box center [617, 199] width 47 height 31
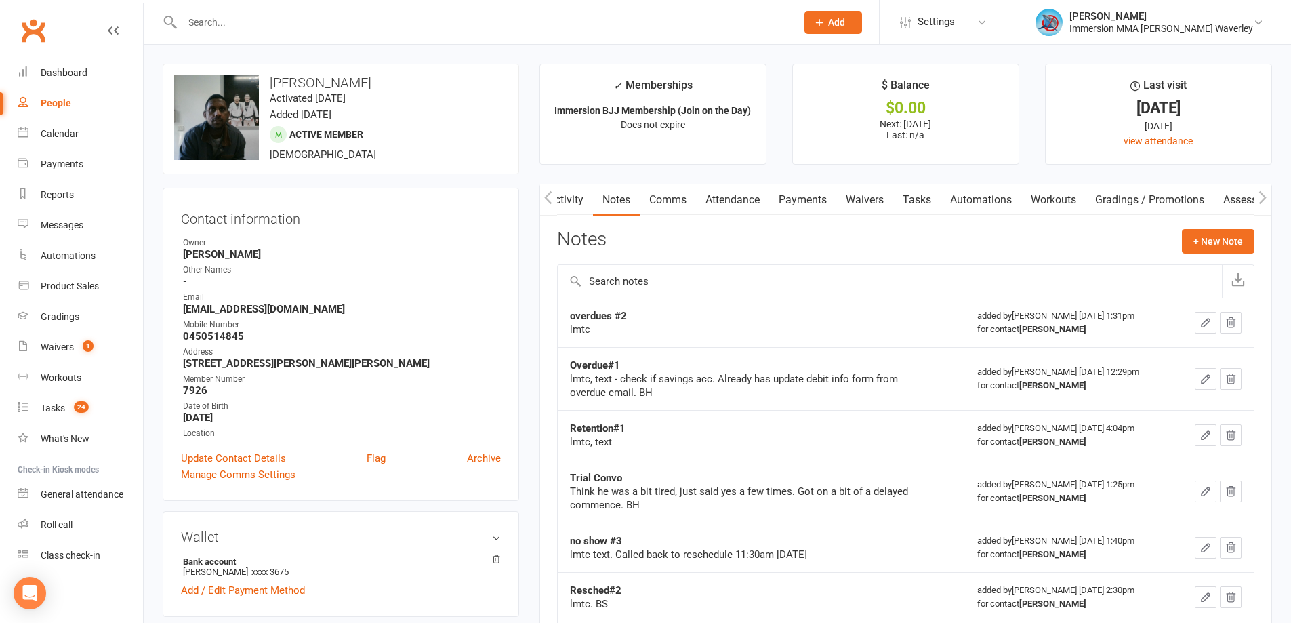
click at [573, 203] on link "Activity" at bounding box center [566, 199] width 54 height 31
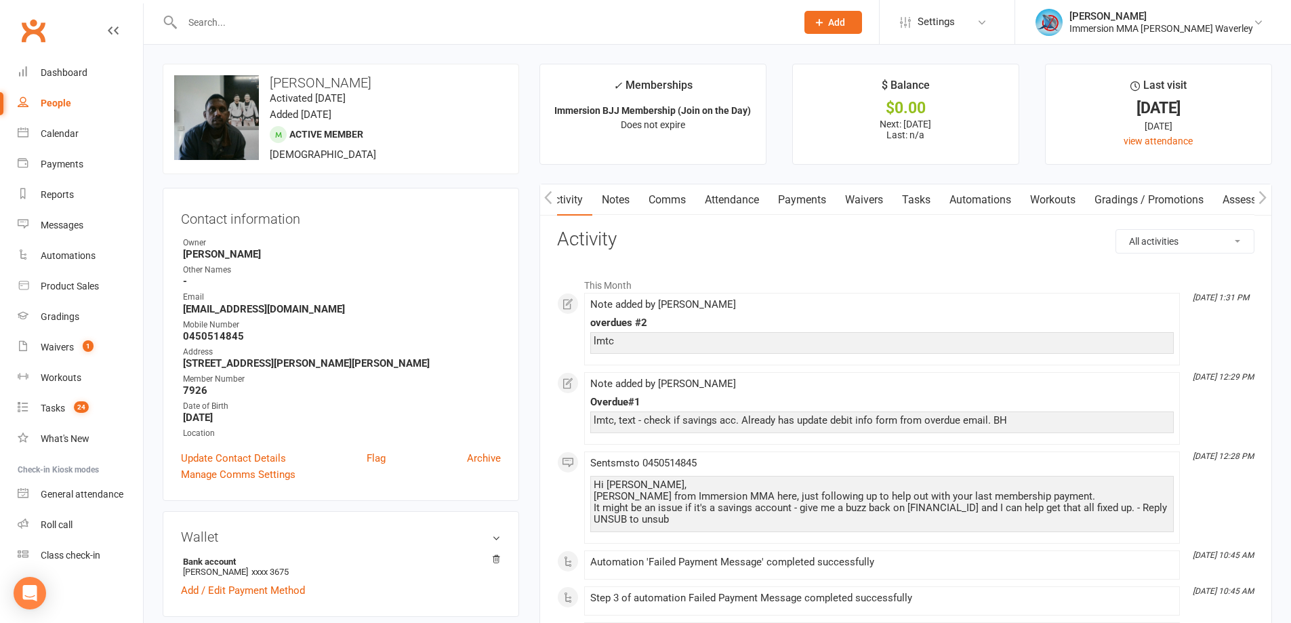
click at [799, 193] on link "Payments" at bounding box center [801, 199] width 67 height 31
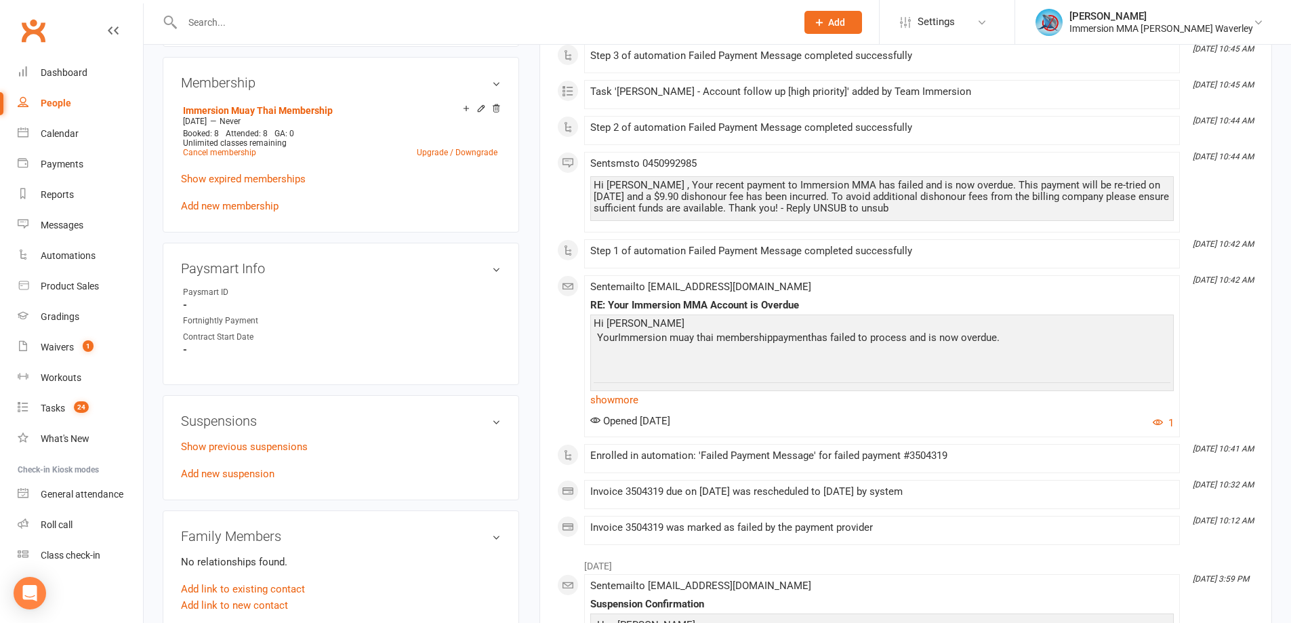
scroll to position [723, 0]
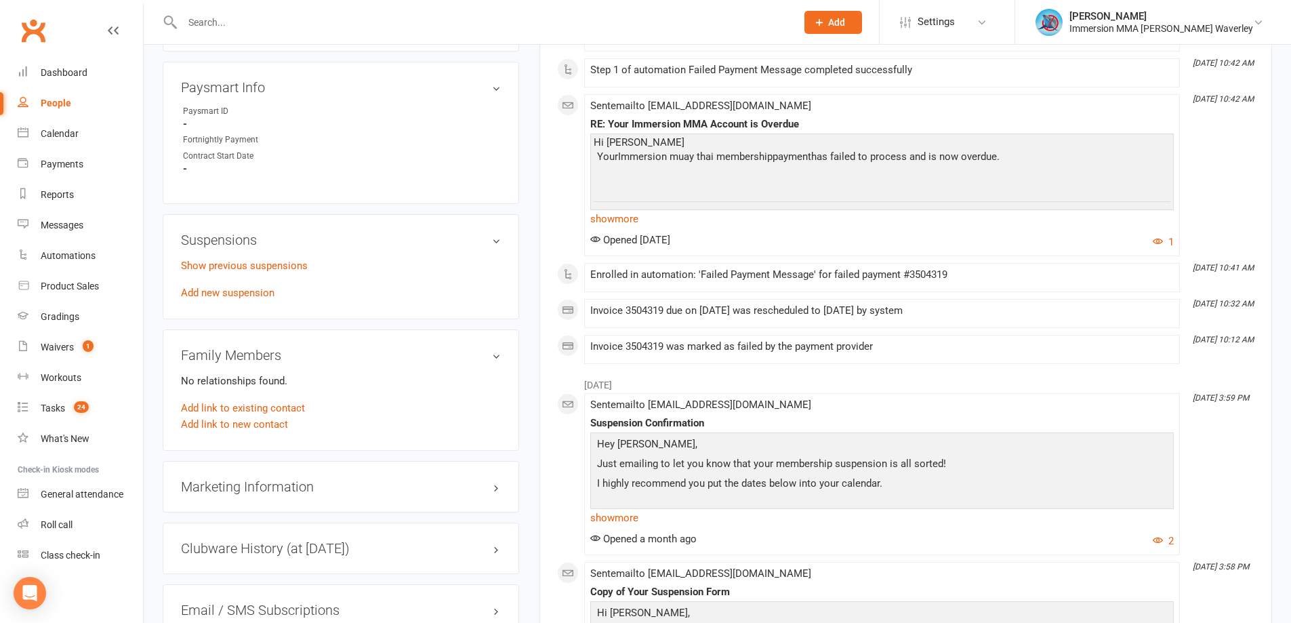
click at [220, 257] on p "Show previous suspensions" at bounding box center [341, 265] width 320 height 16
click at [300, 268] on link "Show previous suspensions" at bounding box center [244, 265] width 127 height 12
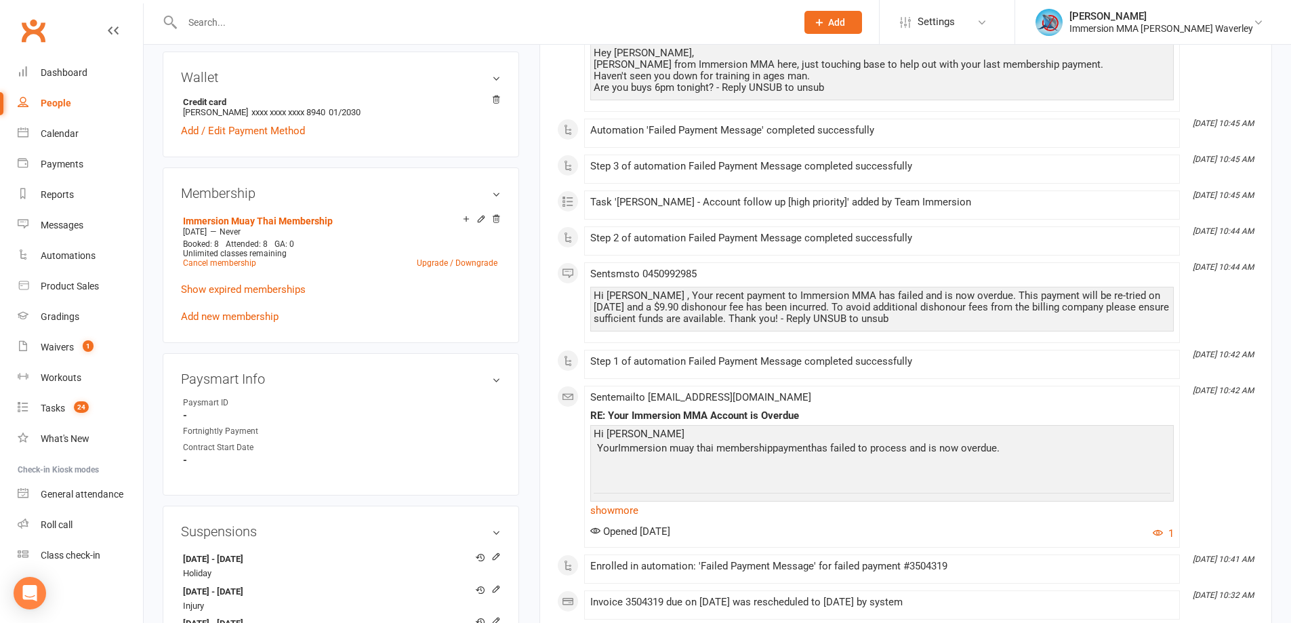
scroll to position [0, 0]
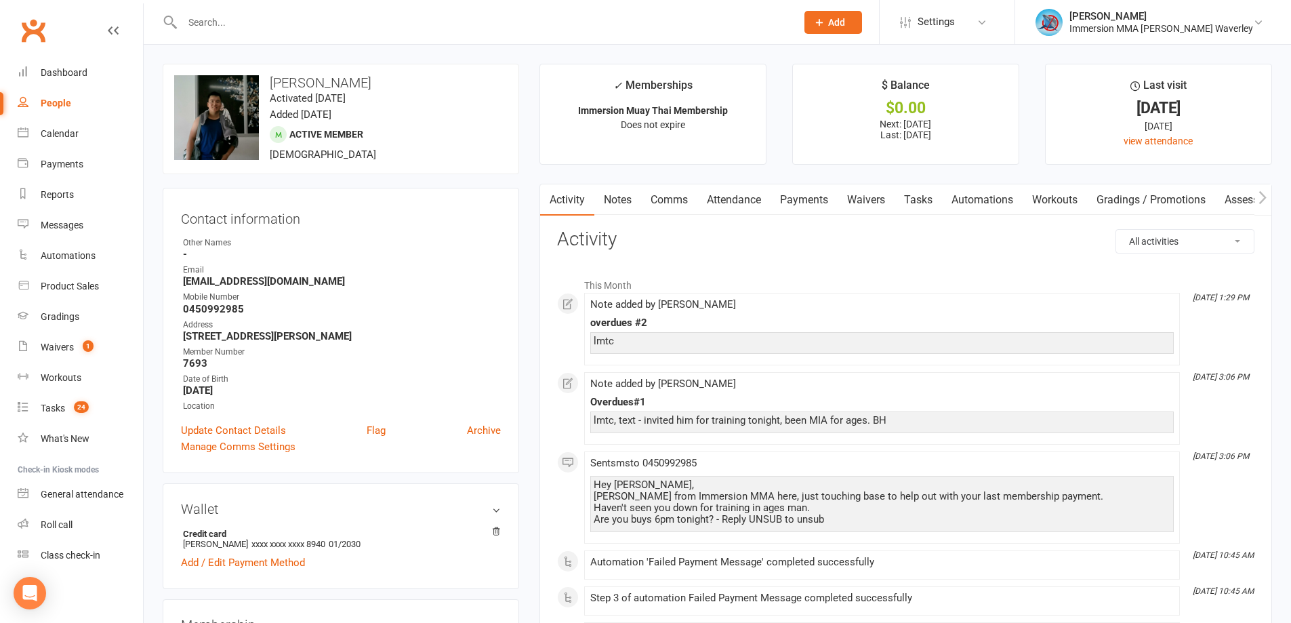
click at [625, 209] on link "Notes" at bounding box center [617, 199] width 47 height 31
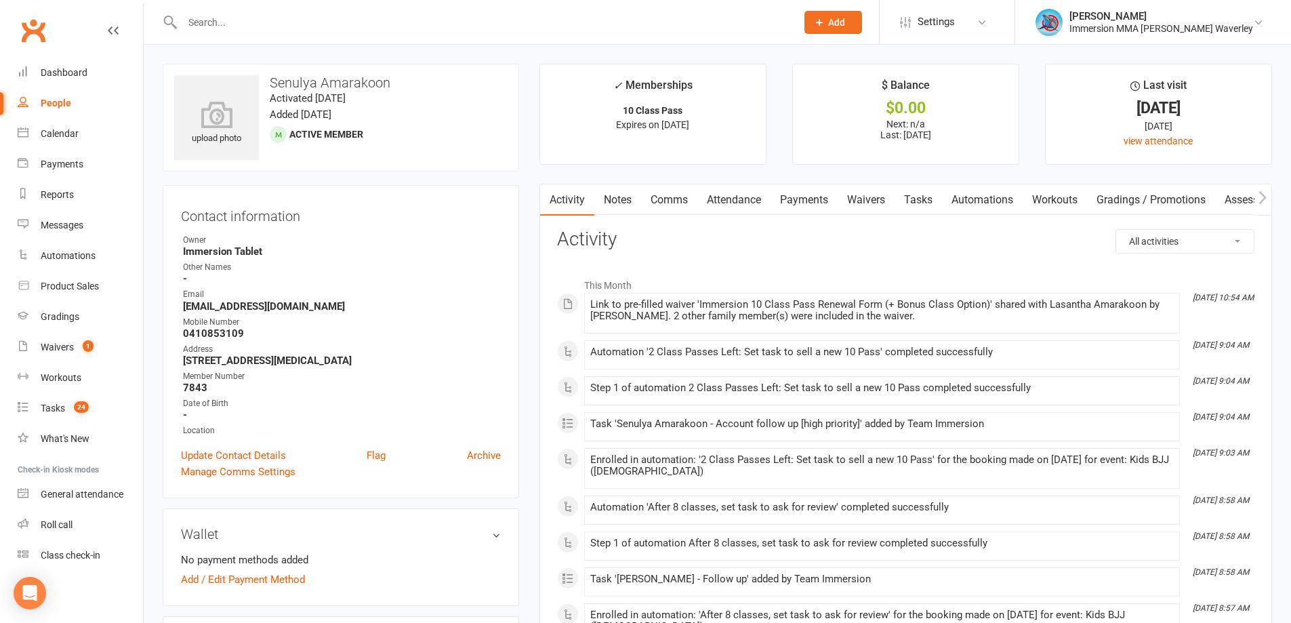
click at [613, 198] on link "Notes" at bounding box center [617, 199] width 47 height 31
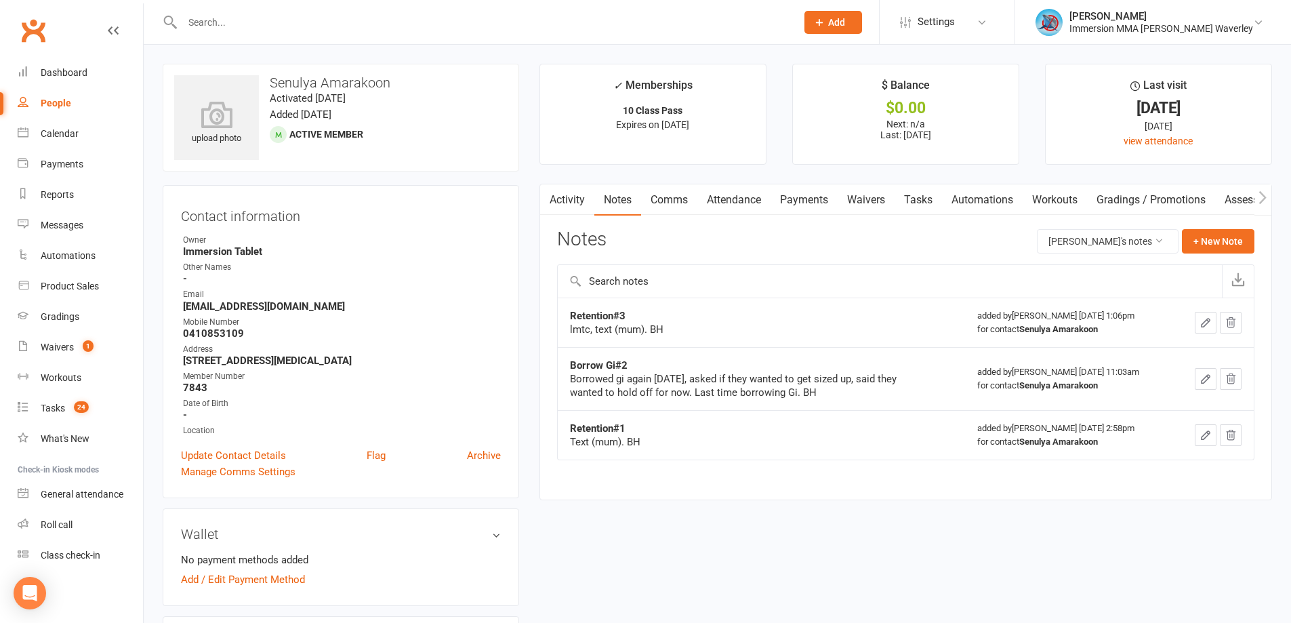
drag, startPoint x: 936, startPoint y: 205, endPoint x: 929, endPoint y: 205, distance: 7.5
click at [932, 205] on link "Tasks" at bounding box center [917, 199] width 47 height 31
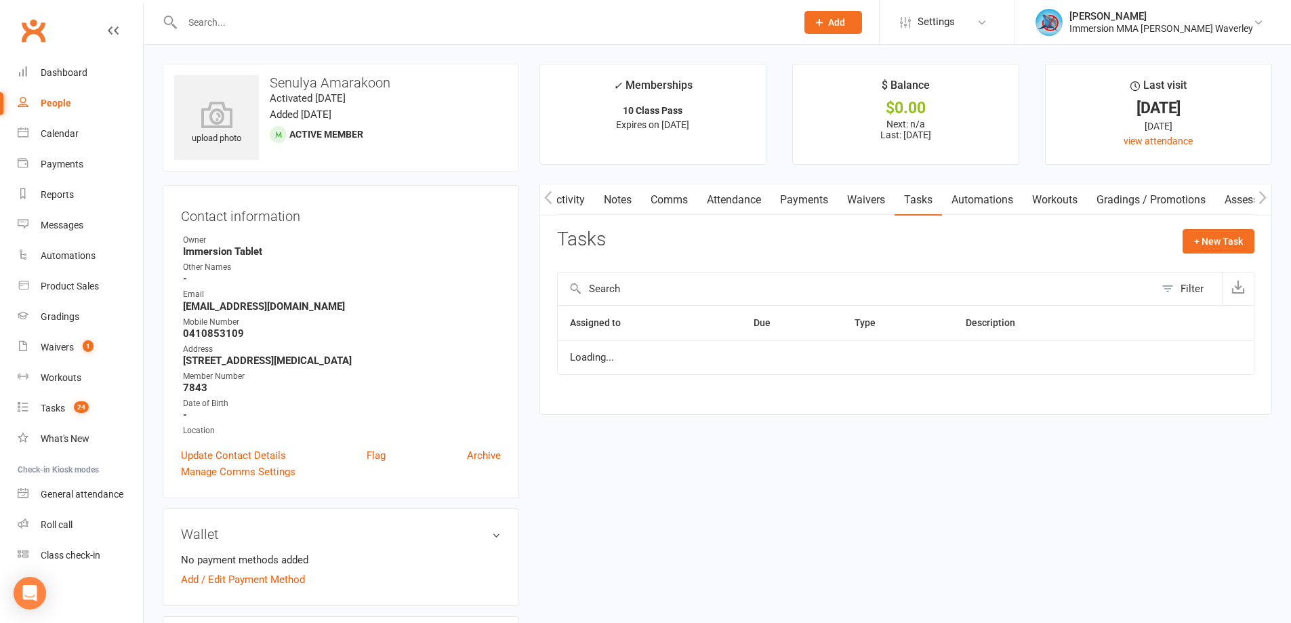
scroll to position [0, 5]
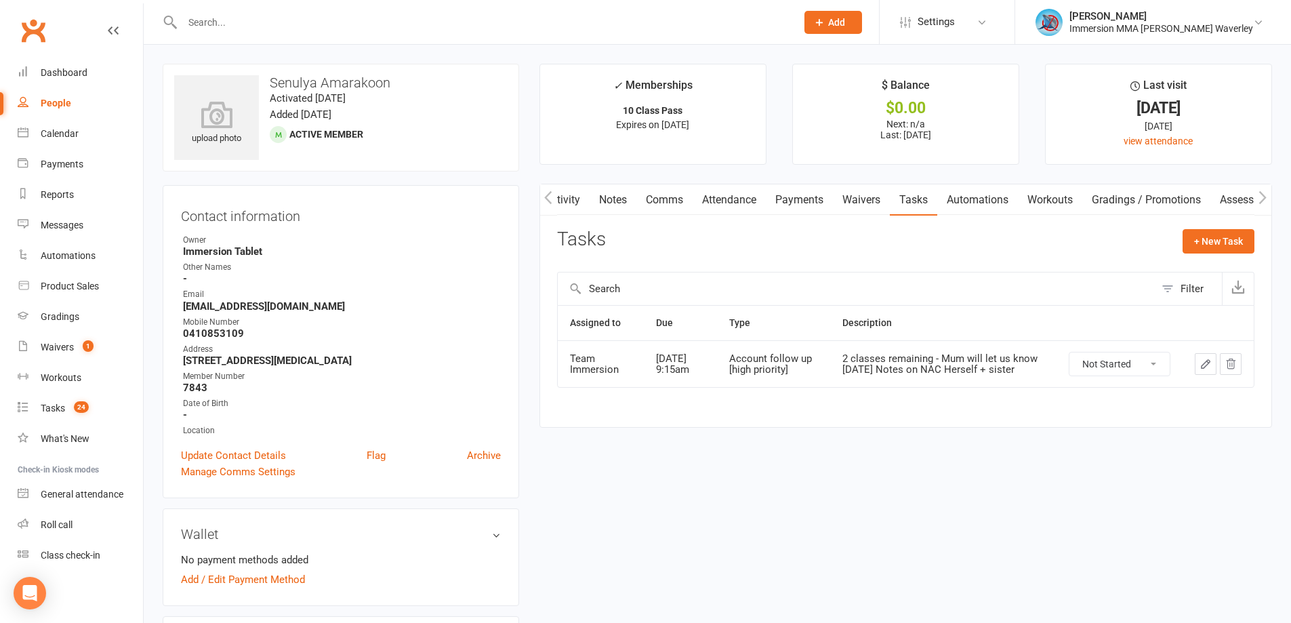
click at [621, 197] on link "Notes" at bounding box center [612, 199] width 47 height 31
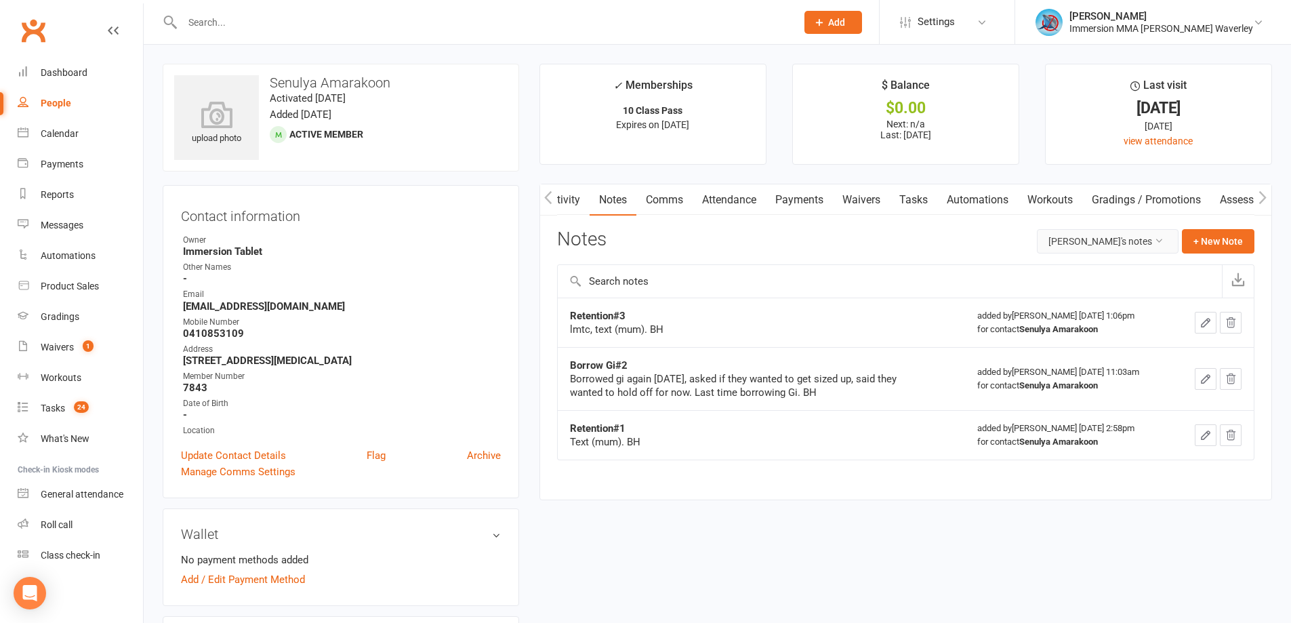
click at [1127, 236] on button "Senulya Amarakoon's notes" at bounding box center [1108, 241] width 142 height 24
click at [1098, 303] on link "All family notes" at bounding box center [1099, 298] width 135 height 27
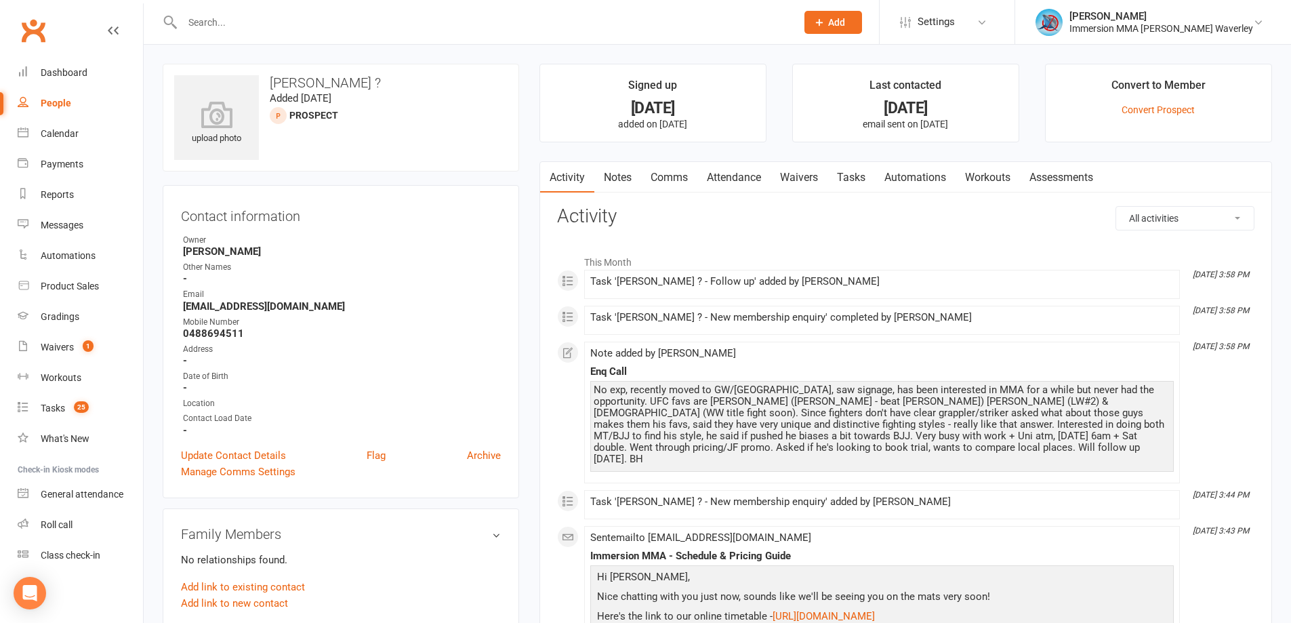
click at [616, 184] on link "Notes" at bounding box center [617, 177] width 47 height 31
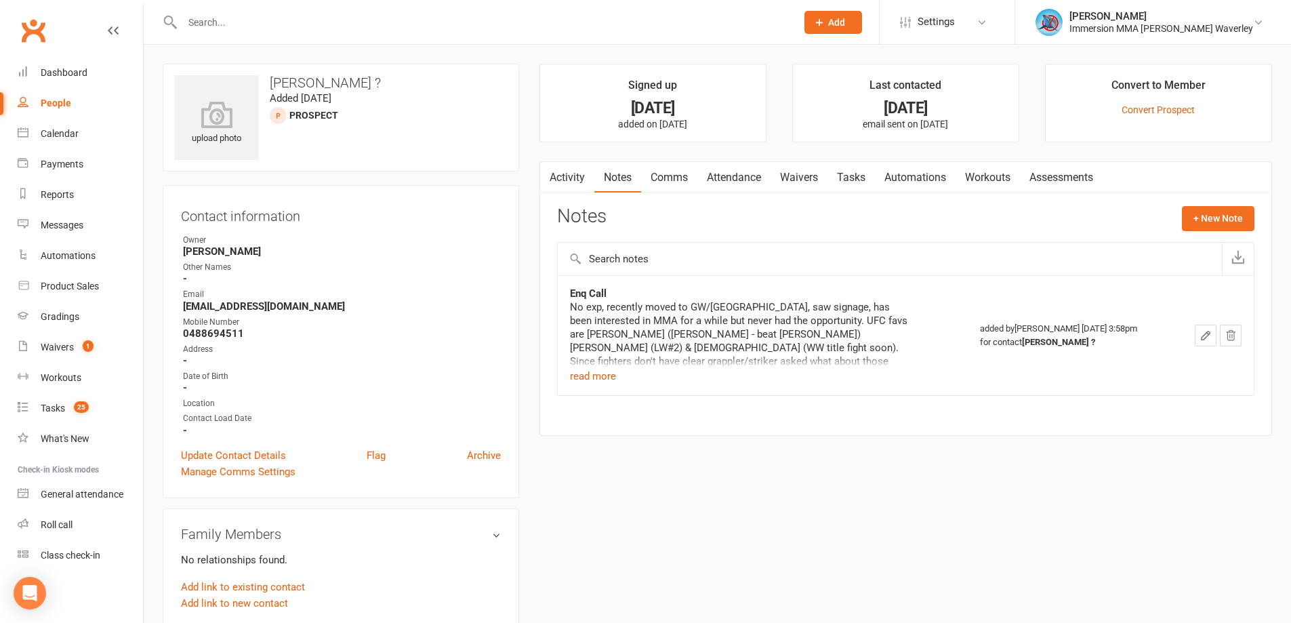
click at [864, 187] on link "Tasks" at bounding box center [850, 177] width 47 height 31
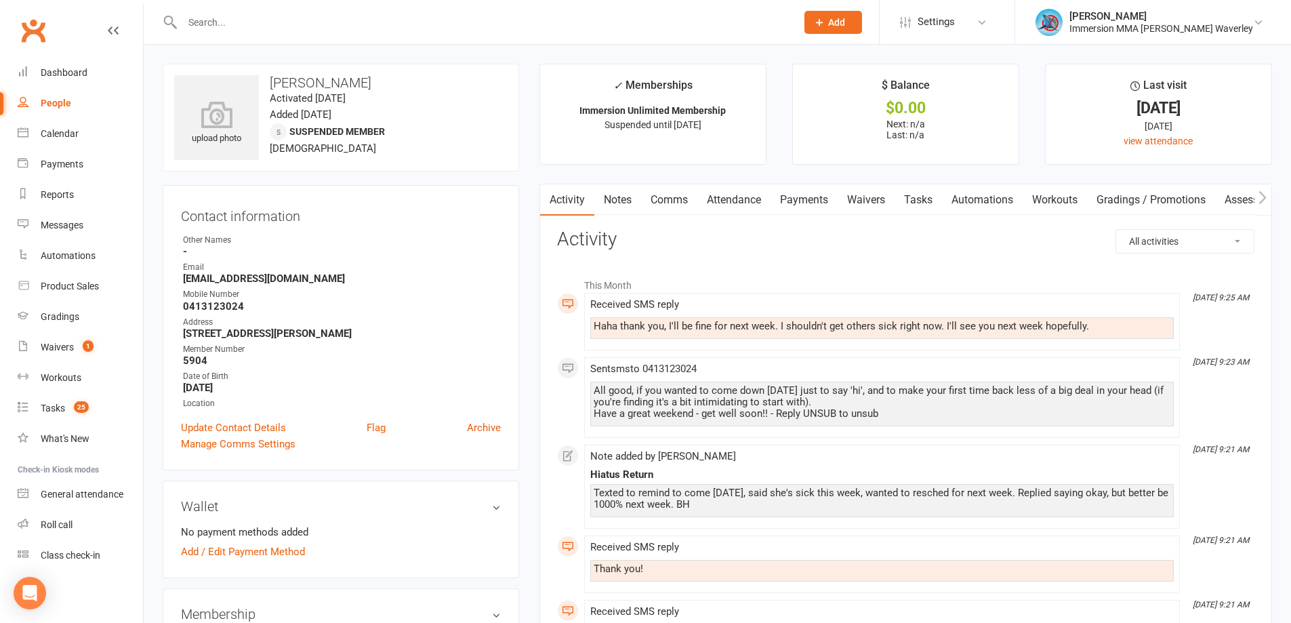
click at [913, 213] on link "Tasks" at bounding box center [917, 199] width 47 height 31
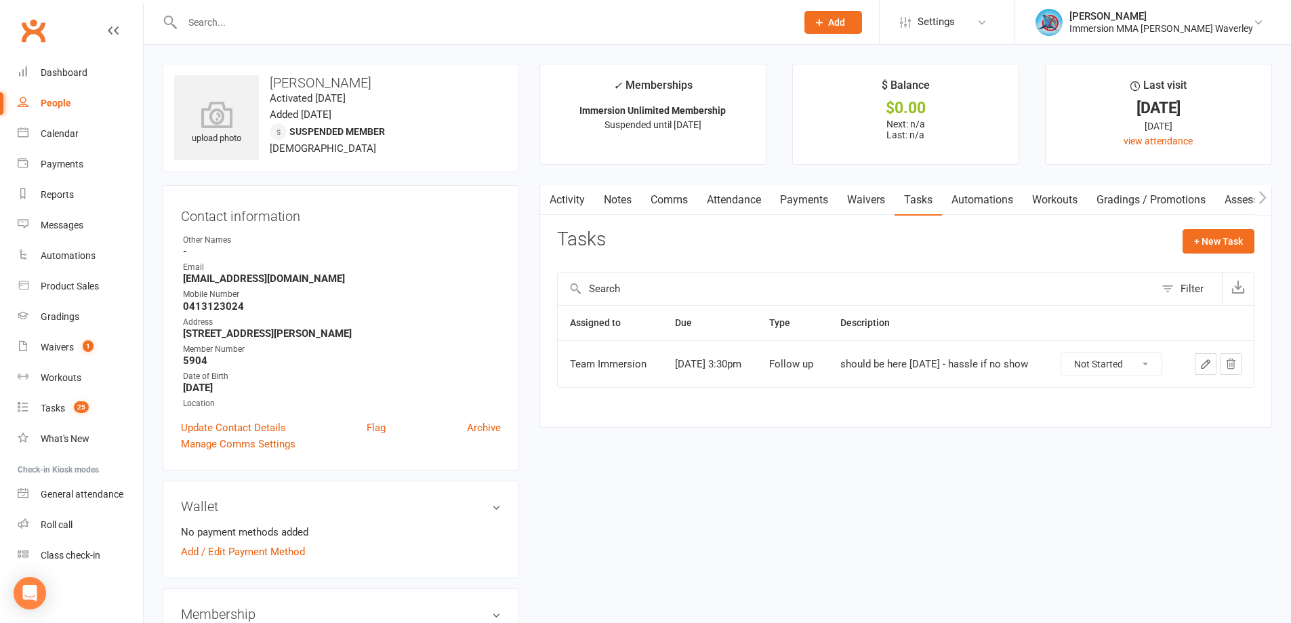
click at [602, 204] on link "Notes" at bounding box center [617, 199] width 47 height 31
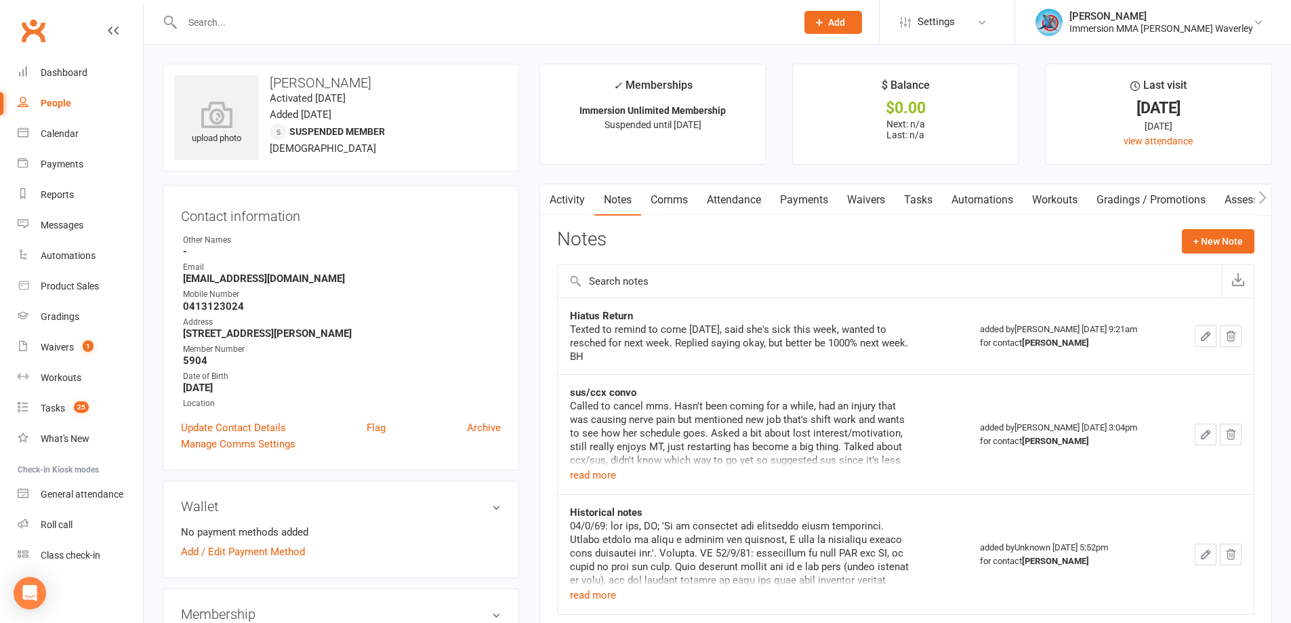
click at [578, 200] on link "Activity" at bounding box center [567, 199] width 54 height 31
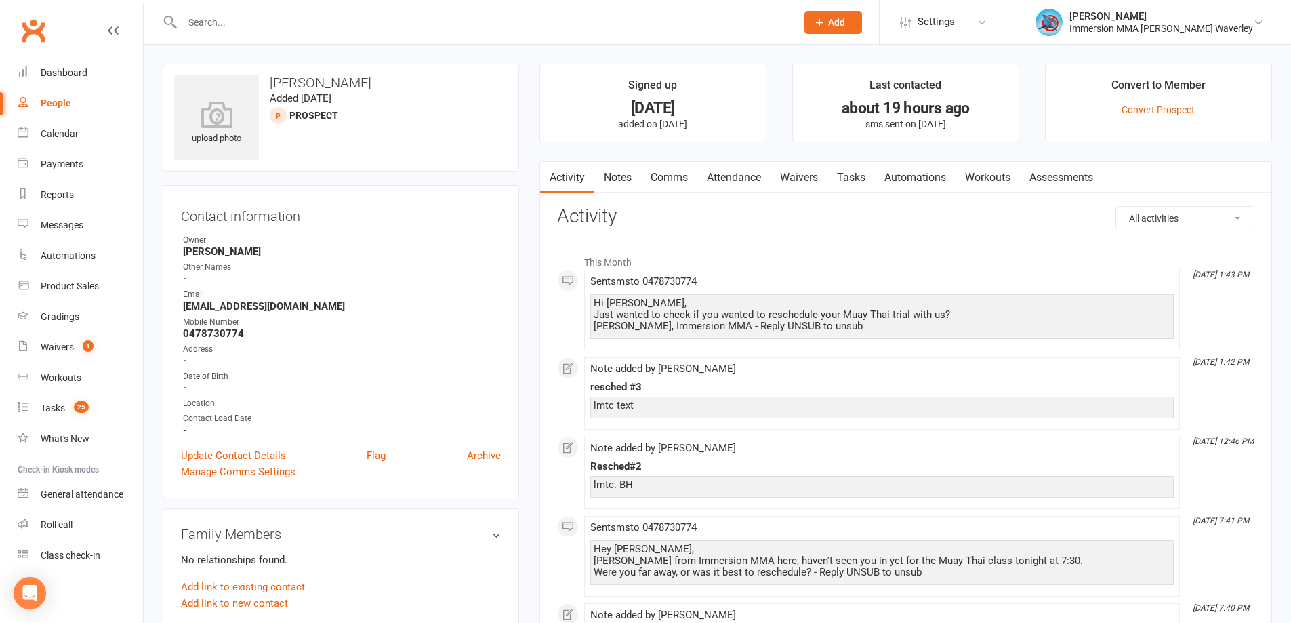
click at [605, 179] on link "Notes" at bounding box center [617, 177] width 47 height 31
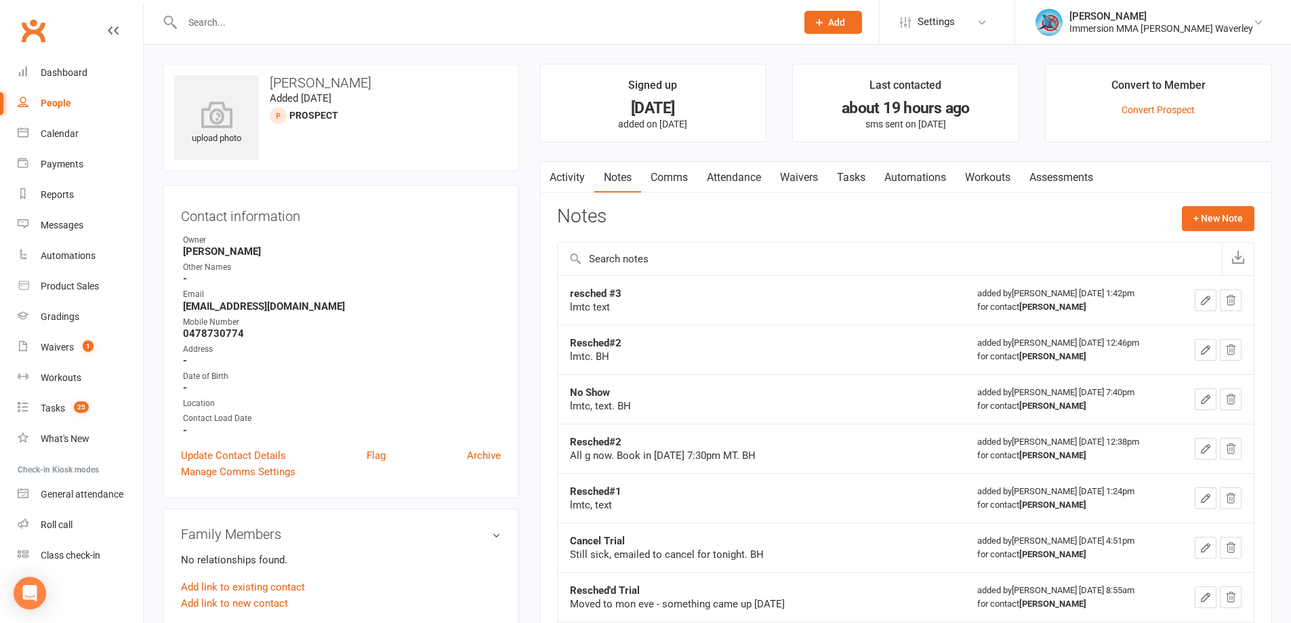
click at [856, 173] on link "Tasks" at bounding box center [850, 177] width 47 height 31
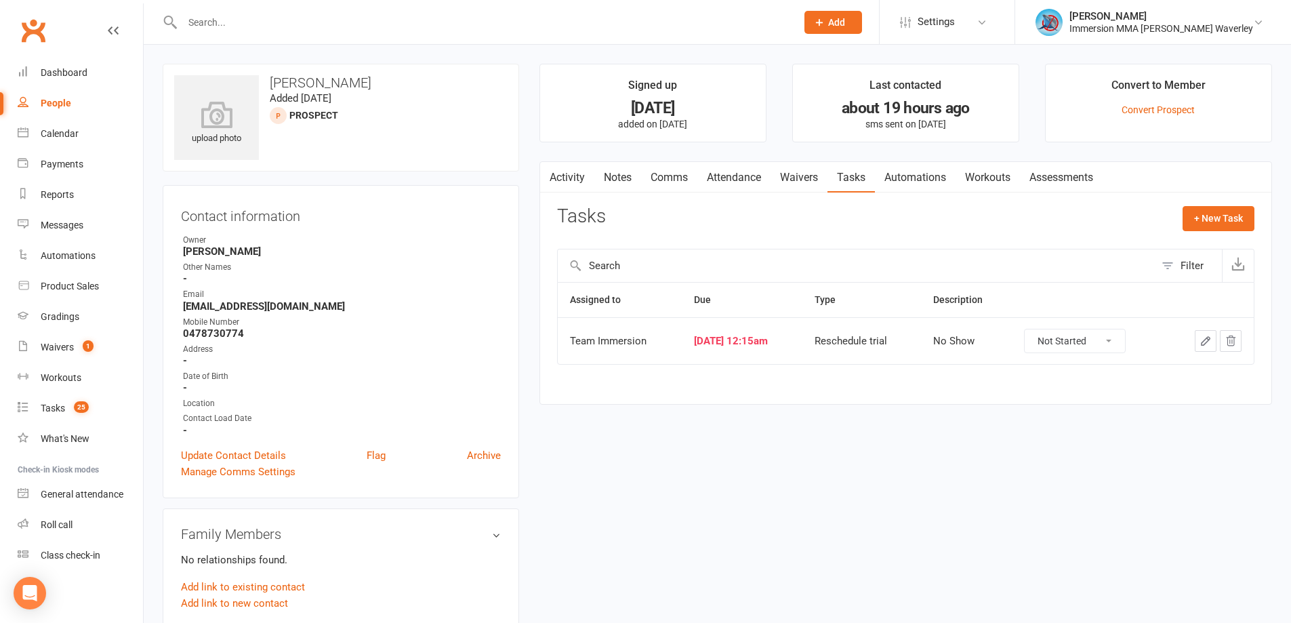
click at [607, 174] on link "Notes" at bounding box center [617, 177] width 47 height 31
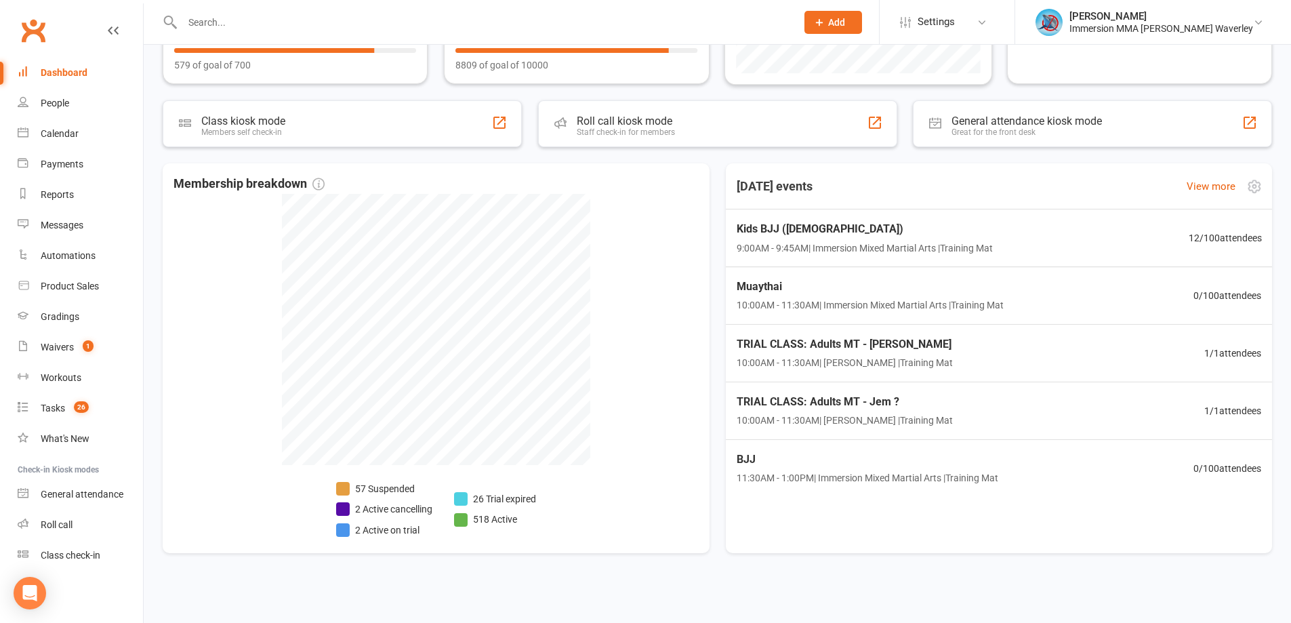
scroll to position [198, 0]
click at [673, 396] on div "TRIAL CLASS: Adults MT - Jem ? 10:00AM - 11:30AM | Ben Hailey | Training Mat 1 …" at bounding box center [998, 409] width 563 height 58
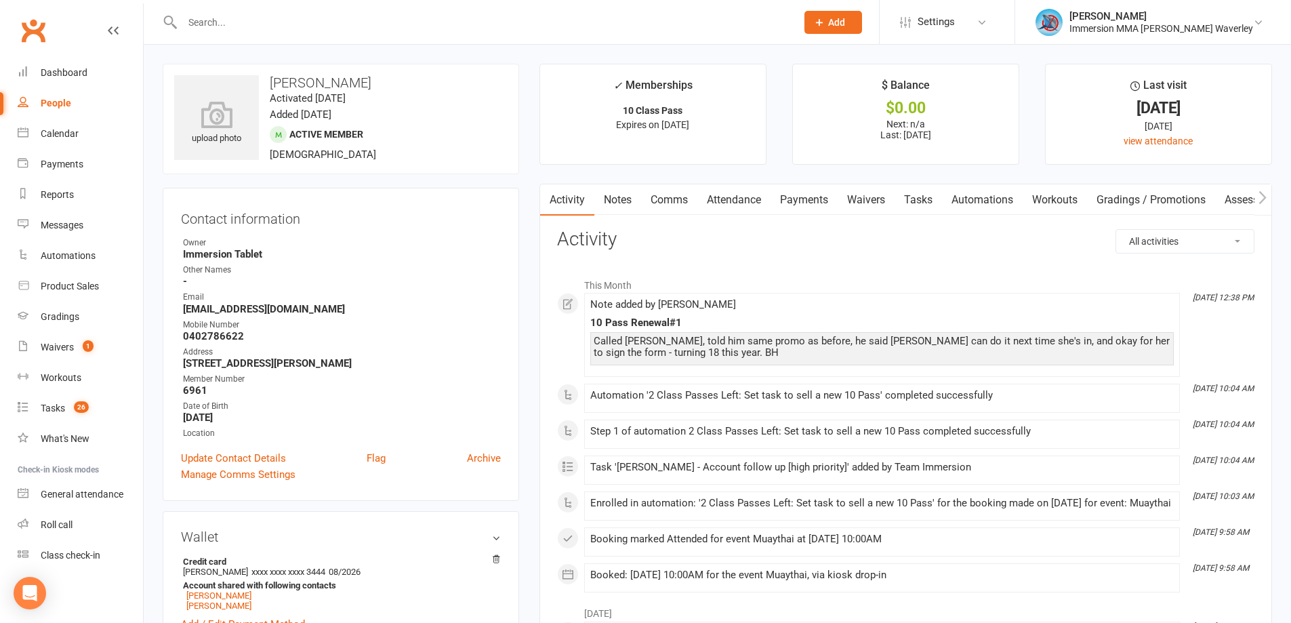
click at [908, 194] on link "Tasks" at bounding box center [917, 199] width 47 height 31
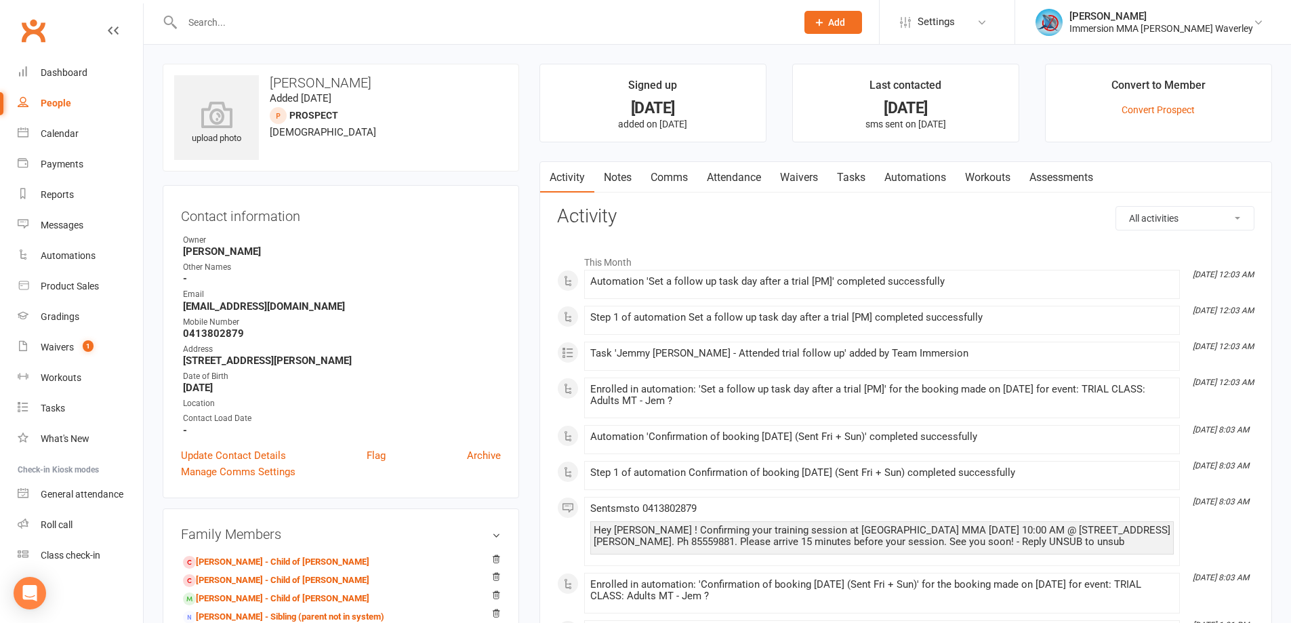
drag, startPoint x: 841, startPoint y: 176, endPoint x: 822, endPoint y: 186, distance: 21.2
click at [839, 175] on link "Tasks" at bounding box center [850, 177] width 47 height 31
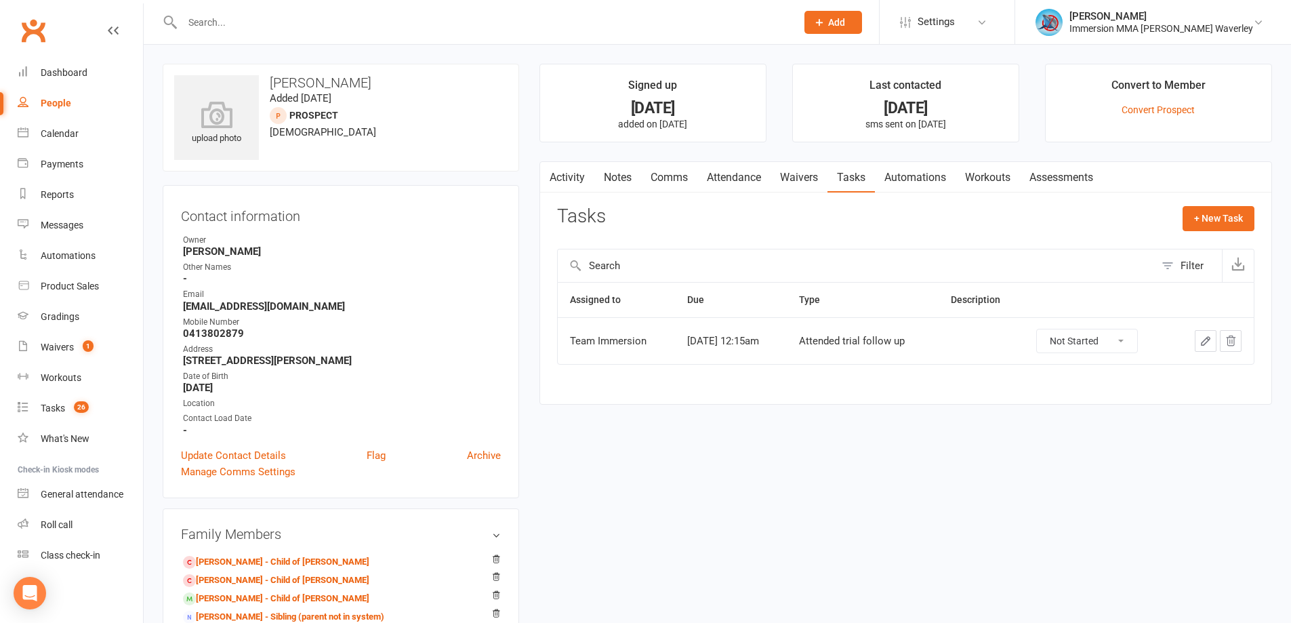
click at [790, 174] on link "Waivers" at bounding box center [798, 177] width 57 height 31
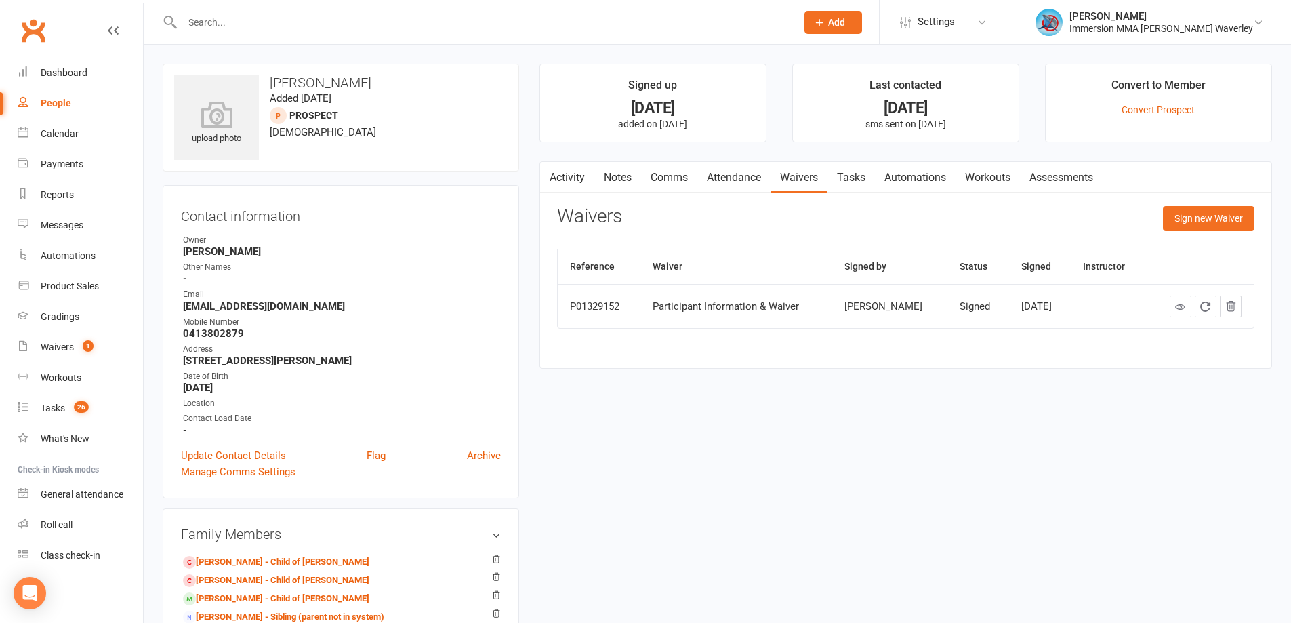
click at [867, 180] on link "Tasks" at bounding box center [850, 177] width 47 height 31
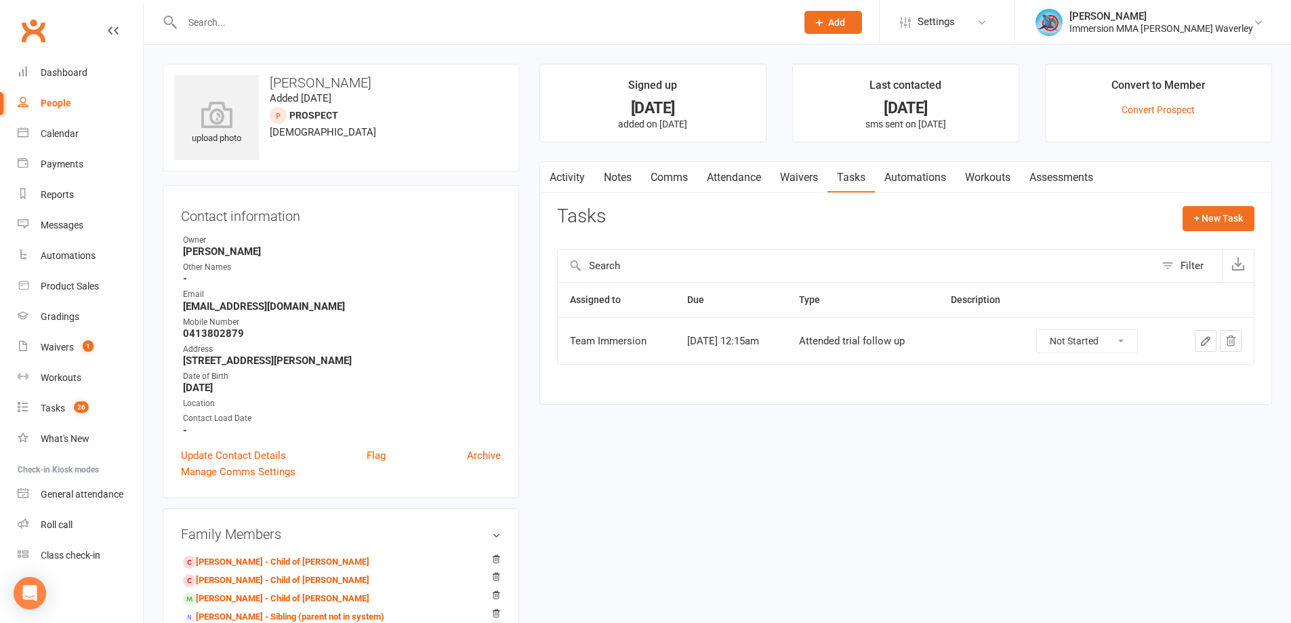
click at [1065, 341] on select "Not Started In Progress Waiting Complete" at bounding box center [1087, 340] width 100 height 23
drag, startPoint x: 896, startPoint y: 402, endPoint x: 811, endPoint y: 331, distance: 111.5
click at [896, 402] on div "Activity Notes Comms Attendance Waivers Tasks Automations Workouts Assessments …" at bounding box center [905, 283] width 732 height 244
drag, startPoint x: 728, startPoint y: 177, endPoint x: 746, endPoint y: 180, distance: 17.8
click at [728, 176] on link "Attendance" at bounding box center [733, 177] width 73 height 31
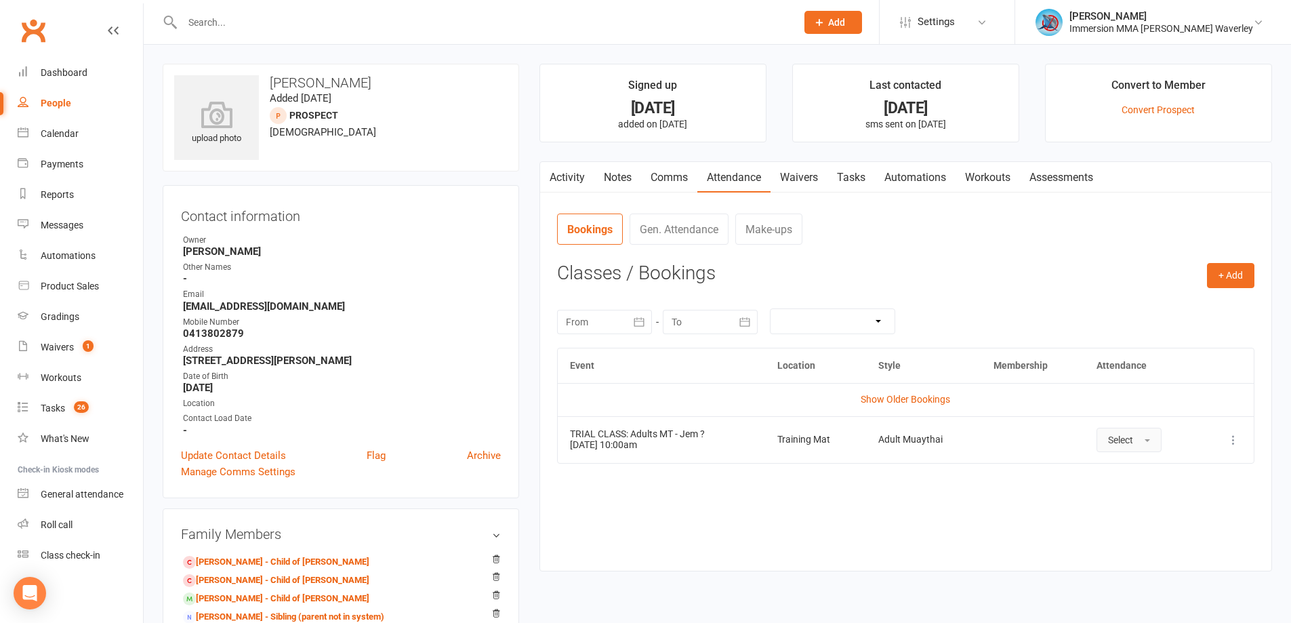
click at [1116, 440] on span "Select" at bounding box center [1120, 439] width 25 height 11
click at [1130, 467] on span "Attended" at bounding box center [1128, 470] width 41 height 12
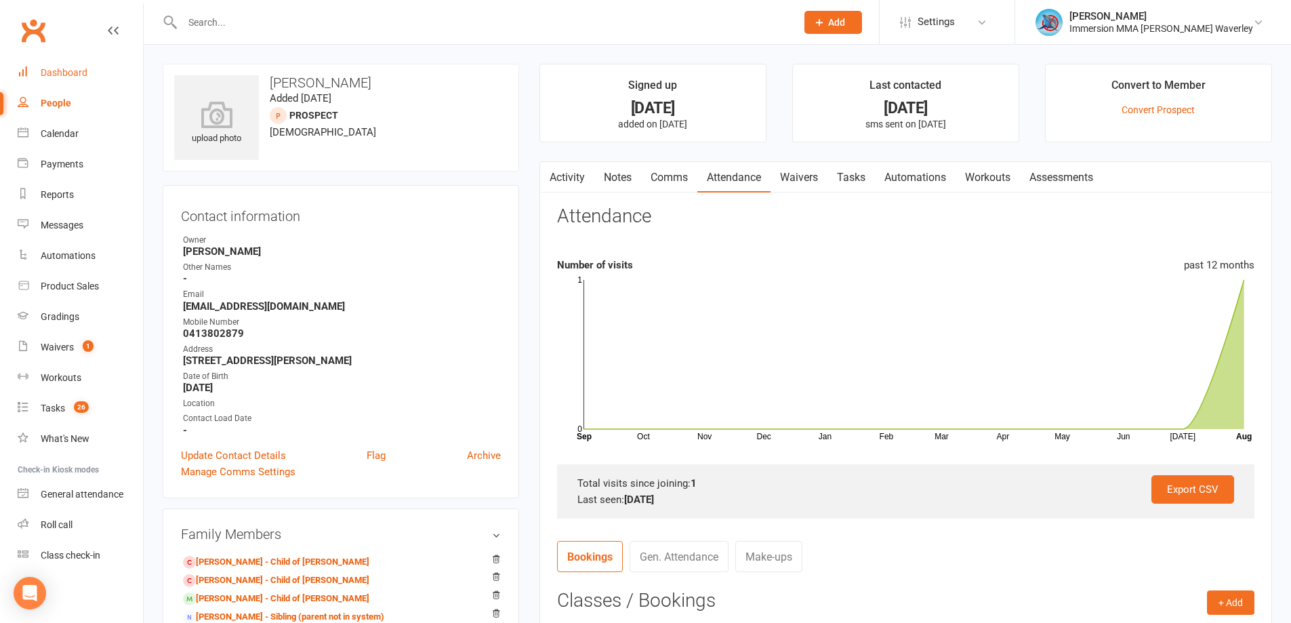
click at [66, 83] on link "Dashboard" at bounding box center [80, 73] width 125 height 30
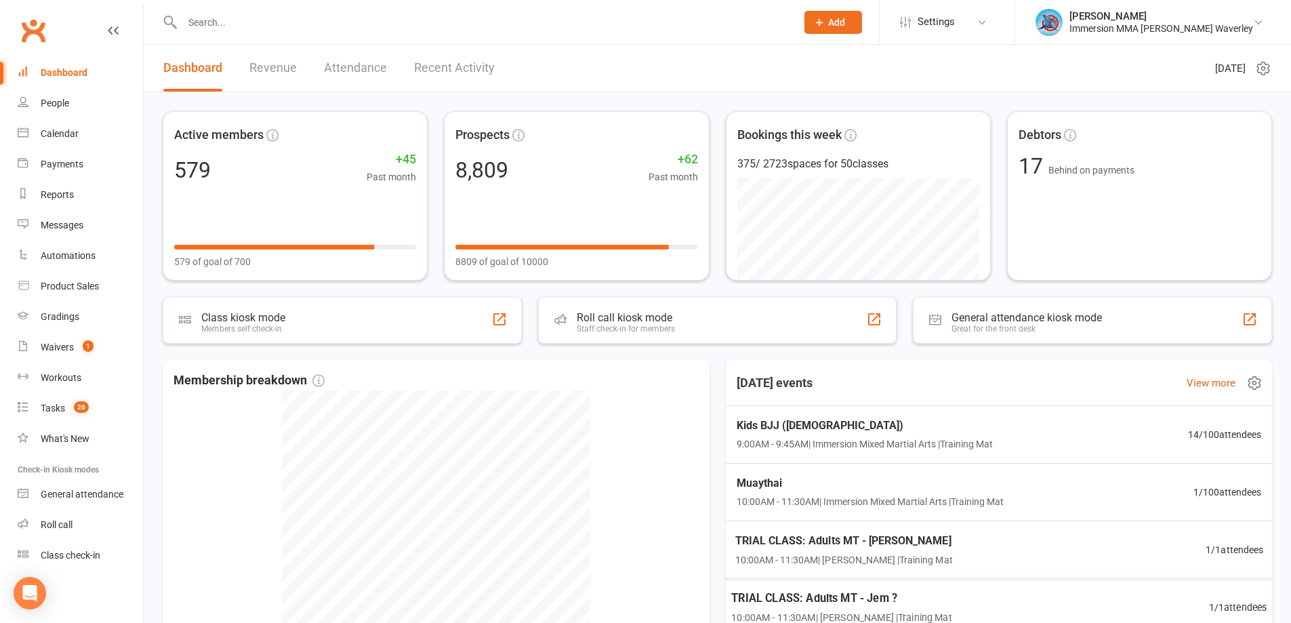
click at [977, 591] on div "TRIAL CLASS: Adults MT - Jem ? 10:00AM - 11:30AM | [PERSON_NAME] | Training Mat…" at bounding box center [998, 607] width 568 height 59
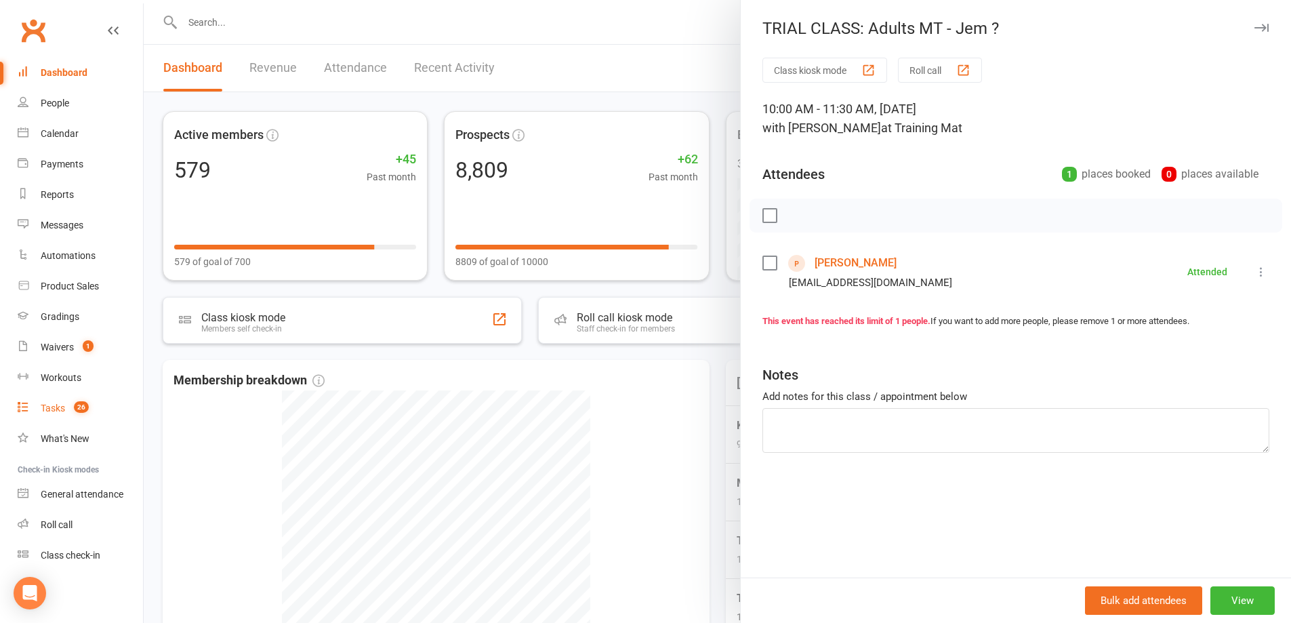
click at [68, 417] on link "Tasks 26" at bounding box center [80, 408] width 125 height 30
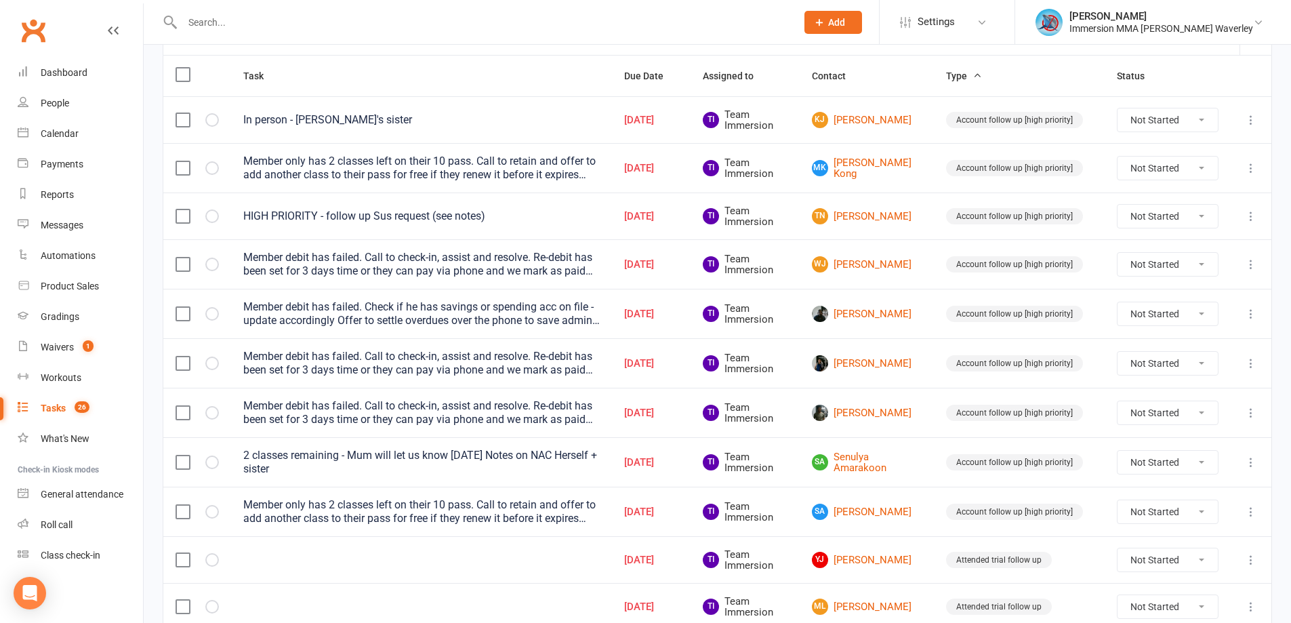
scroll to position [181, 0]
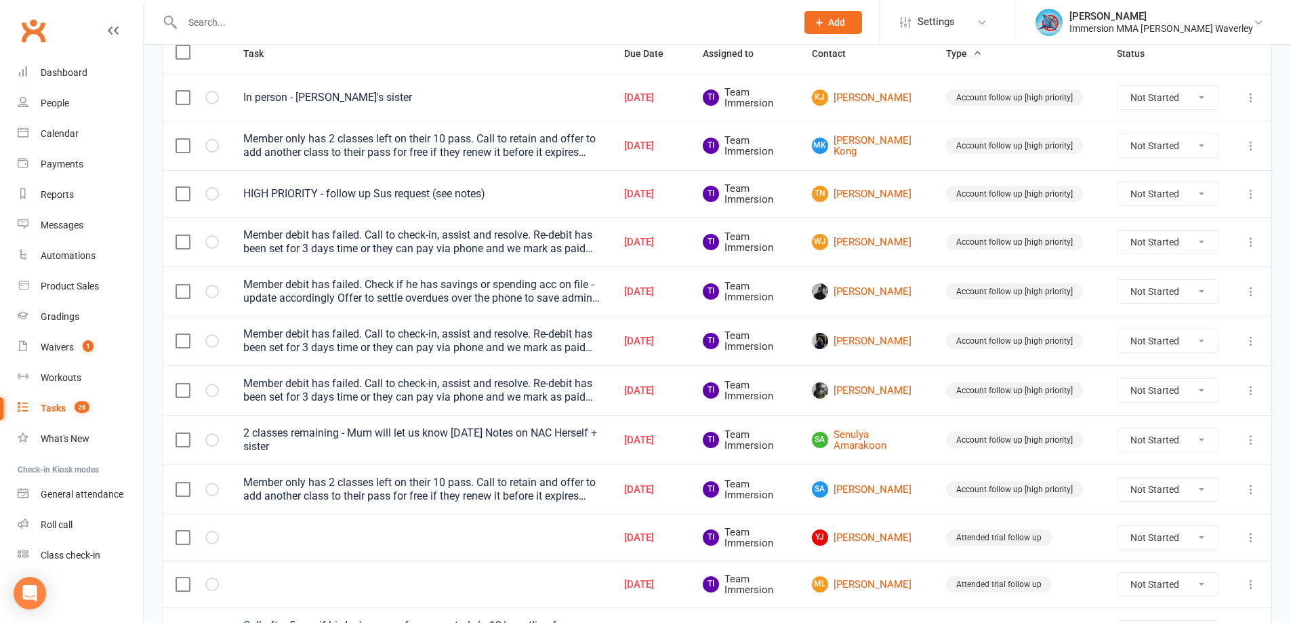
click at [1252, 246] on icon at bounding box center [1251, 242] width 14 height 14
click at [1187, 288] on link "Edit" at bounding box center [1181, 294] width 134 height 27
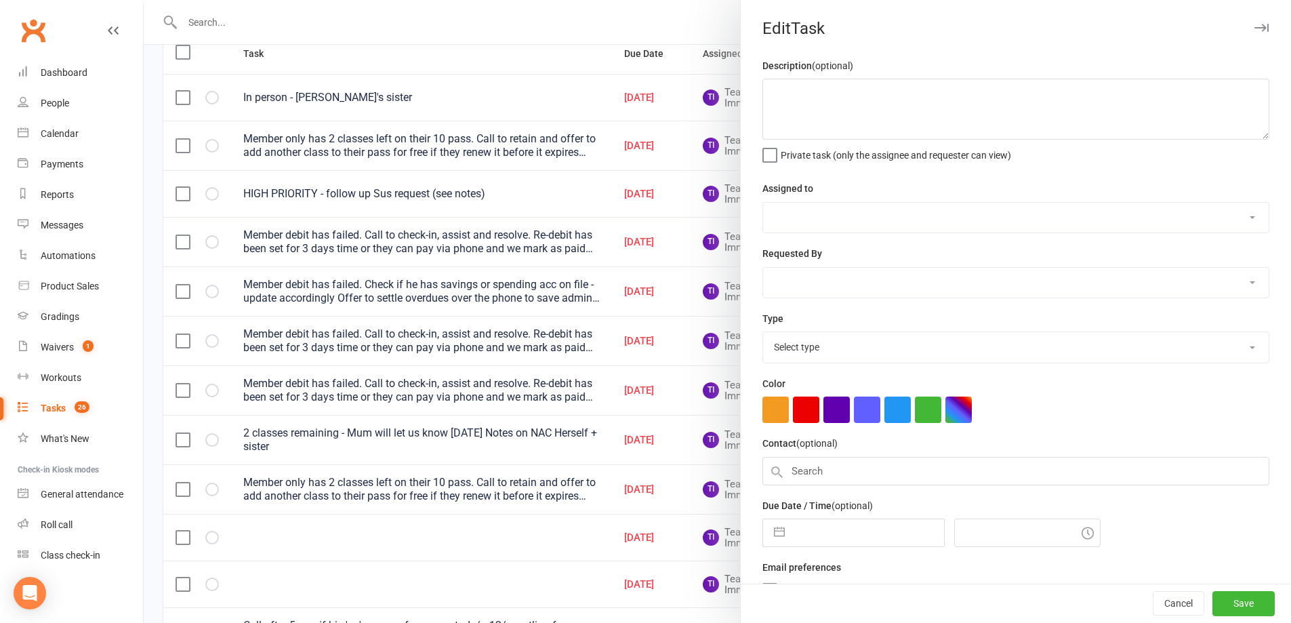
type textarea "Member debit has failed. Call to check-in, assist and resolve. Re-debit has bee…"
select select "48837"
type input "[DATE]"
type input "10:45am"
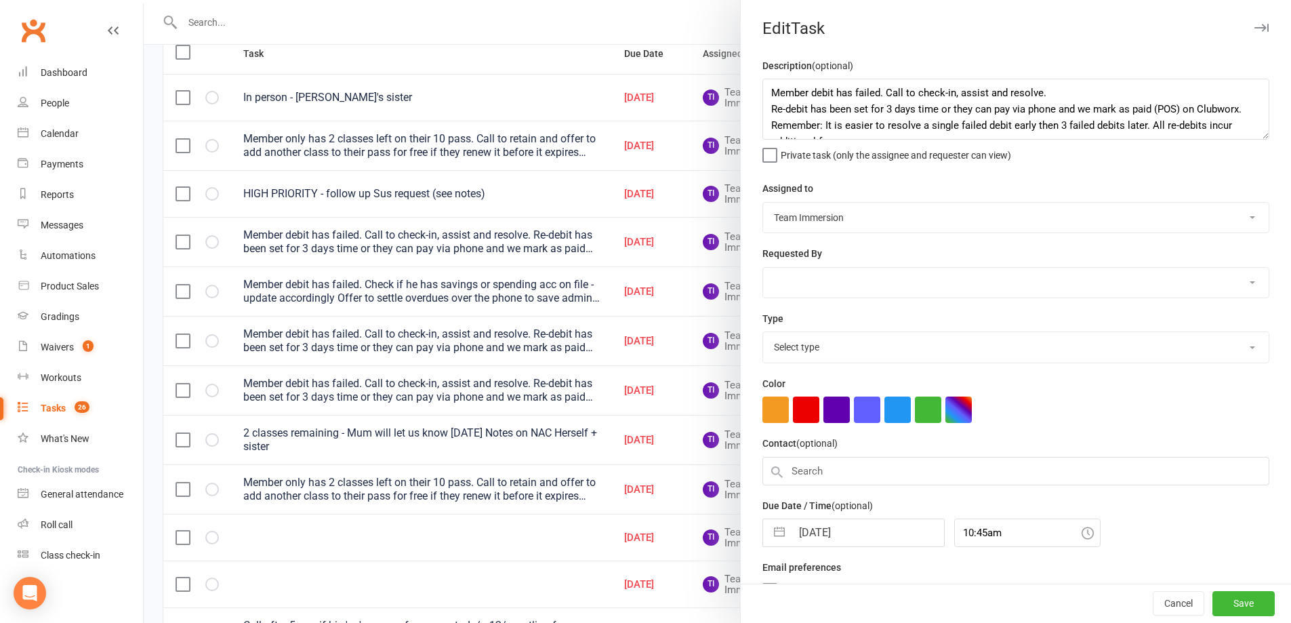
select select "27317"
click at [856, 534] on input "[DATE]" at bounding box center [867, 528] width 152 height 27
select select "6"
select select "2025"
select select "7"
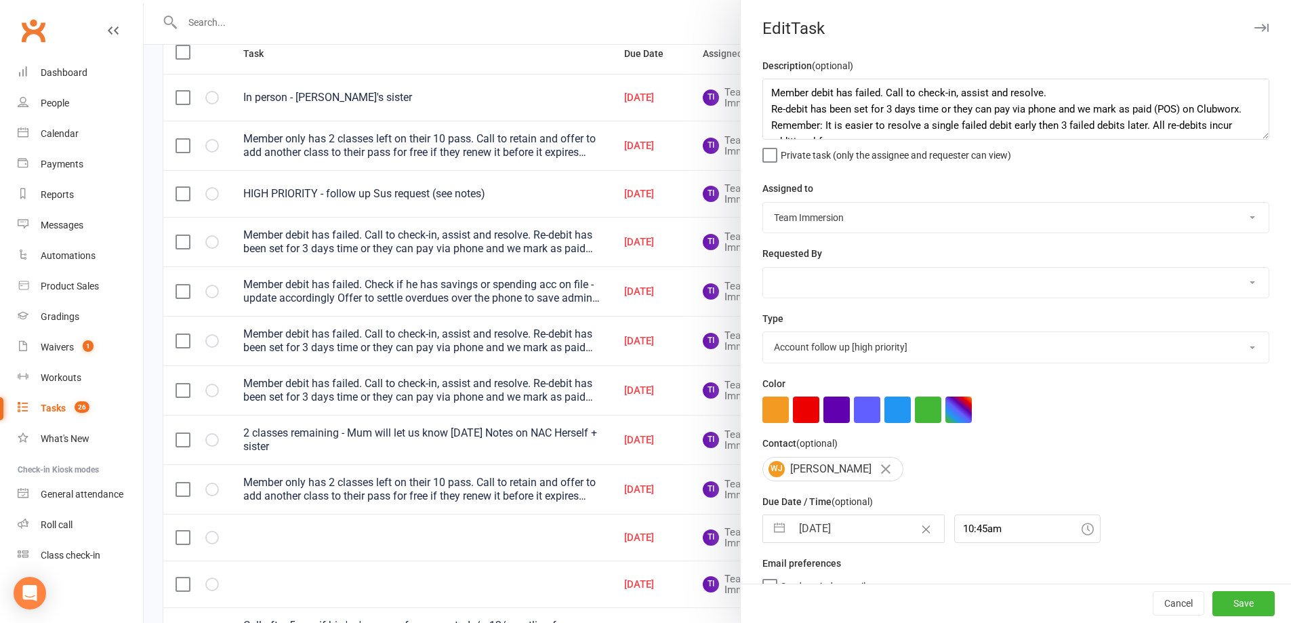
select select "2025"
select select "8"
select select "2025"
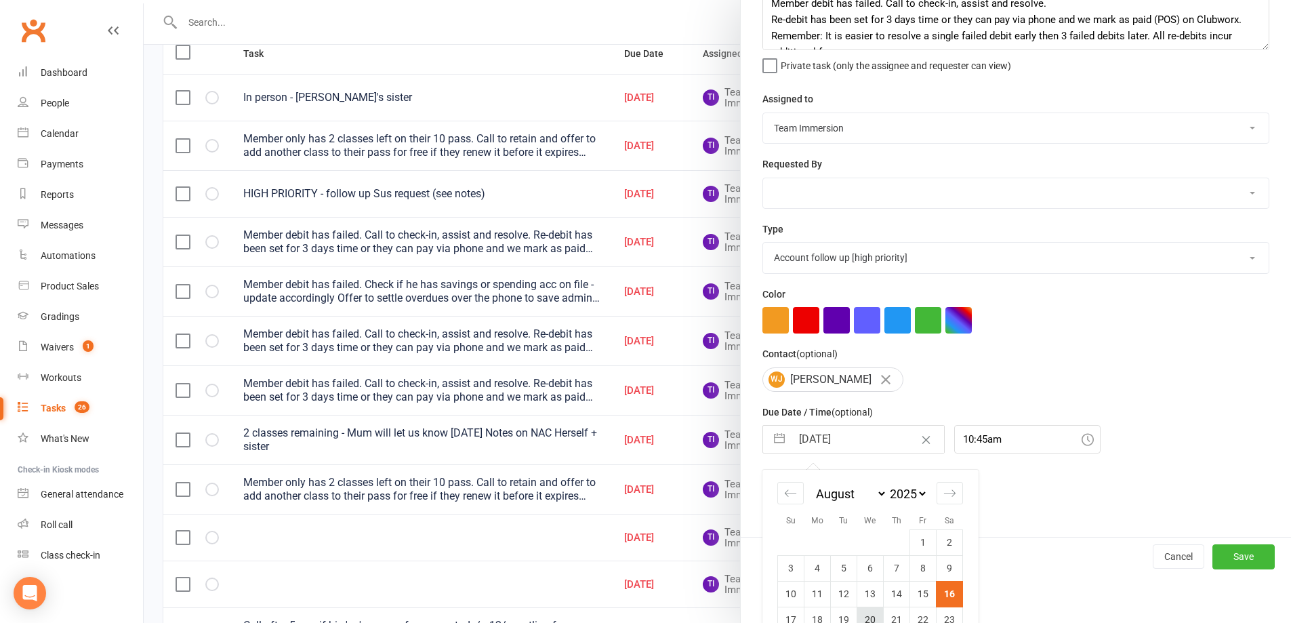
scroll to position [171, 0]
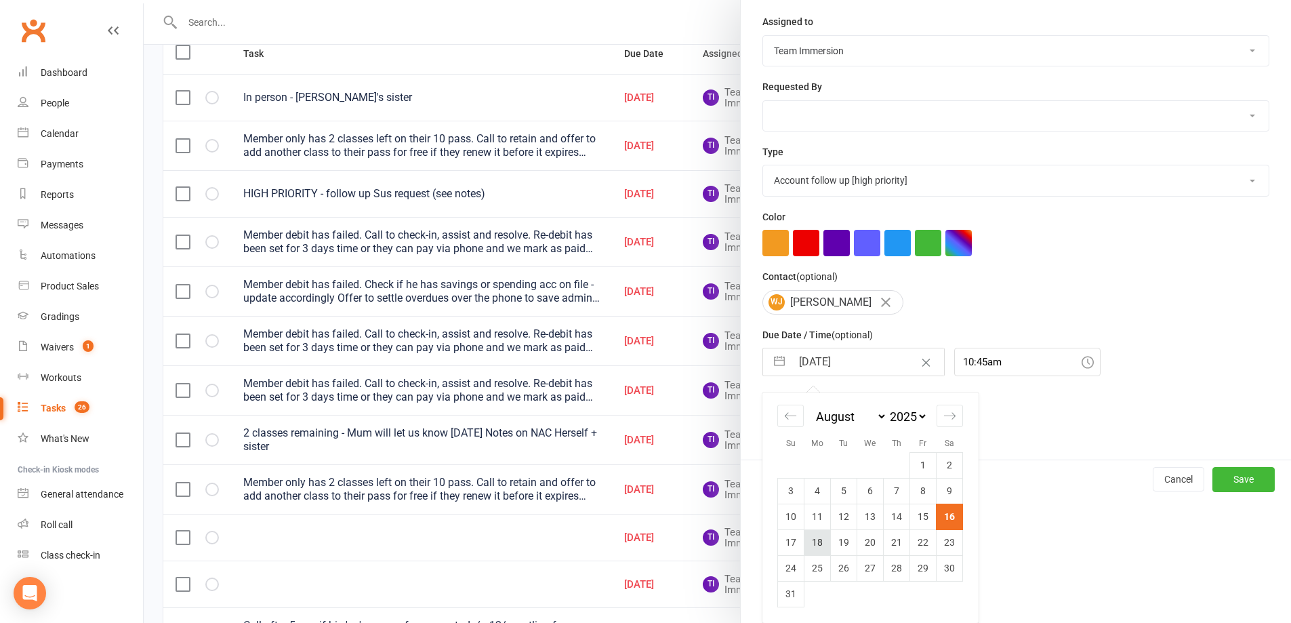
click at [804, 537] on td "18" at bounding box center [817, 542] width 26 height 26
type input "[DATE]"
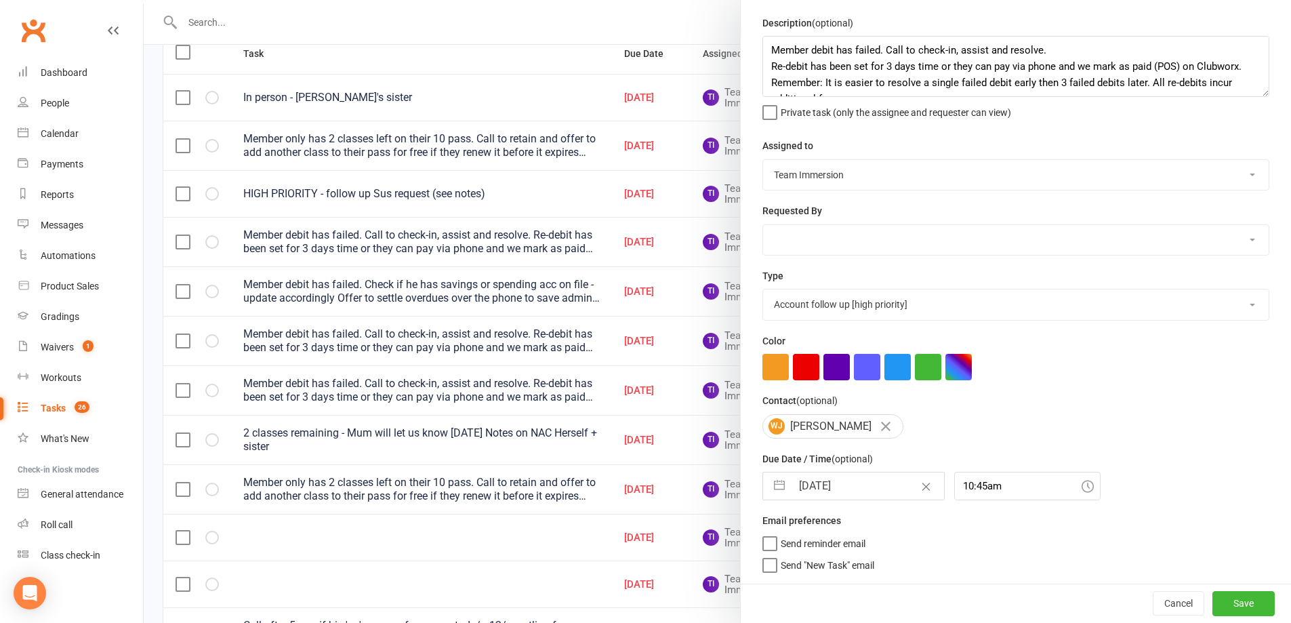
scroll to position [48, 0]
click at [1215, 605] on button "Save" at bounding box center [1243, 603] width 62 height 24
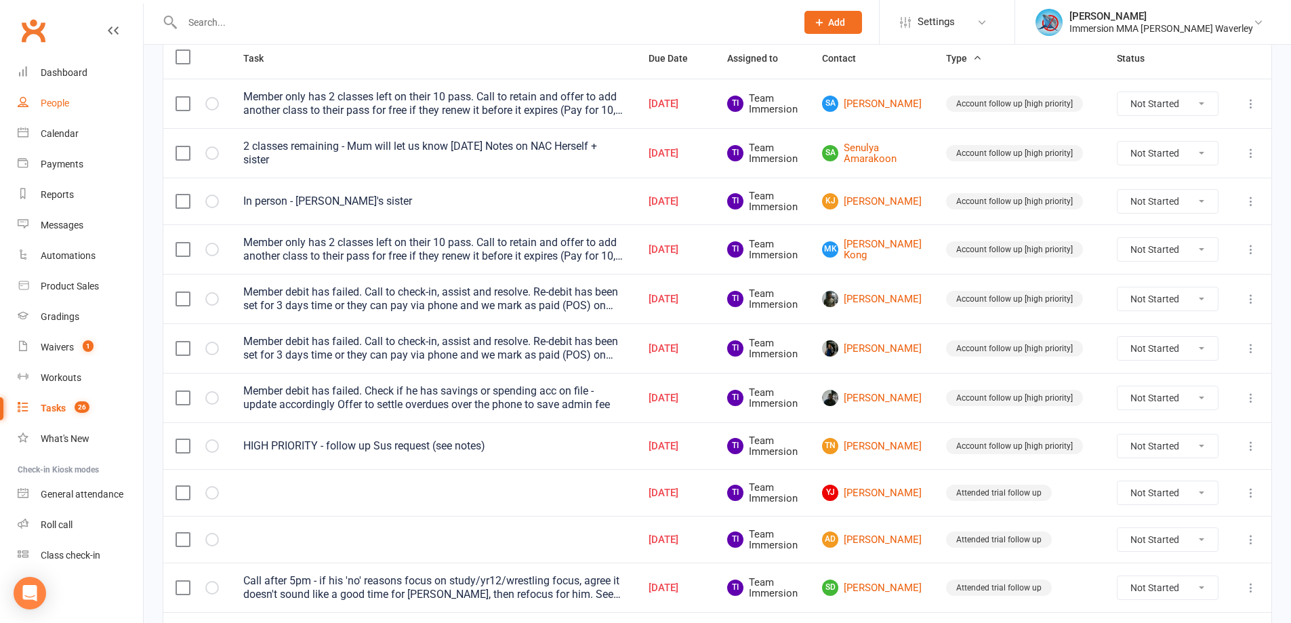
scroll to position [0, 0]
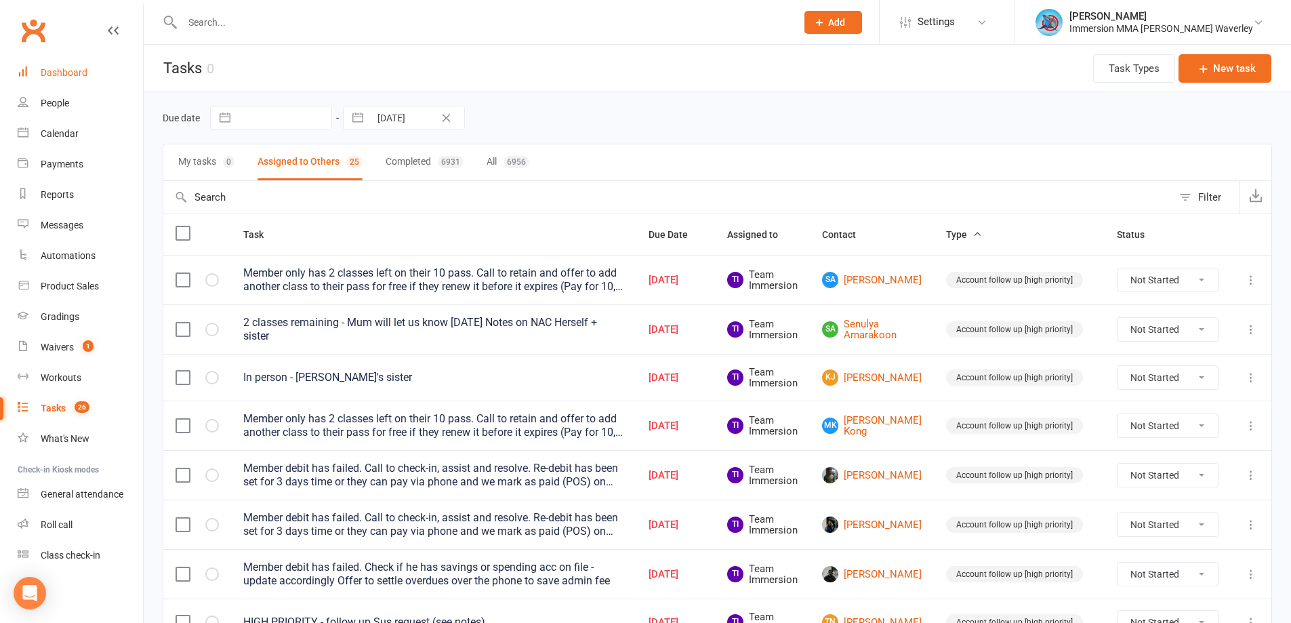
click at [52, 64] on link "Dashboard" at bounding box center [80, 73] width 125 height 30
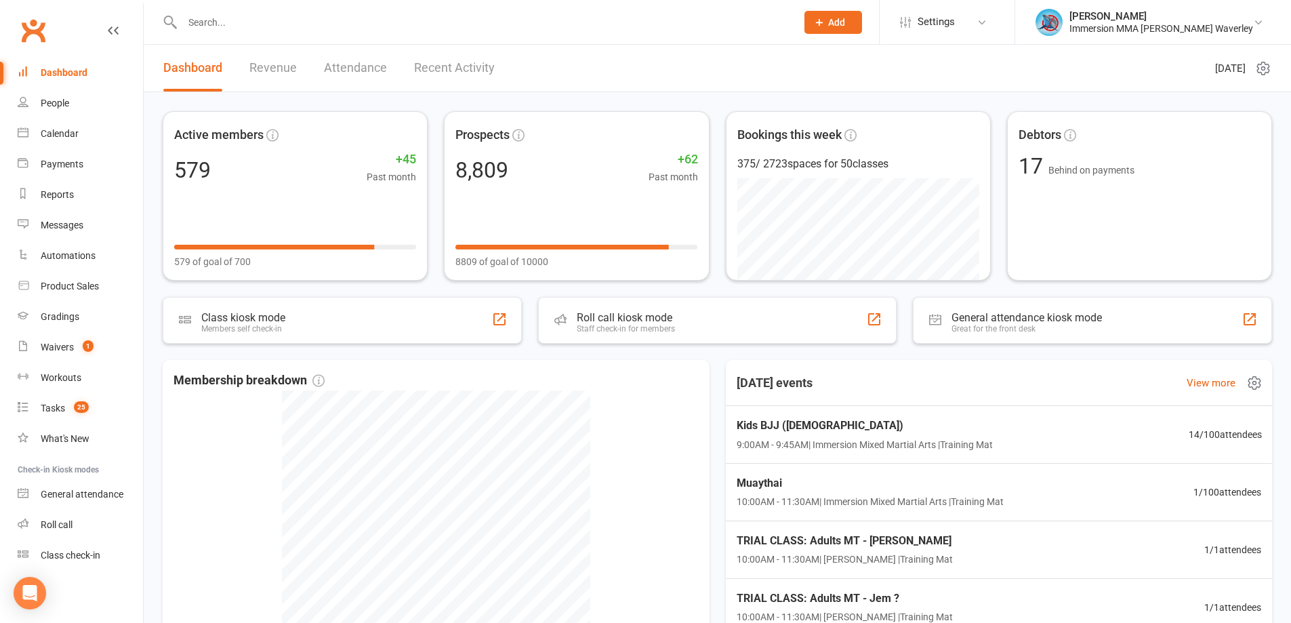
drag, startPoint x: 791, startPoint y: 362, endPoint x: 791, endPoint y: 373, distance: 10.9
click at [791, 362] on div "Today's events View more" at bounding box center [999, 383] width 568 height 46
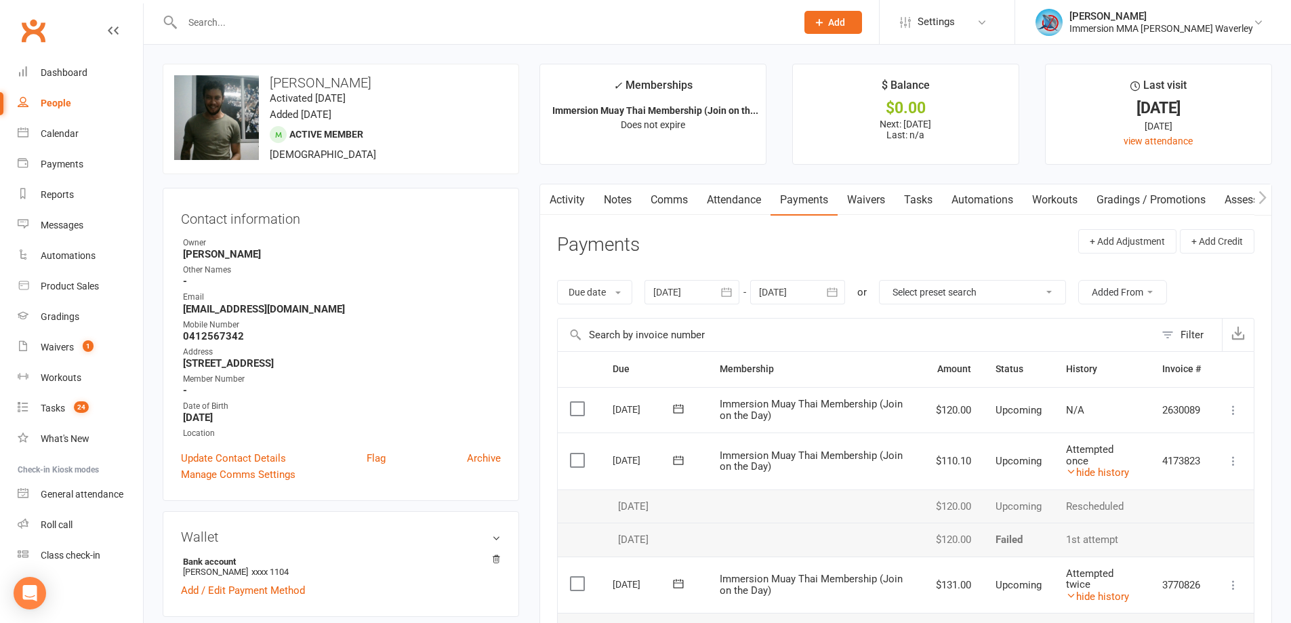
click at [612, 203] on link "Notes" at bounding box center [617, 199] width 47 height 31
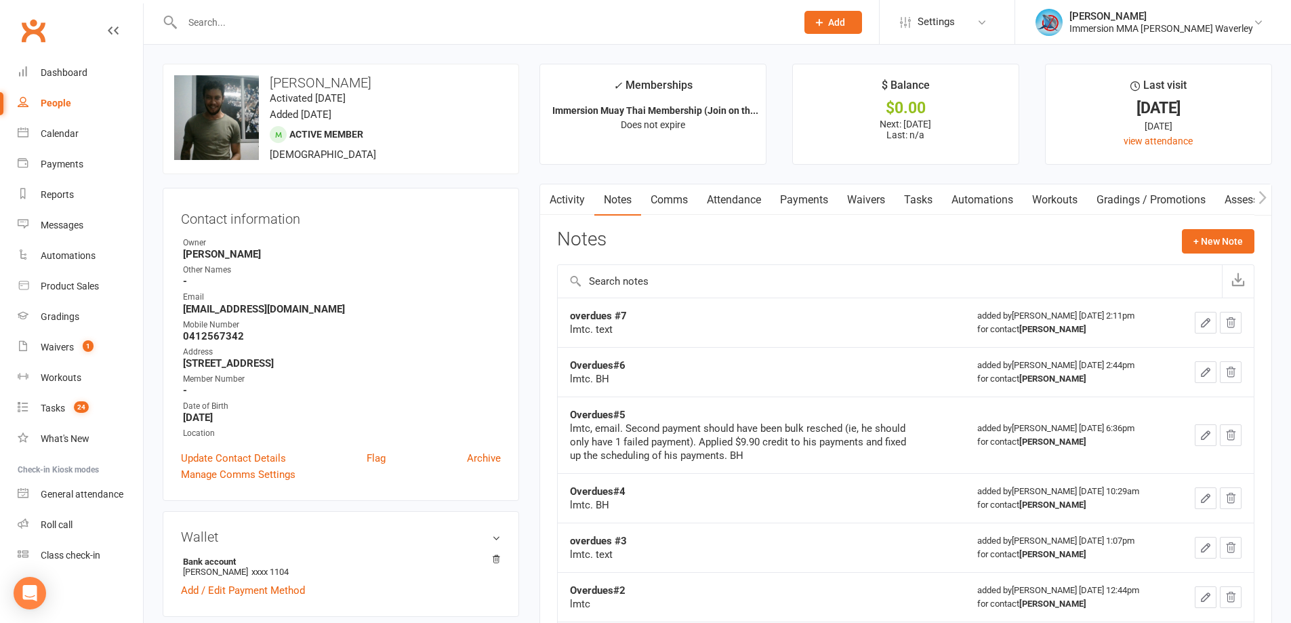
click at [616, 313] on strong "overdues #7" at bounding box center [598, 316] width 57 height 12
copy strong "overdues #7"
click at [1206, 242] on button "+ New Note" at bounding box center [1217, 241] width 72 height 24
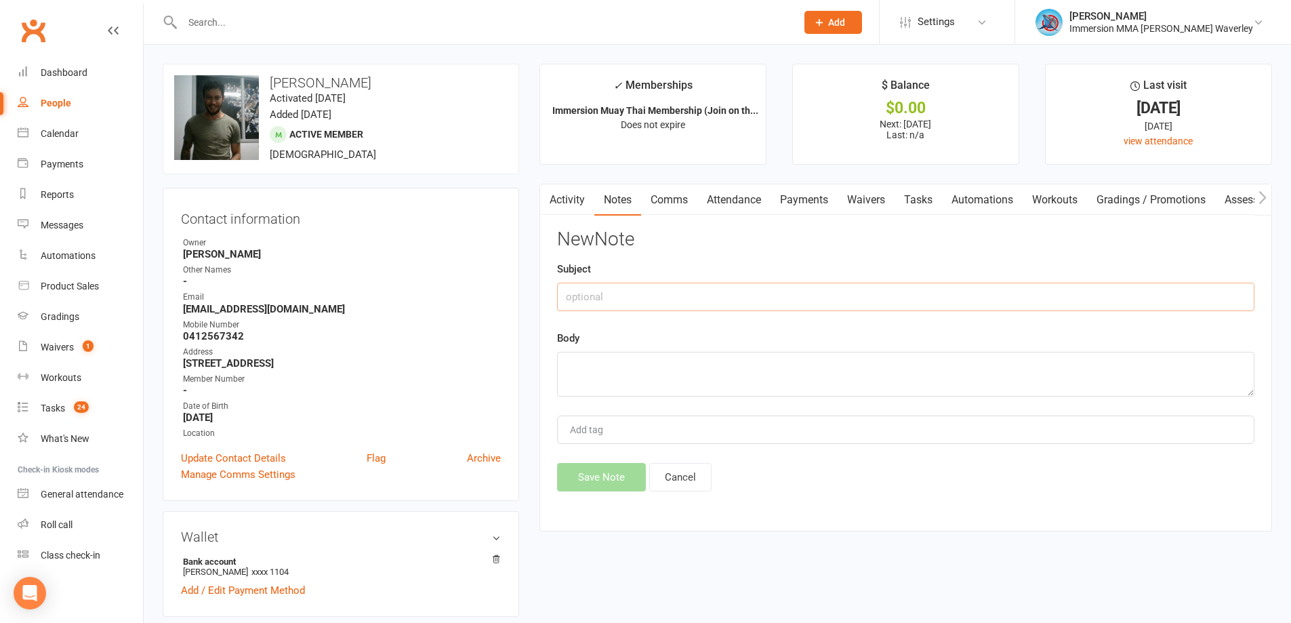
click at [650, 297] on input "text" at bounding box center [905, 297] width 697 height 28
paste input "overdues #7"
type input "overdues #8"
click at [596, 382] on textarea at bounding box center [905, 374] width 697 height 45
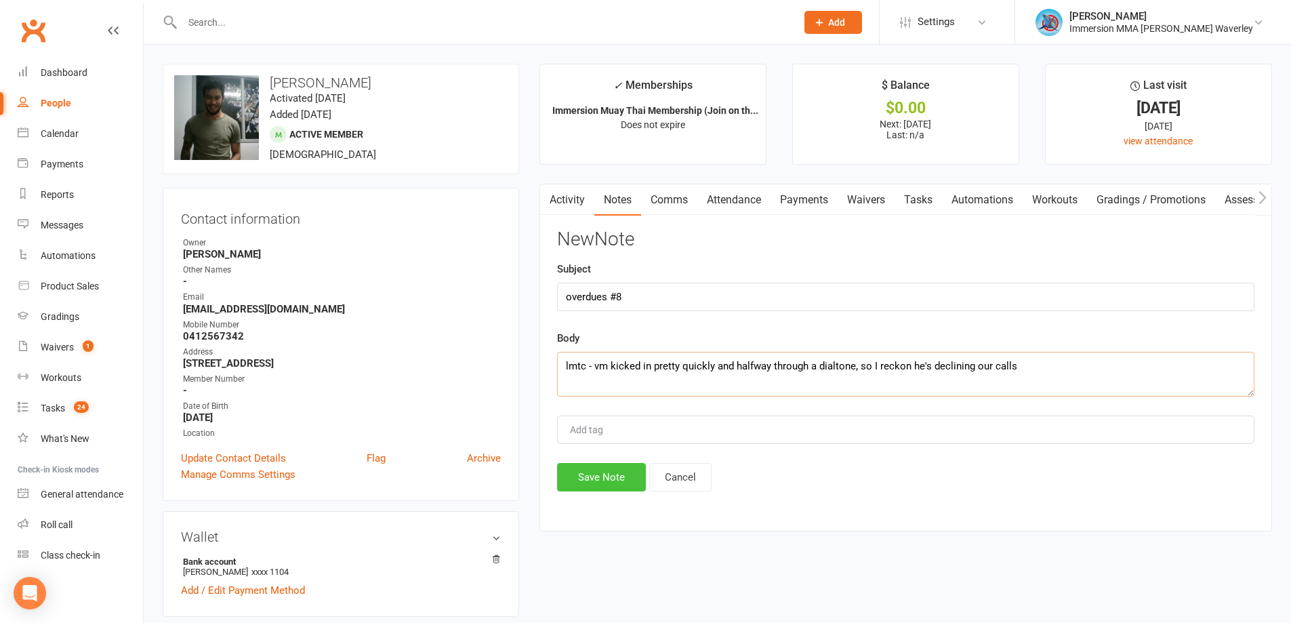
type textarea "lmtc - vm kicked in pretty quickly and halfway through a dialtone, so I reckon …"
click at [594, 478] on button "Save Note" at bounding box center [601, 477] width 89 height 28
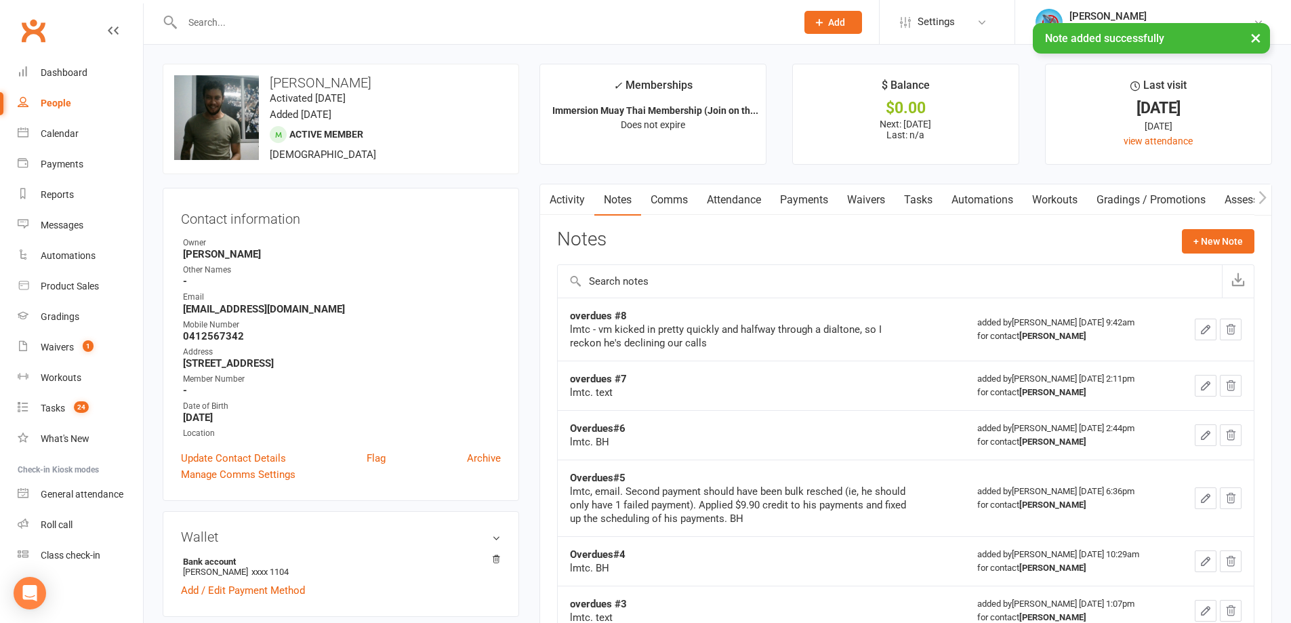
click at [914, 204] on link "Tasks" at bounding box center [917, 199] width 47 height 31
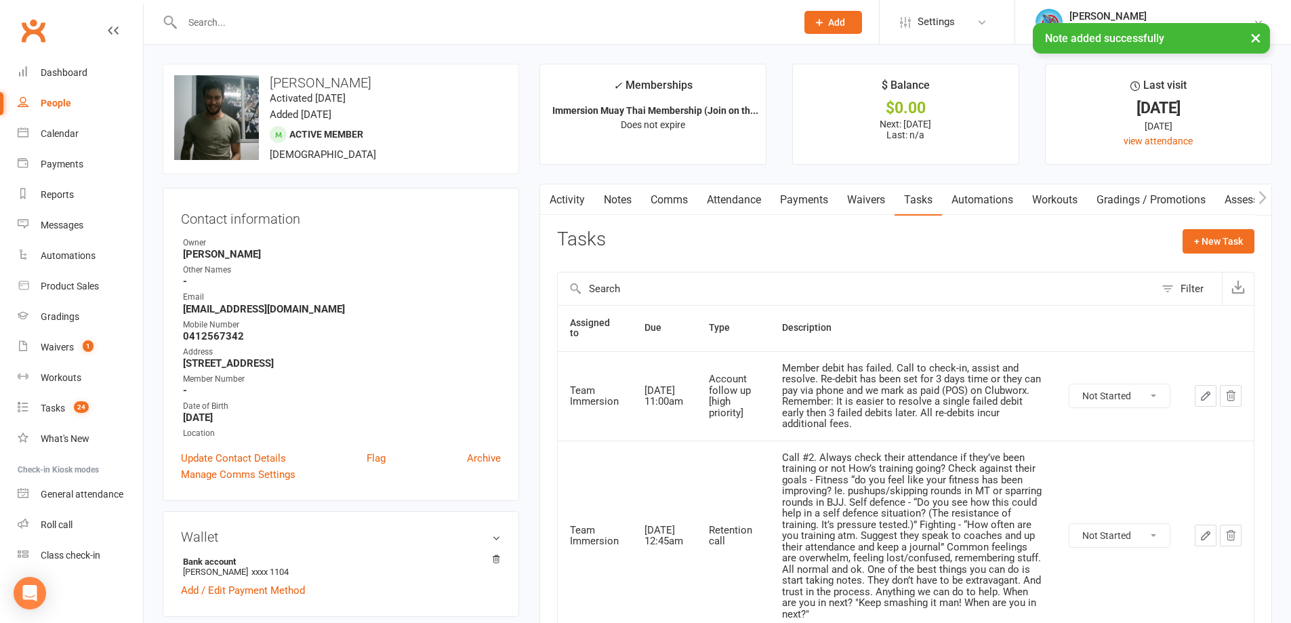
click at [1194, 385] on button "button" at bounding box center [1205, 396] width 22 height 22
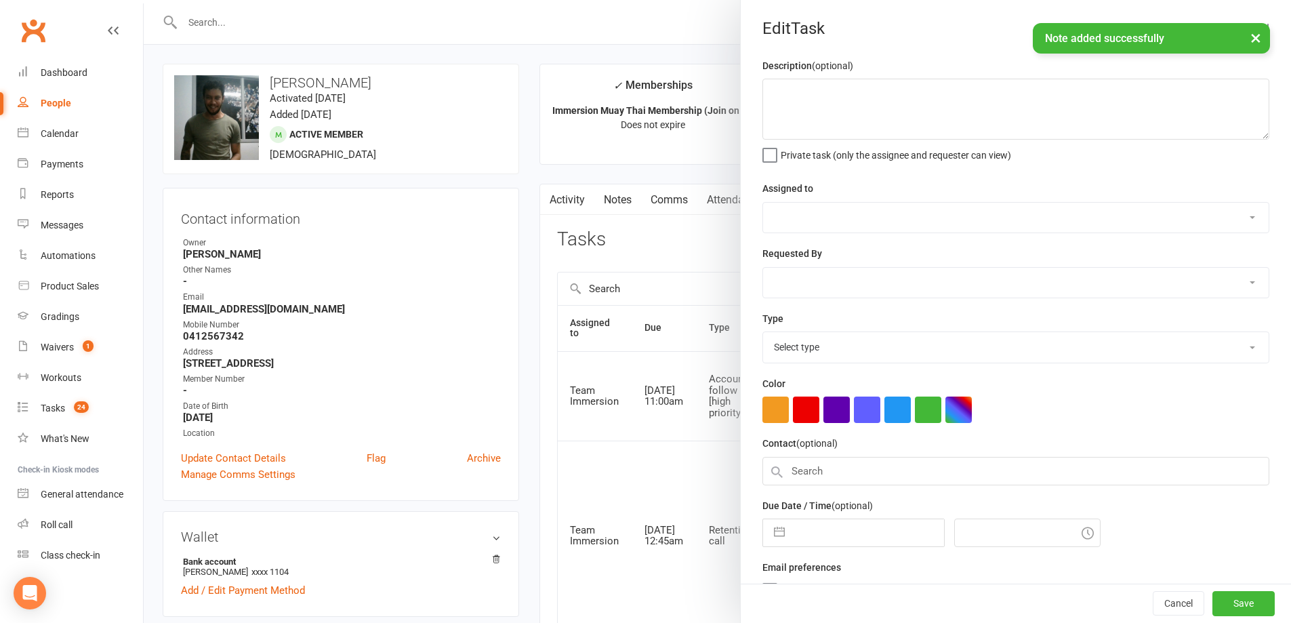
type textarea "Member debit has failed. Call to check-in, assist and resolve. Re-debit has bee…"
select select "48837"
type input "[DATE]"
type input "11:00am"
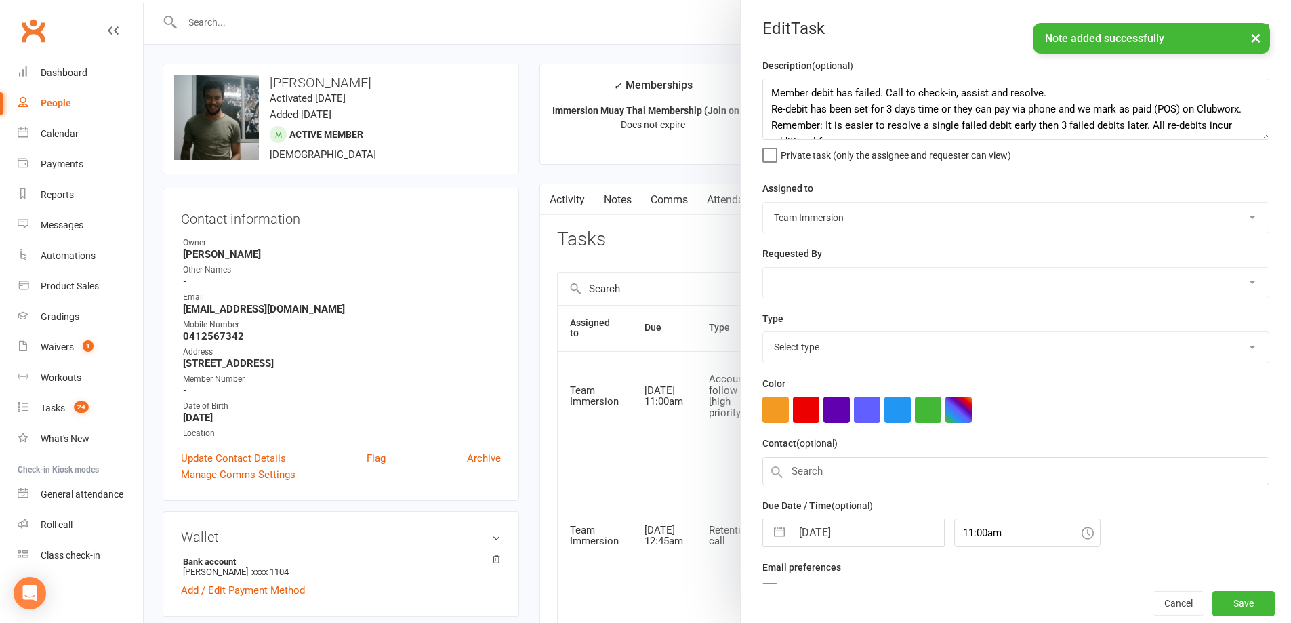
select select "27317"
click at [817, 543] on div "16 Aug 2025 Navigate forward to interact with the calendar and select a date. P…" at bounding box center [853, 529] width 182 height 28
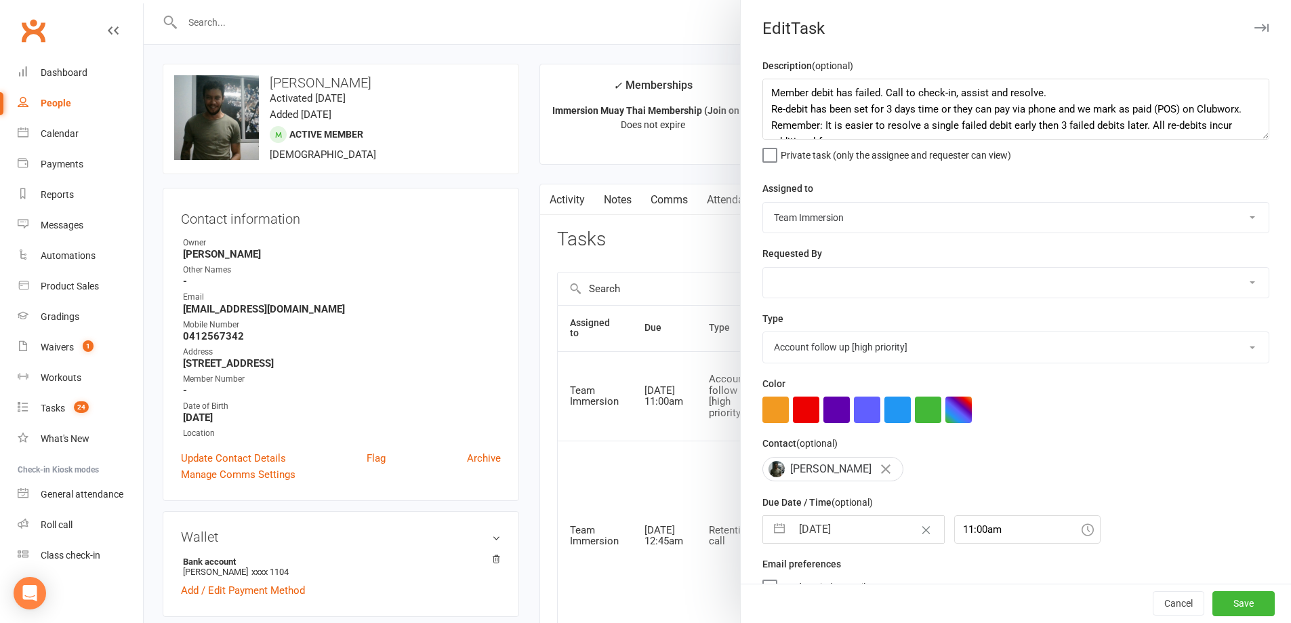
click at [814, 534] on input "16 Aug 2025" at bounding box center [867, 529] width 152 height 27
select select "6"
select select "2025"
select select "7"
select select "2025"
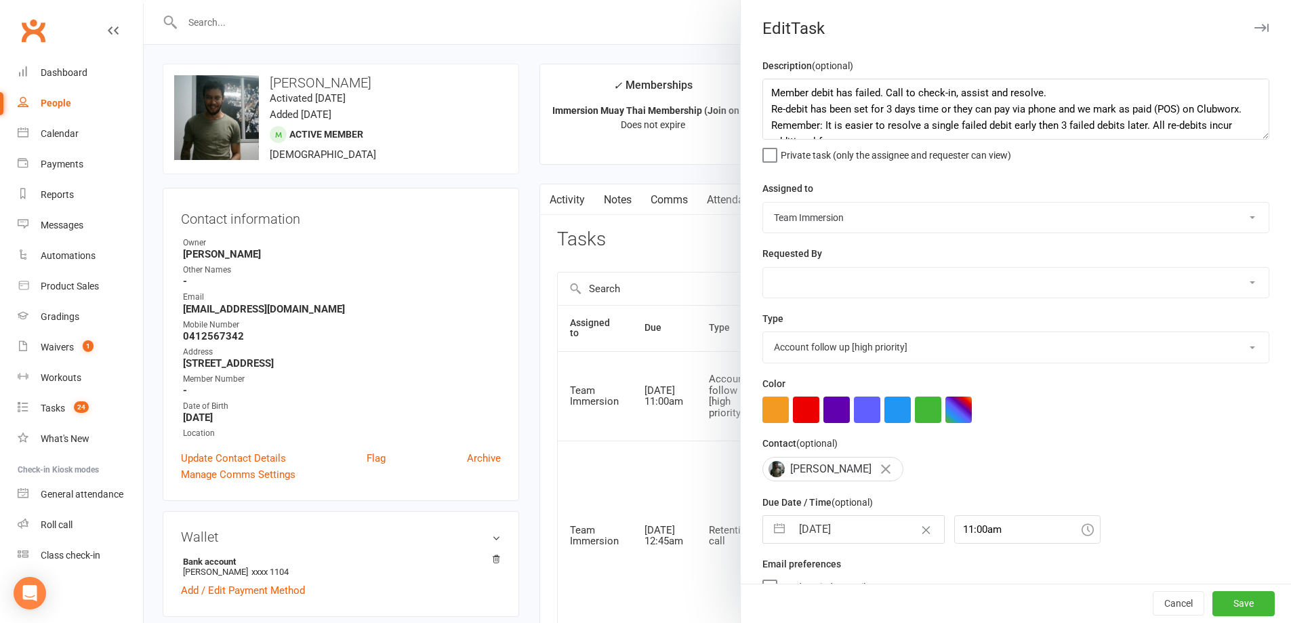
select select "8"
select select "2025"
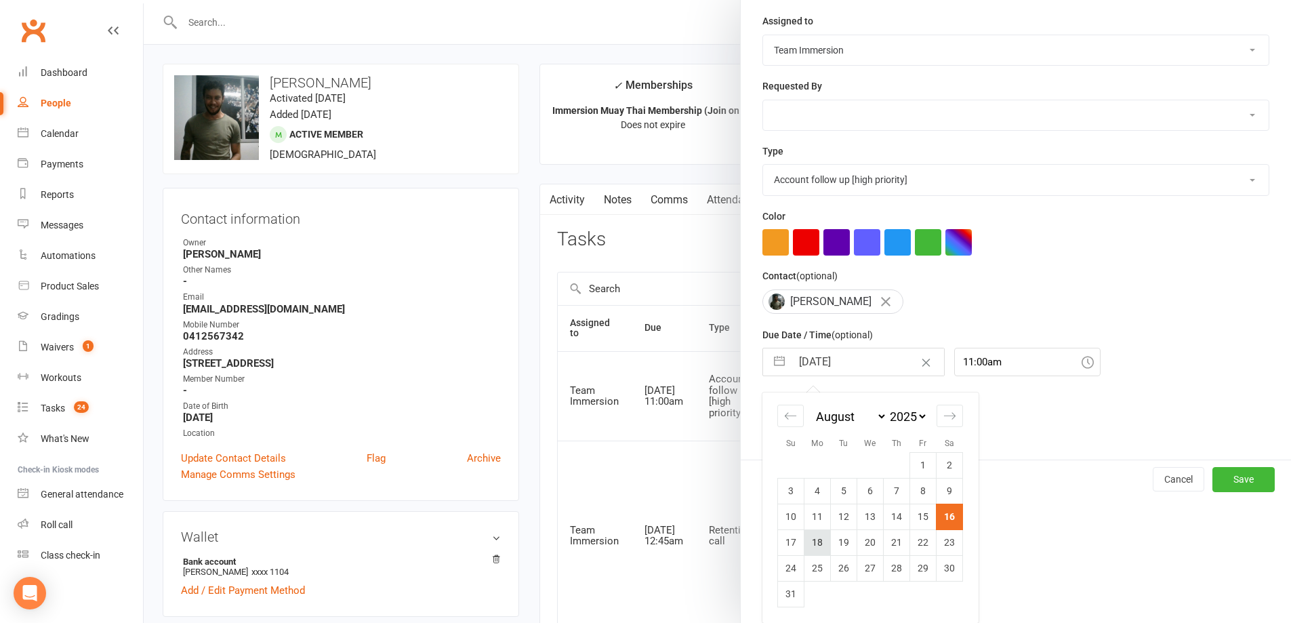
click at [819, 539] on td "18" at bounding box center [817, 542] width 26 height 26
type input "18 Aug 2025"
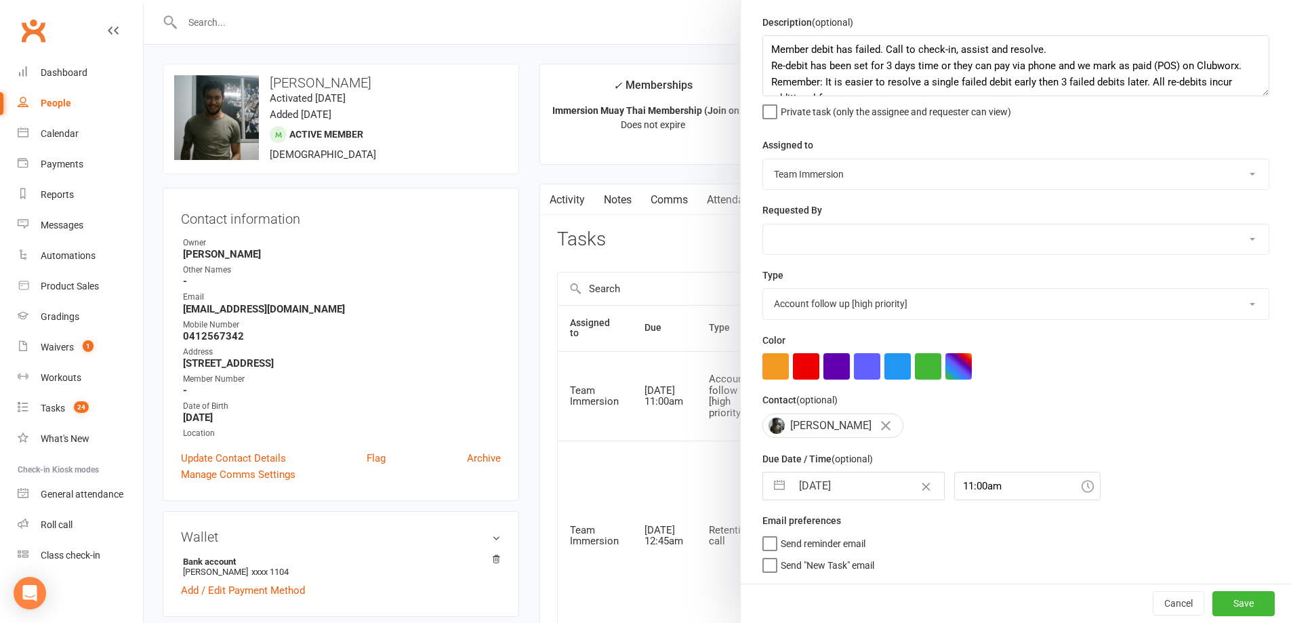
scroll to position [49, 0]
click at [1230, 602] on button "Save" at bounding box center [1243, 603] width 62 height 24
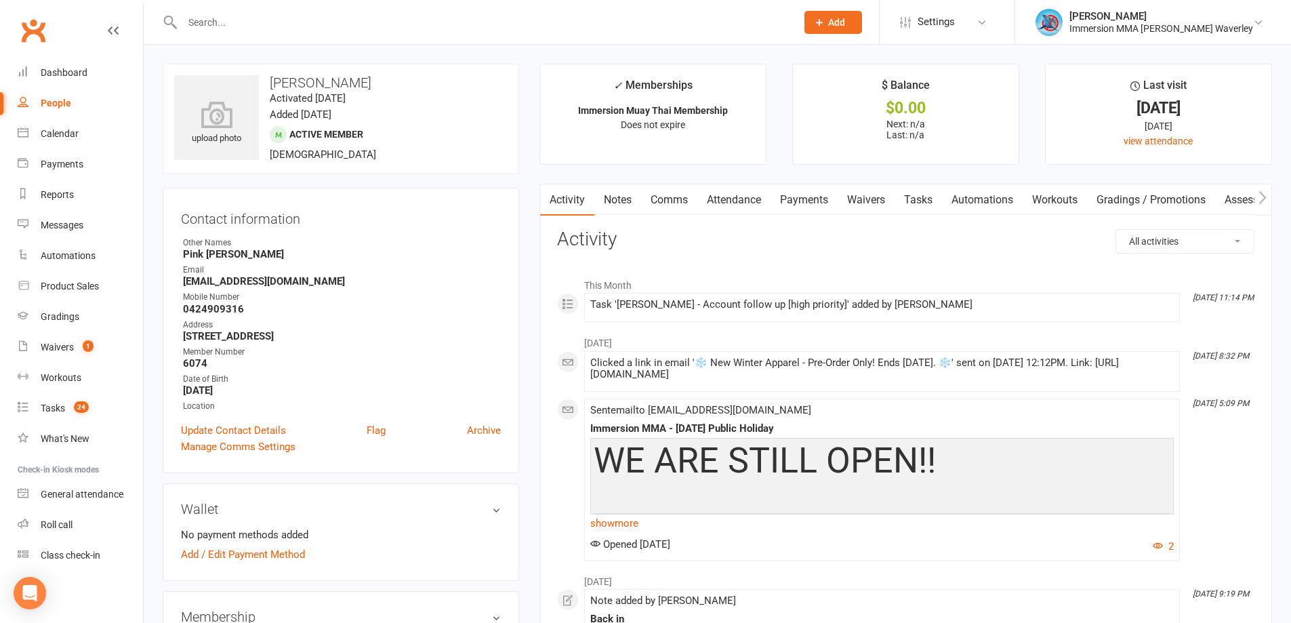
drag, startPoint x: 541, startPoint y: 340, endPoint x: 539, endPoint y: 362, distance: 21.7
click at [614, 200] on link "Notes" at bounding box center [617, 199] width 47 height 31
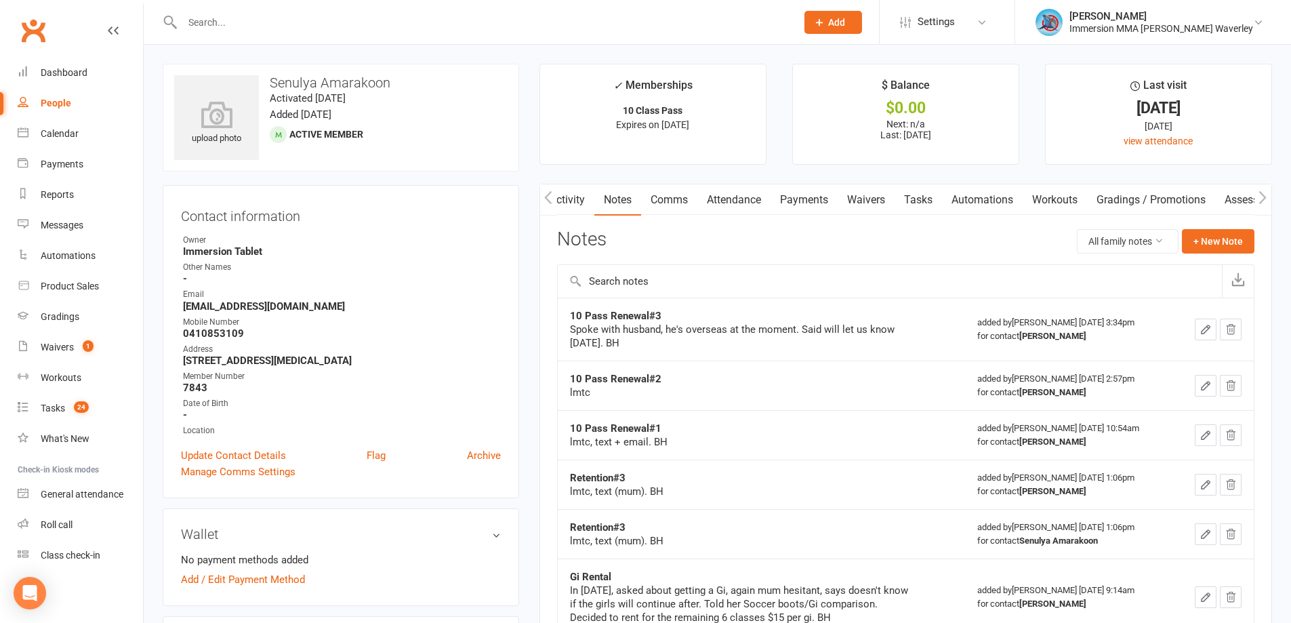
scroll to position [0, 5]
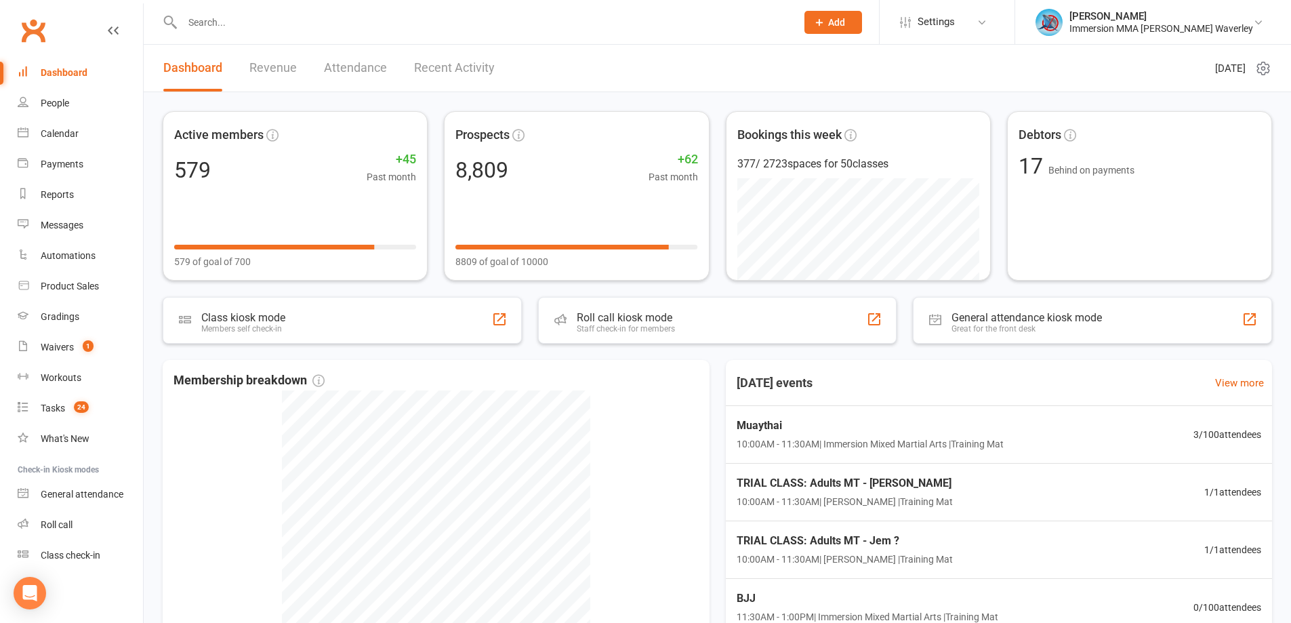
click at [838, 358] on div "Active members 579 +45 Past month 579 of goal of 700 Prospects 8,809 +62 Past m…" at bounding box center [717, 437] width 1147 height 690
click at [1045, 191] on div "Debtors 17 Behind on payments" at bounding box center [1138, 196] width 275 height 176
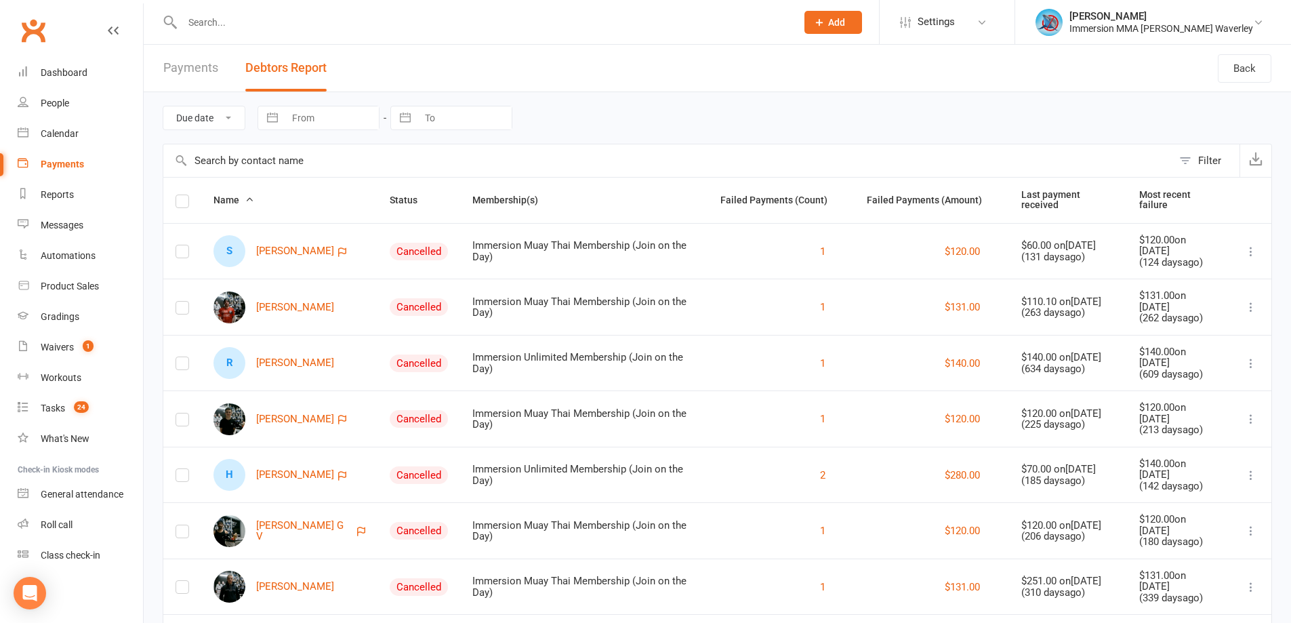
click at [186, 68] on link "Payments" at bounding box center [190, 68] width 55 height 47
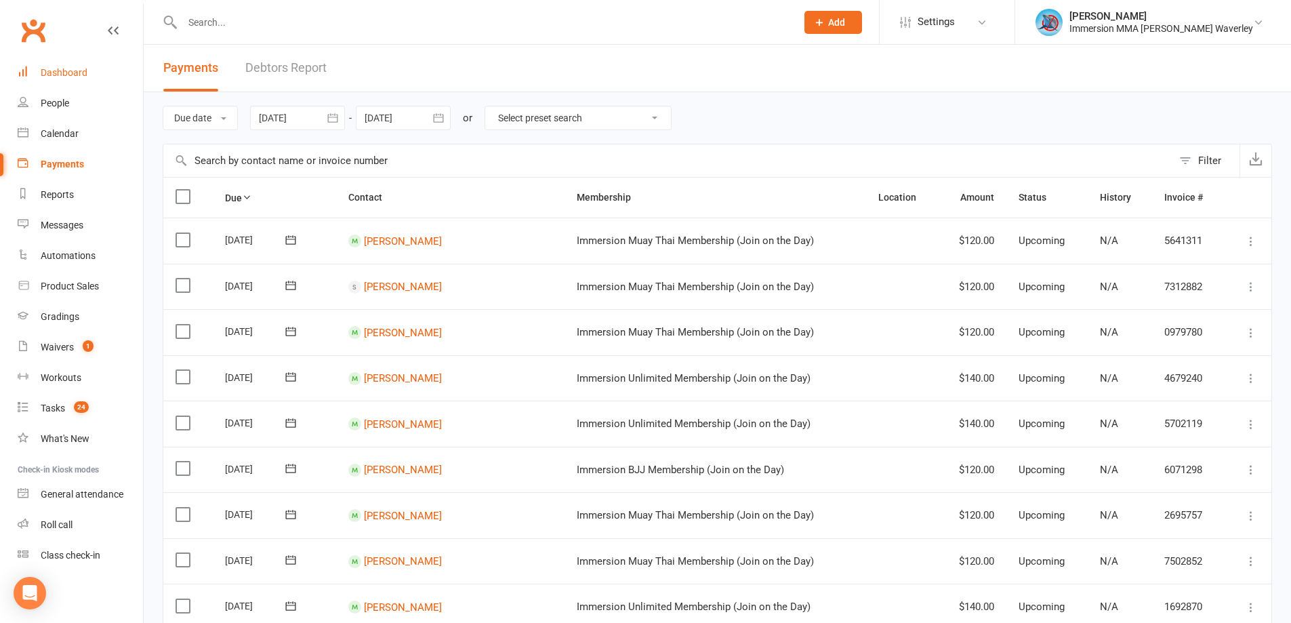
click at [74, 79] on link "Dashboard" at bounding box center [80, 73] width 125 height 30
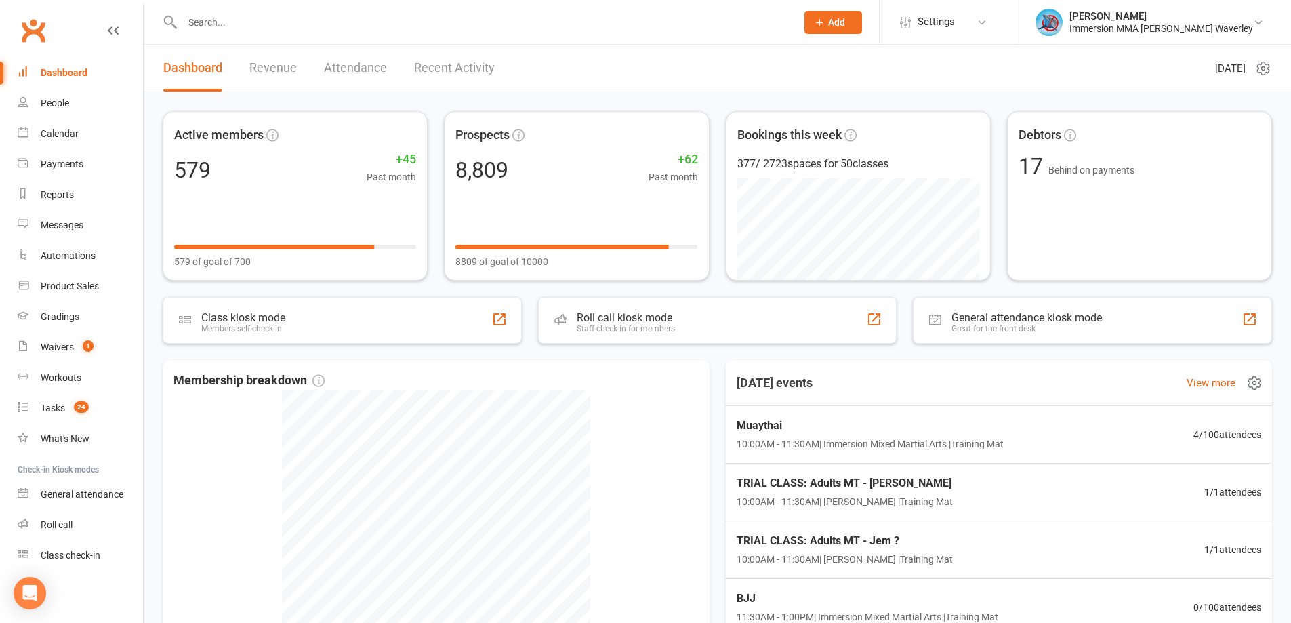
click at [844, 362] on div "Today's events View more" at bounding box center [999, 383] width 568 height 46
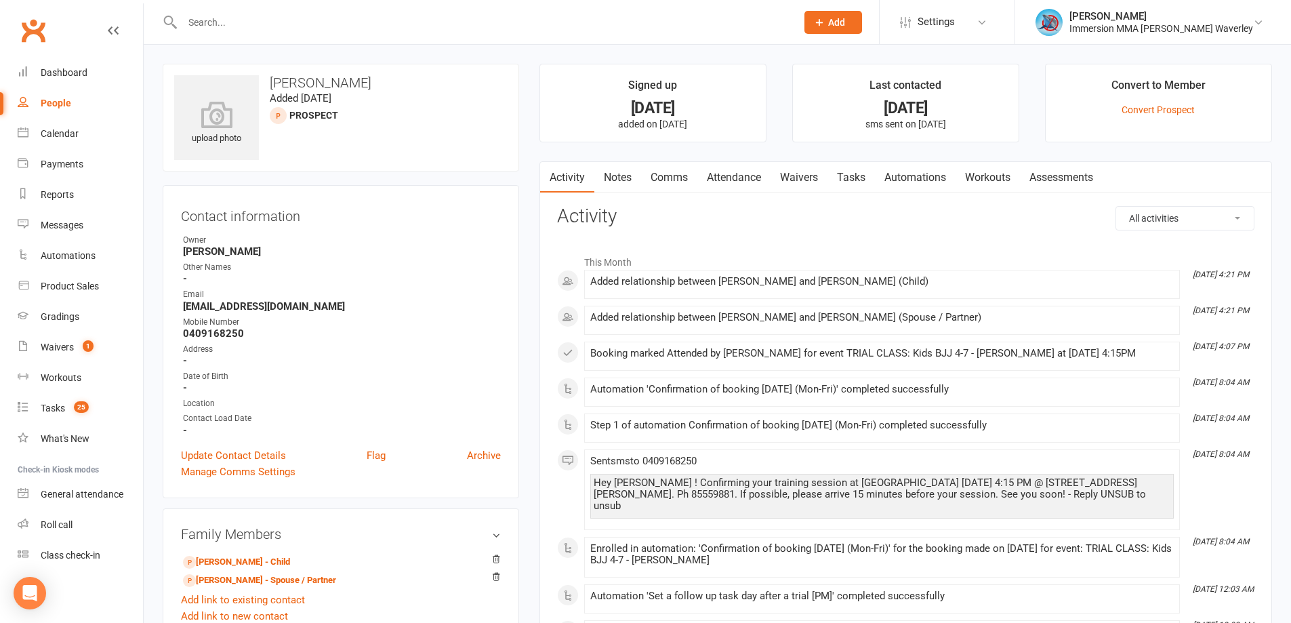
click at [610, 180] on link "Notes" at bounding box center [617, 177] width 47 height 31
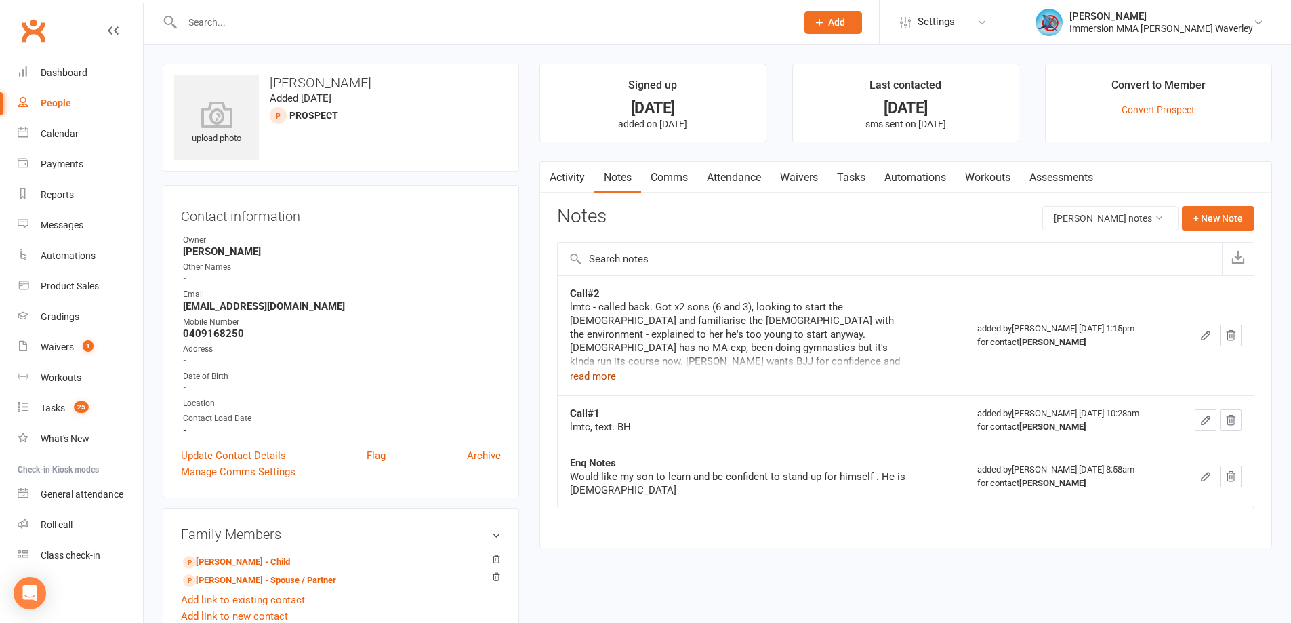
click at [610, 374] on button "read more" at bounding box center [593, 376] width 46 height 16
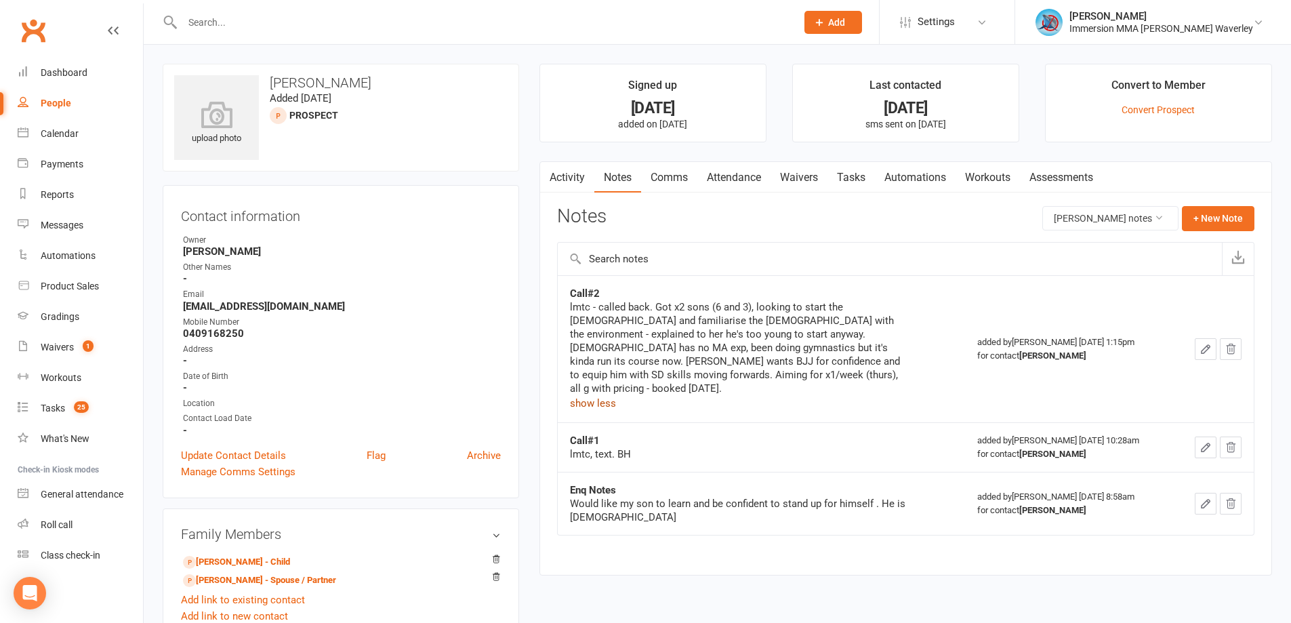
click at [576, 179] on link "Activity" at bounding box center [567, 177] width 54 height 31
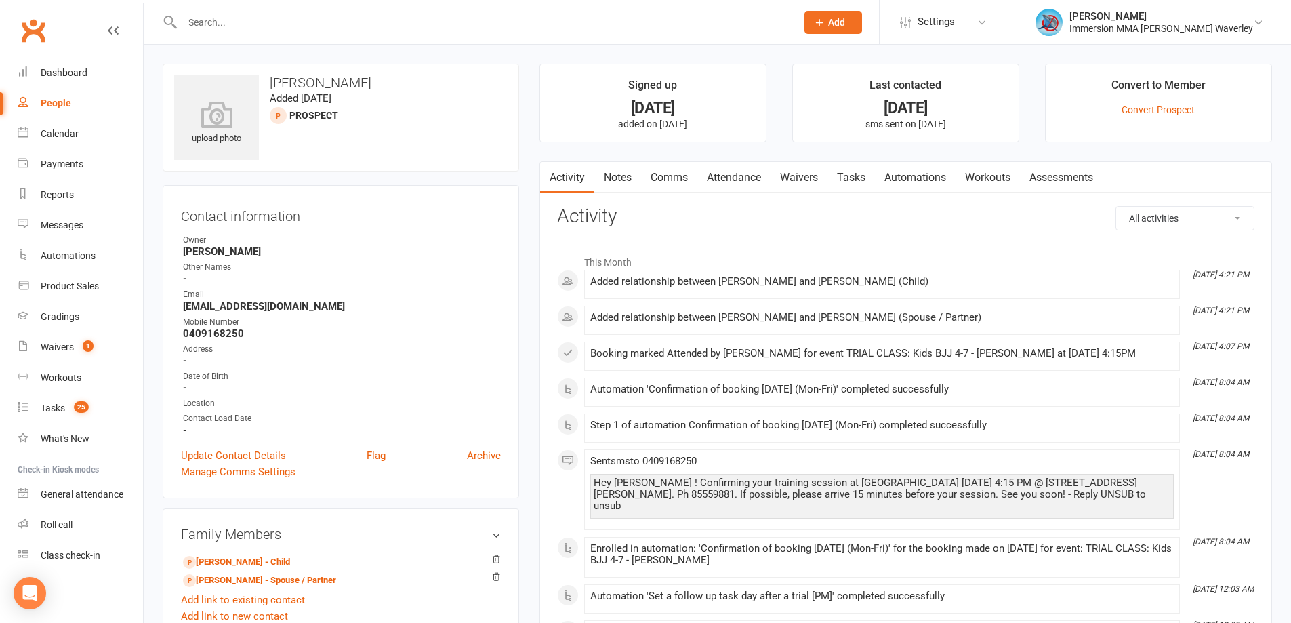
click at [637, 182] on link "Notes" at bounding box center [617, 177] width 47 height 31
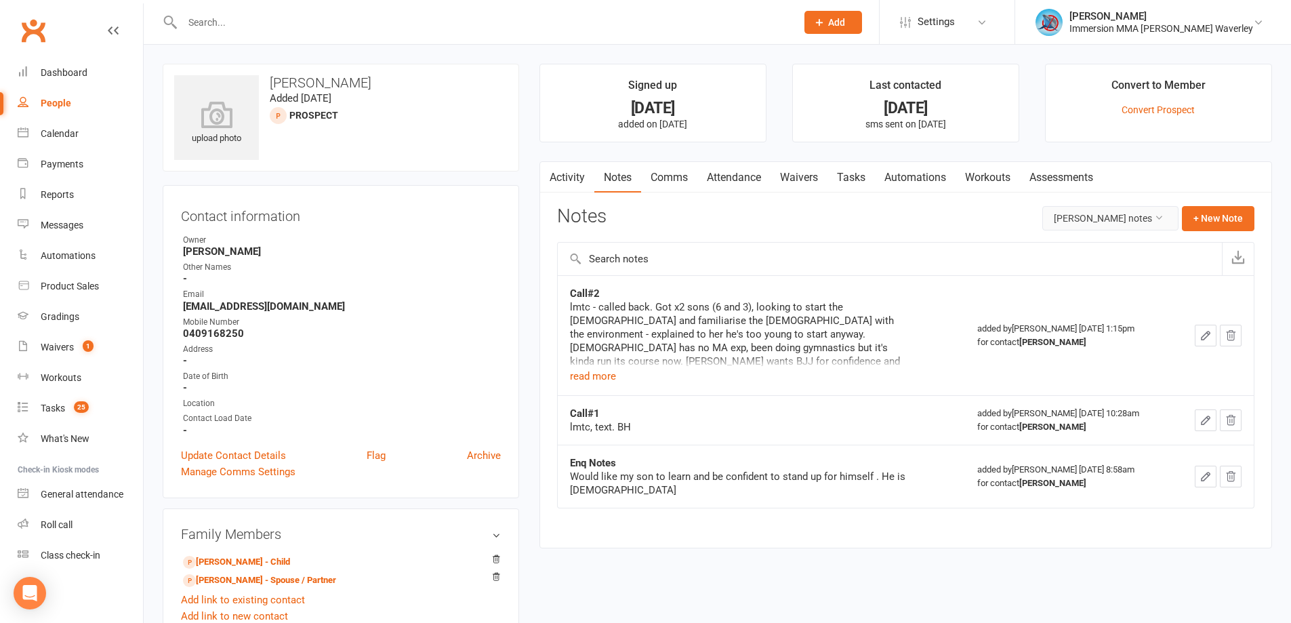
click at [1133, 215] on button "Marie Luvera's notes" at bounding box center [1110, 218] width 136 height 24
click at [1116, 283] on link "All family notes" at bounding box center [1100, 275] width 134 height 27
click at [856, 182] on link "Tasks" at bounding box center [850, 177] width 47 height 31
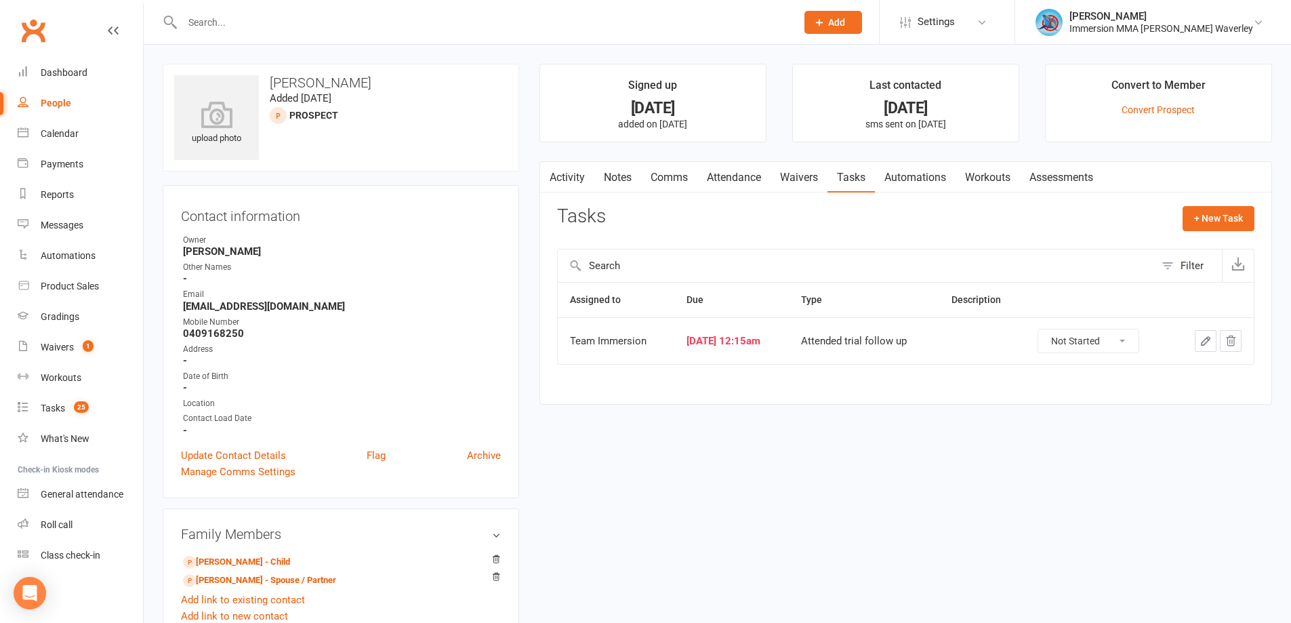
click at [644, 184] on link "Comms" at bounding box center [669, 177] width 56 height 31
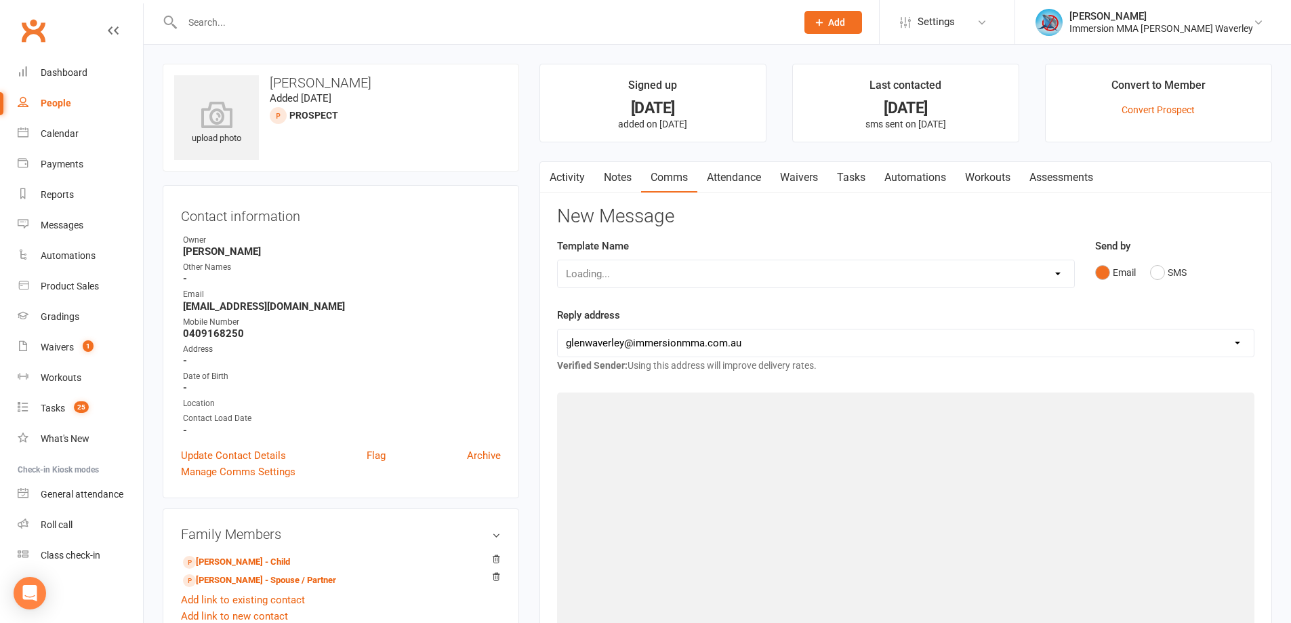
click at [628, 182] on link "Notes" at bounding box center [617, 177] width 47 height 31
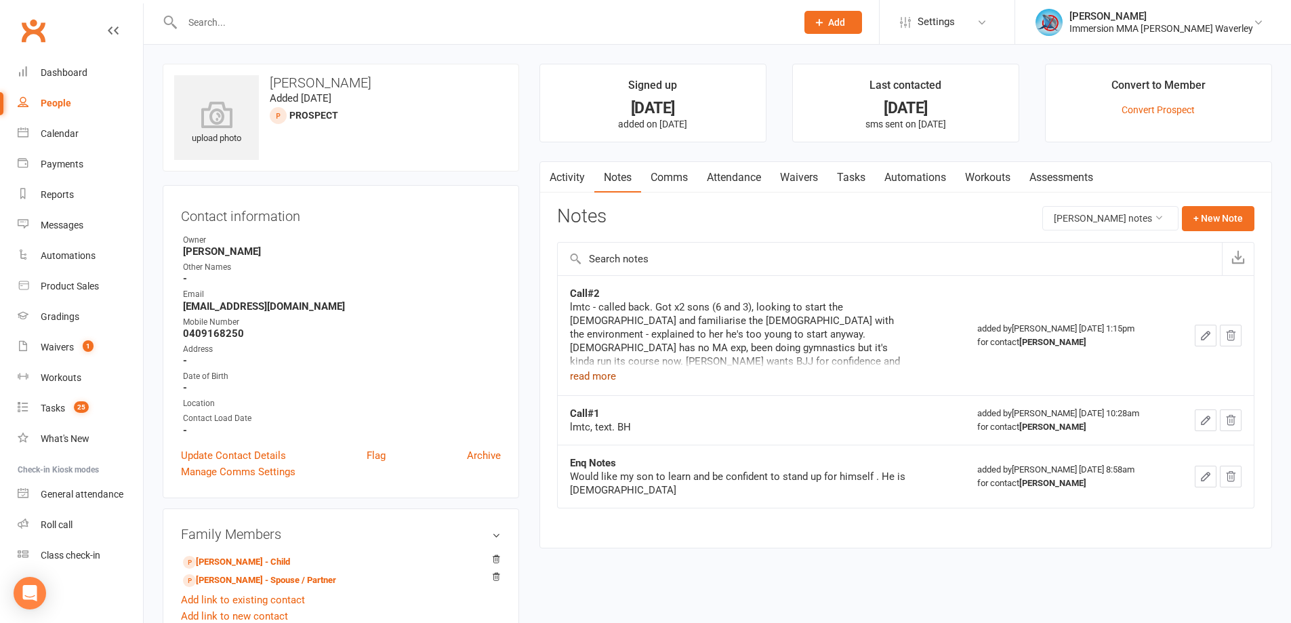
click at [587, 383] on button "read more" at bounding box center [593, 376] width 46 height 16
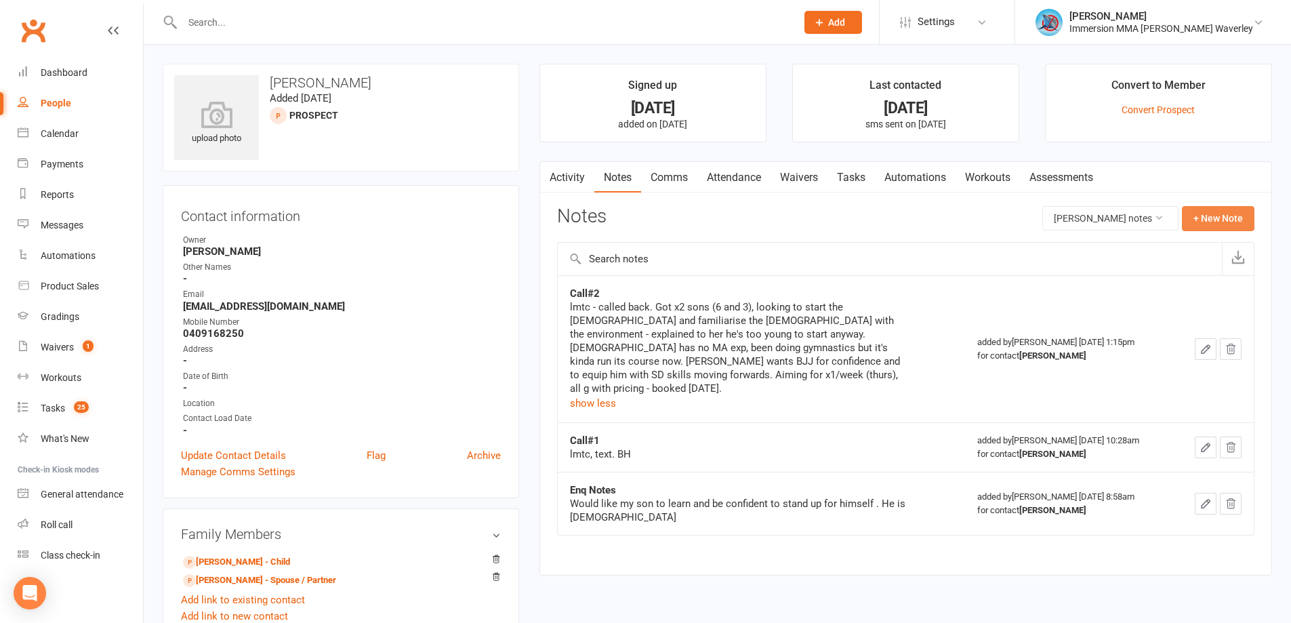
click at [1218, 209] on button "+ New Note" at bounding box center [1217, 218] width 72 height 24
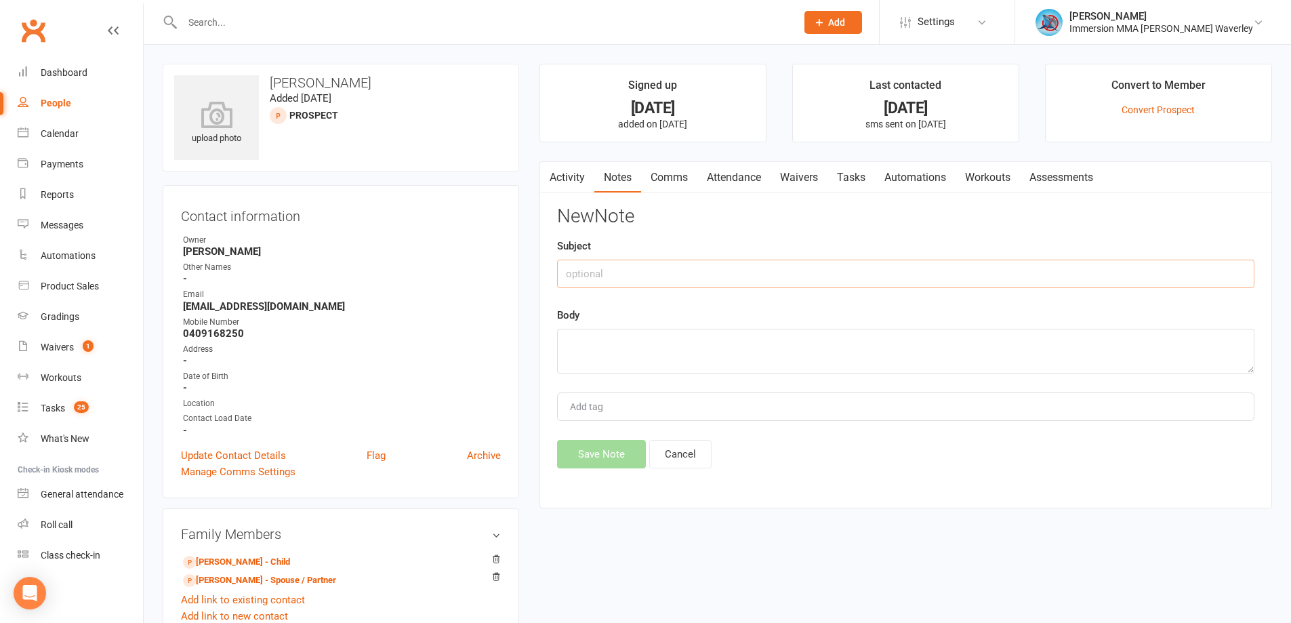
click at [687, 270] on input "text" at bounding box center [905, 273] width 697 height 28
type input "Trial Notes (14/8/25)"
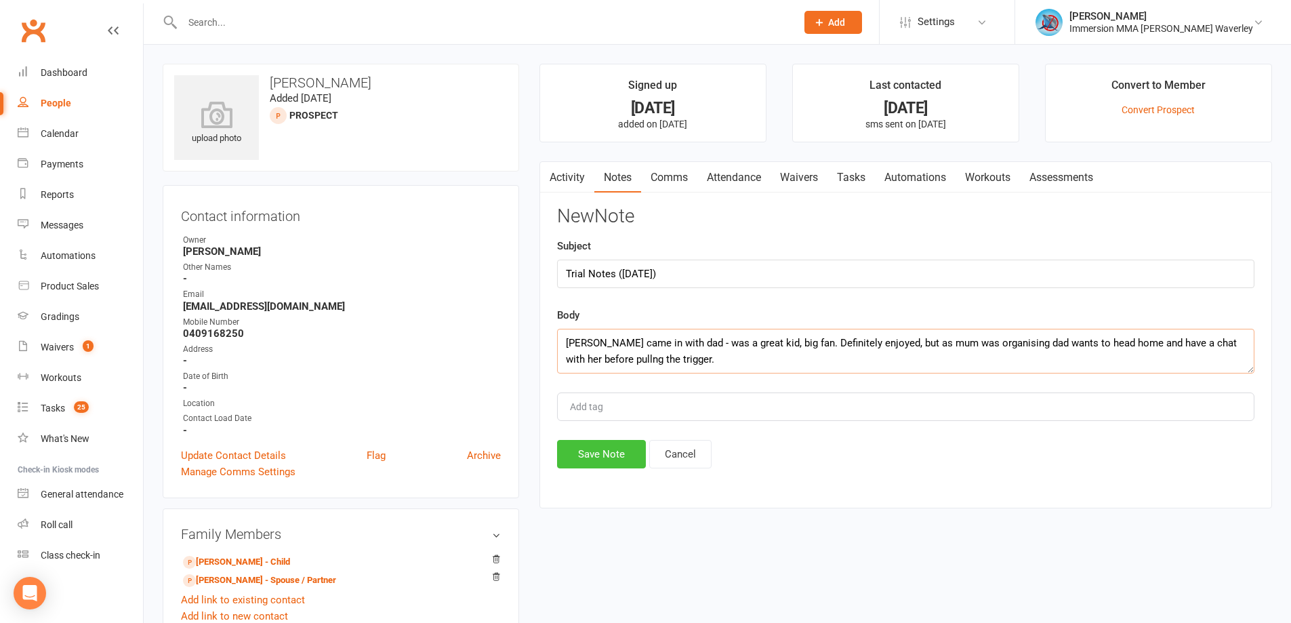
type textarea "Leonardo came in with dad - was a great kid, big fan. Definitely enjoyed, but a…"
click at [606, 455] on button "Save Note" at bounding box center [601, 454] width 89 height 28
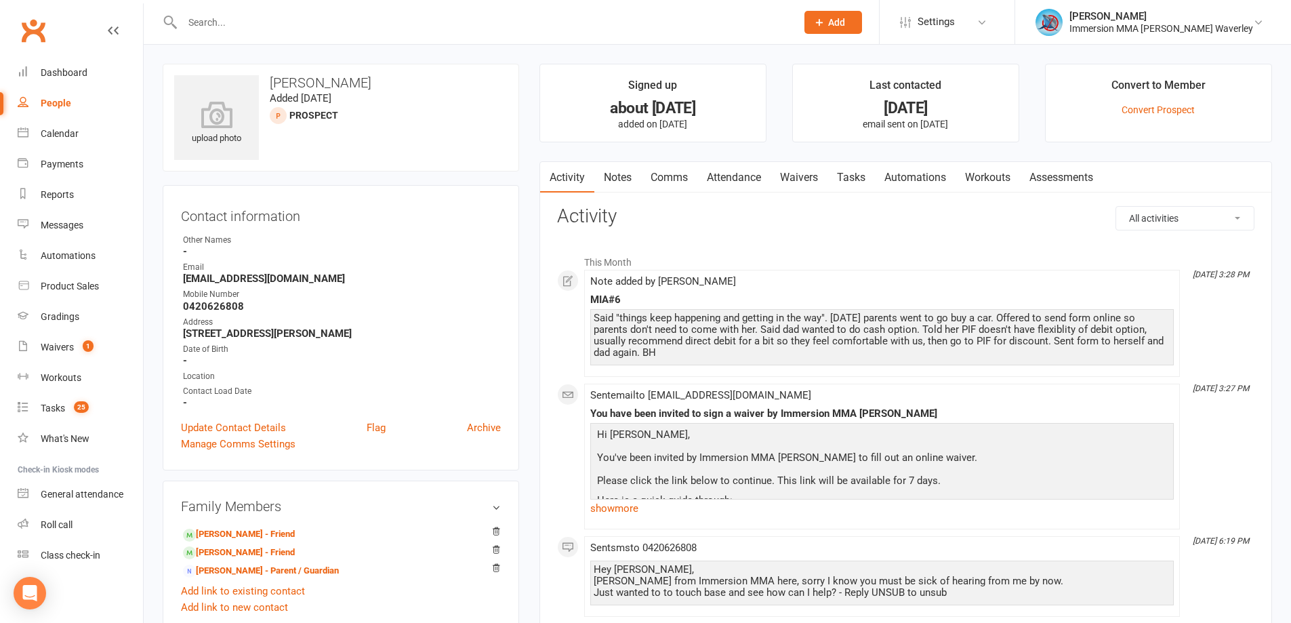
click at [797, 264] on li "This Month" at bounding box center [905, 259] width 697 height 22
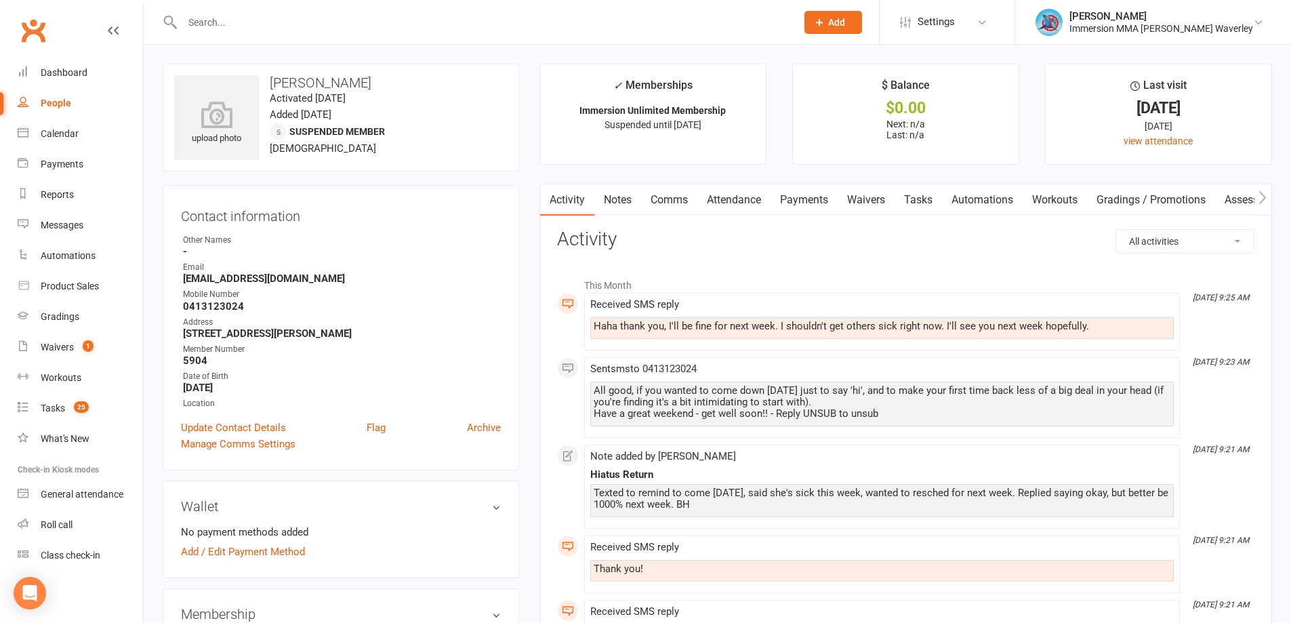
click at [941, 194] on link "Tasks" at bounding box center [917, 199] width 47 height 31
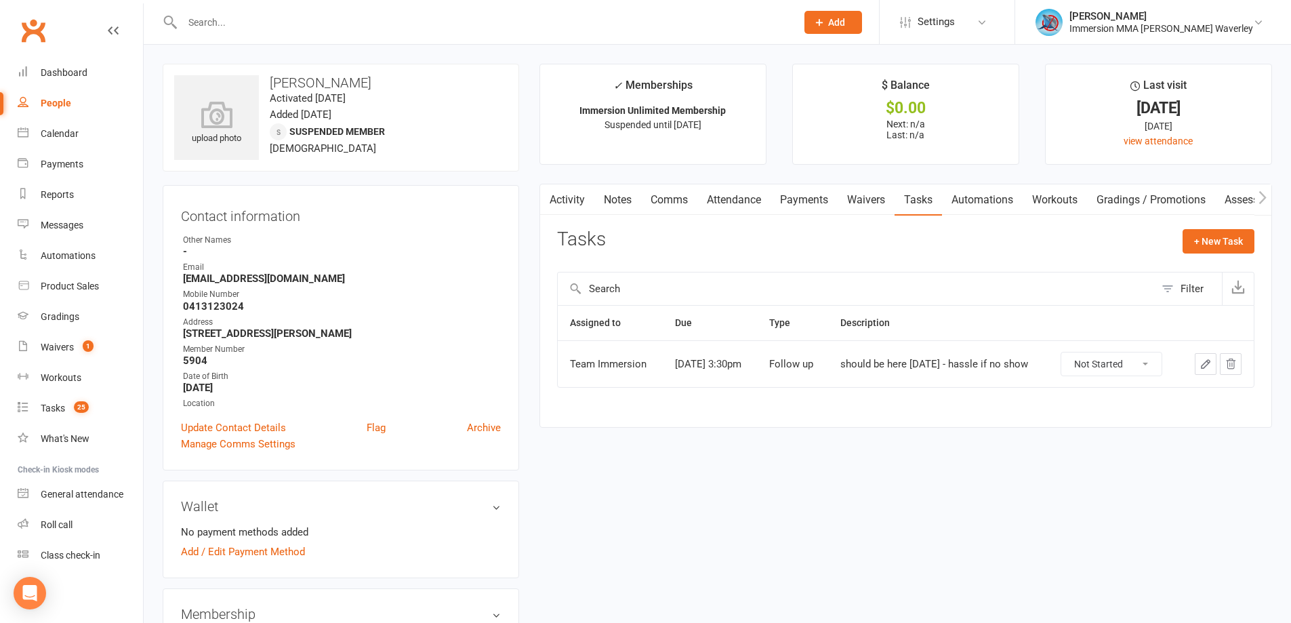
click at [632, 195] on link "Notes" at bounding box center [617, 199] width 47 height 31
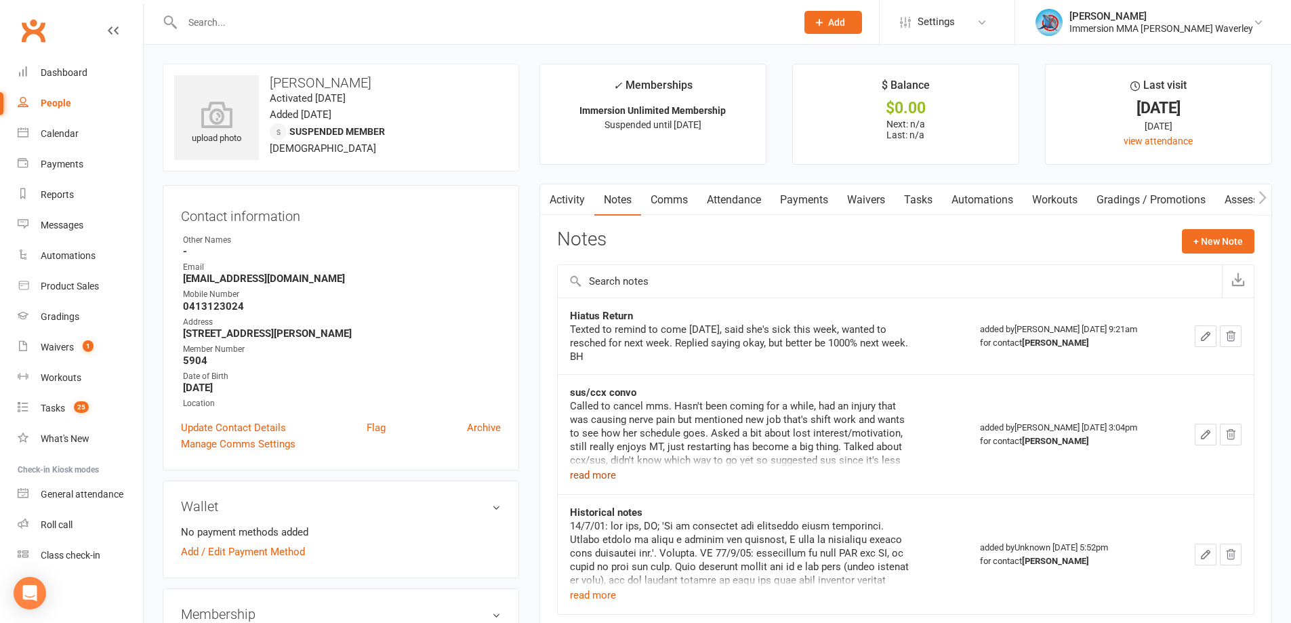
click at [591, 468] on button "read more" at bounding box center [593, 475] width 46 height 16
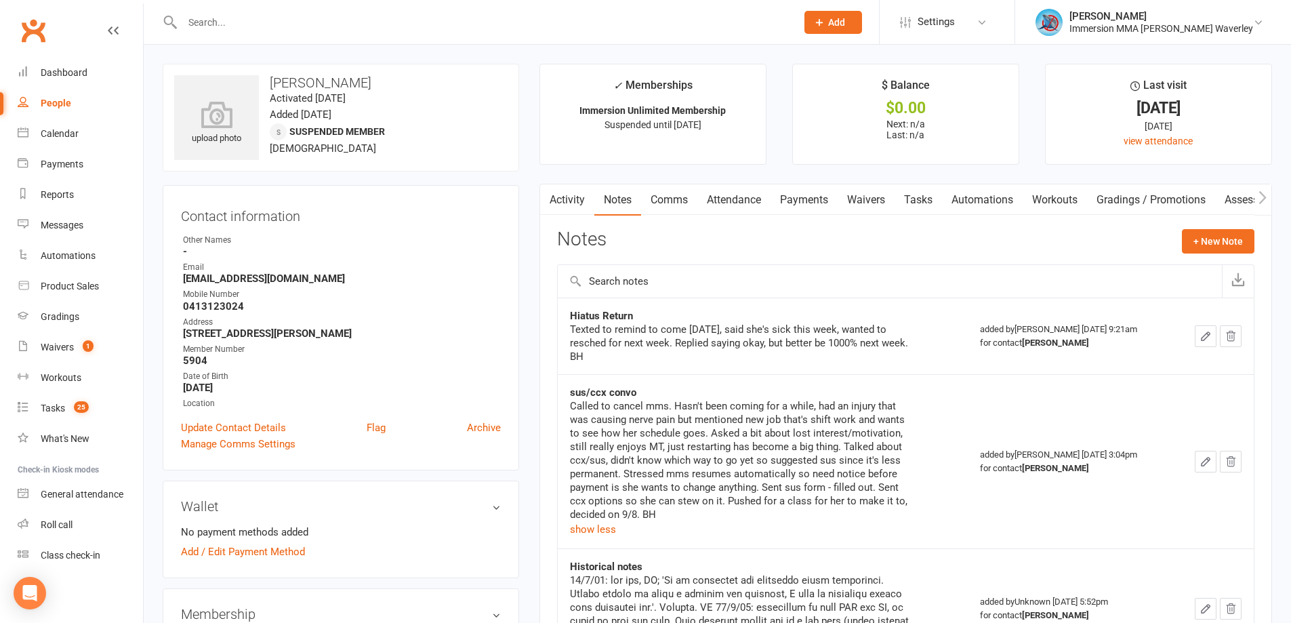
click at [543, 199] on button "button" at bounding box center [548, 199] width 17 height 30
click at [558, 198] on link "Activity" at bounding box center [567, 199] width 54 height 31
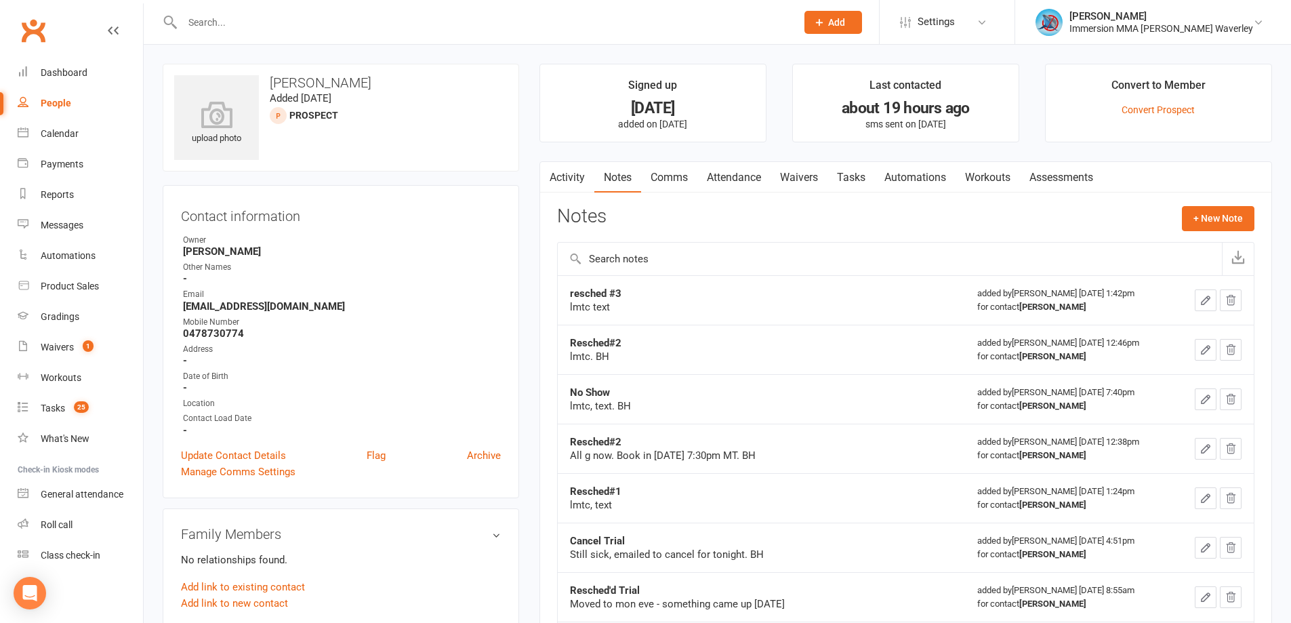
click at [841, 173] on link "Tasks" at bounding box center [850, 177] width 47 height 31
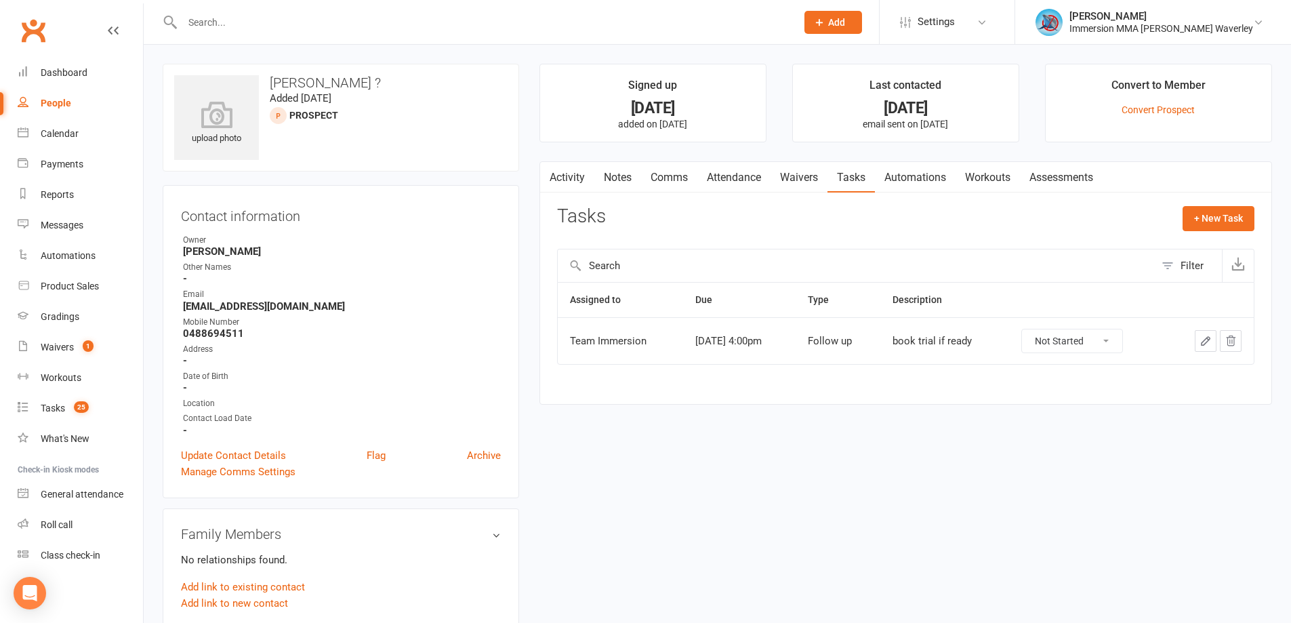
click at [613, 188] on link "Notes" at bounding box center [617, 177] width 47 height 31
